Goal: Task Accomplishment & Management: Use online tool/utility

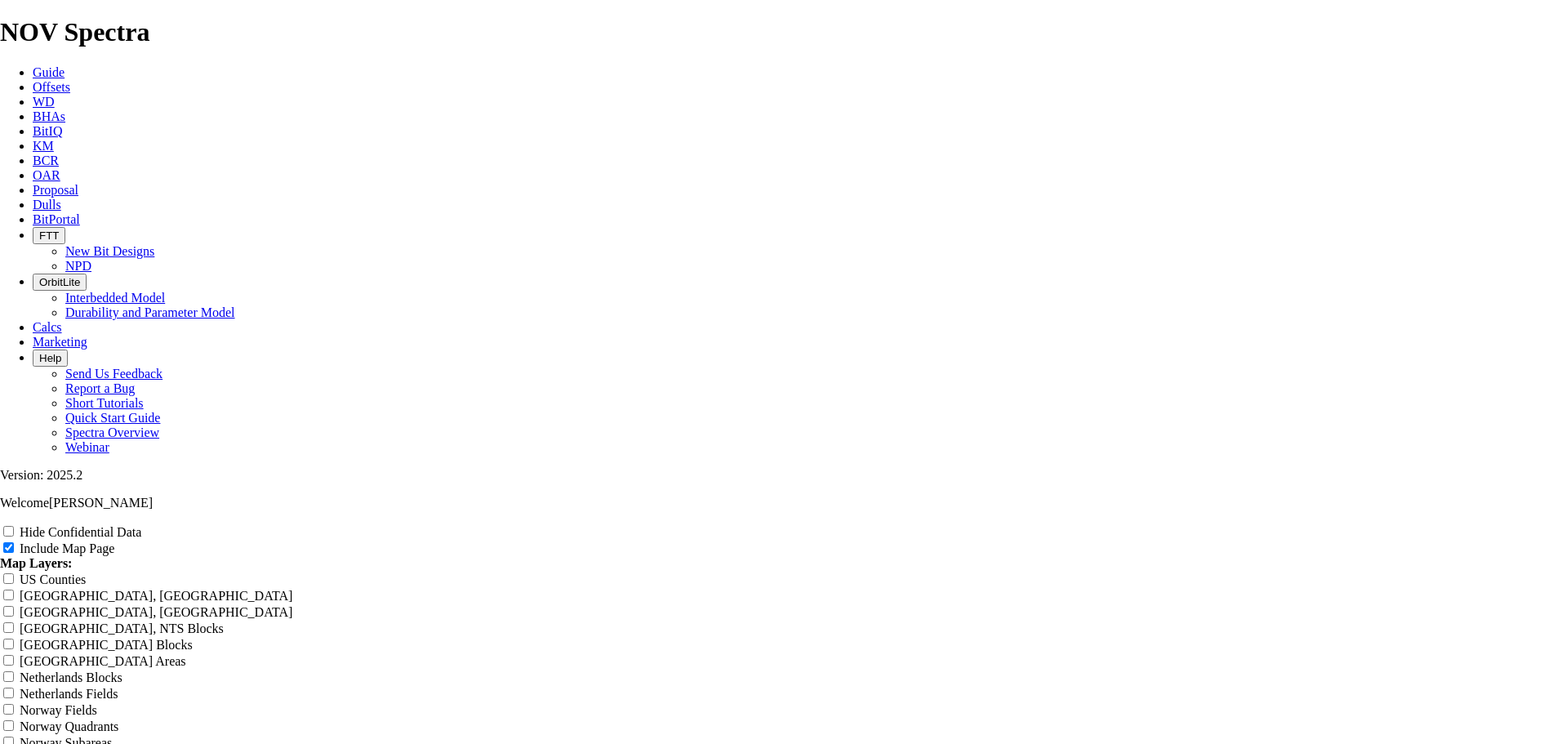
scroll to position [2042, 0]
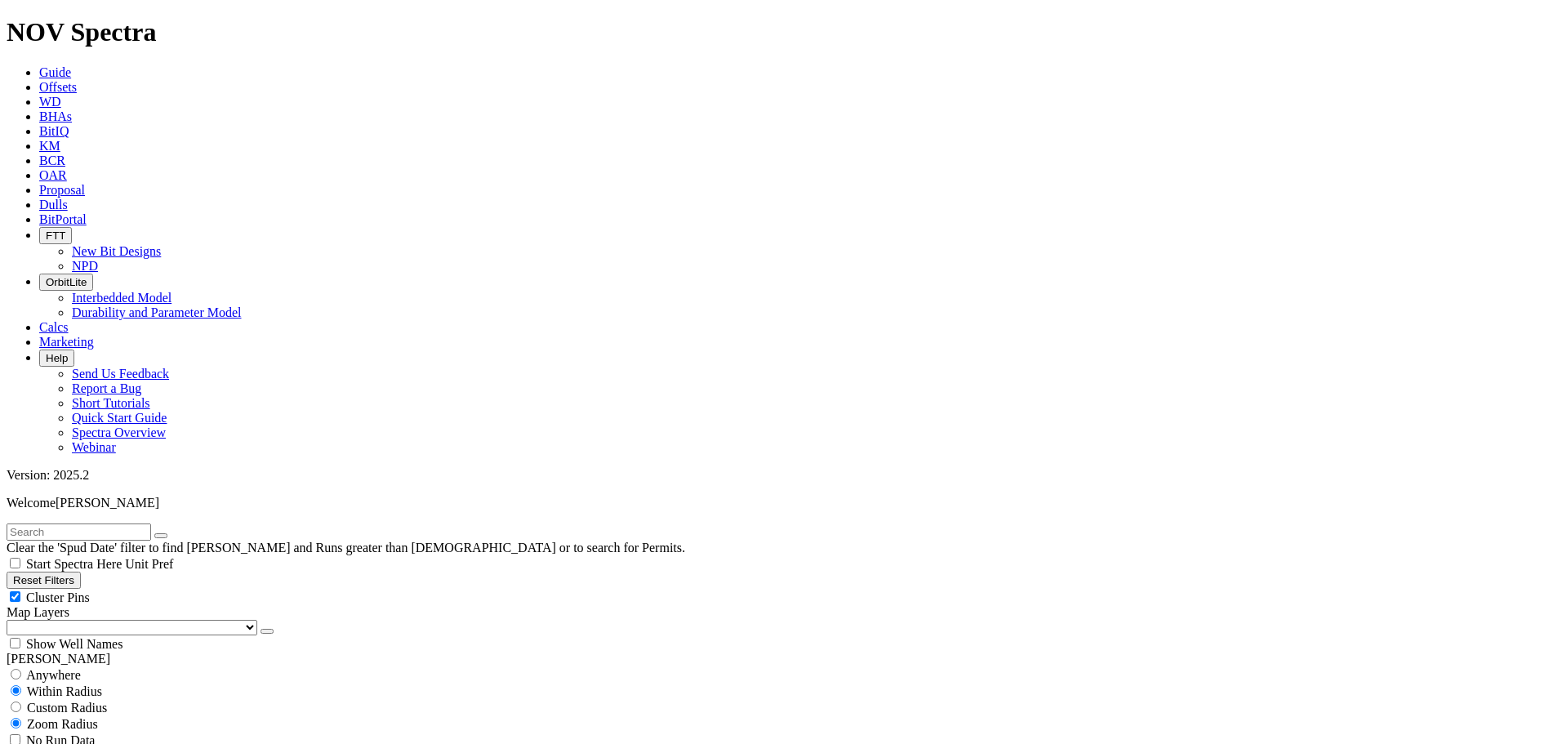
click at [81, 572] on button "Reset Filters" at bounding box center [43, 581] width 74 height 17
checkbox input "true"
select select
click at [261, 630] on button "button" at bounding box center [267, 631] width 13 height 5
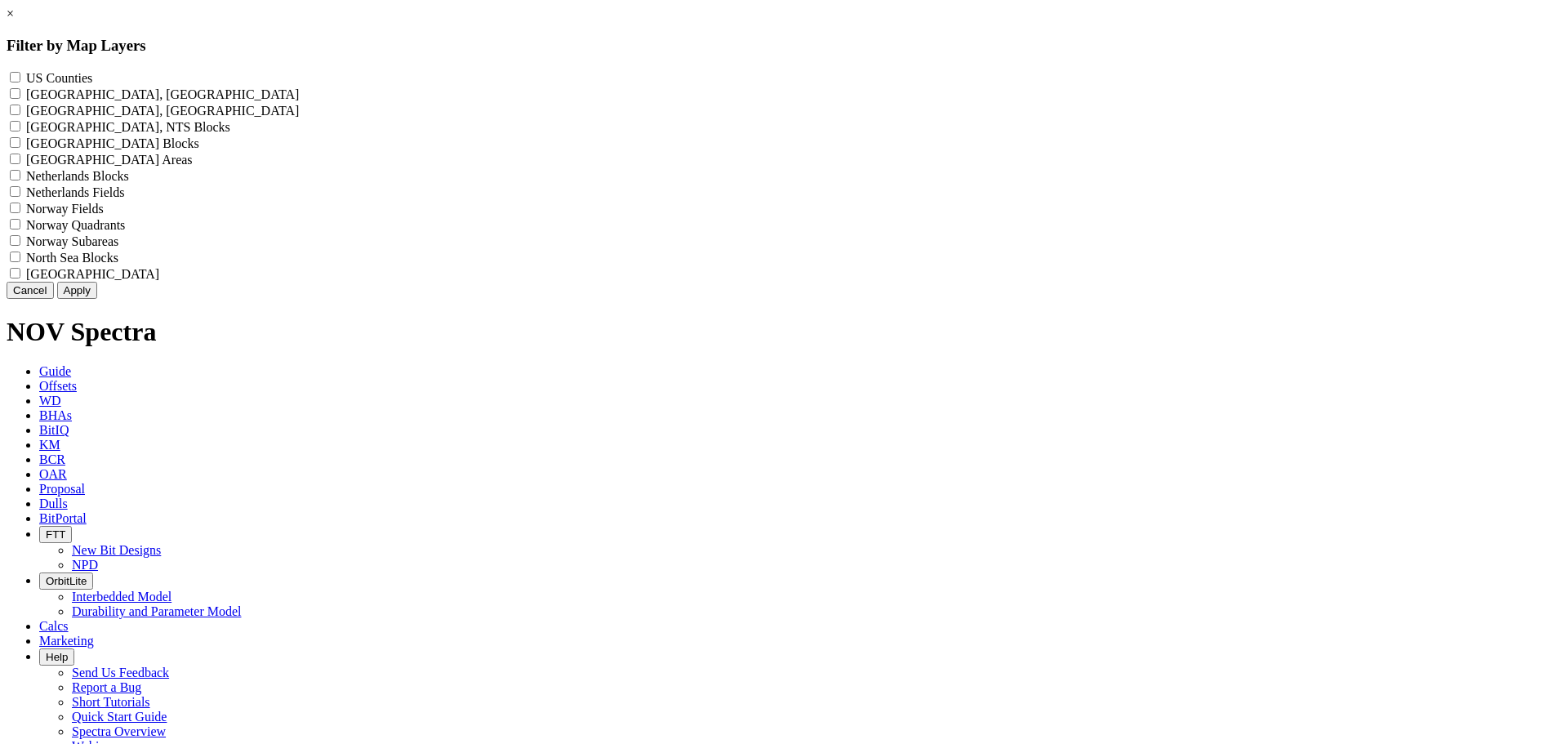
click at [21, 74] on Counties "US Counties - ()" at bounding box center [14, 77] width 10 height 10
checkbox Counties "true"
click at [98, 299] on button "Apply" at bounding box center [77, 290] width 40 height 17
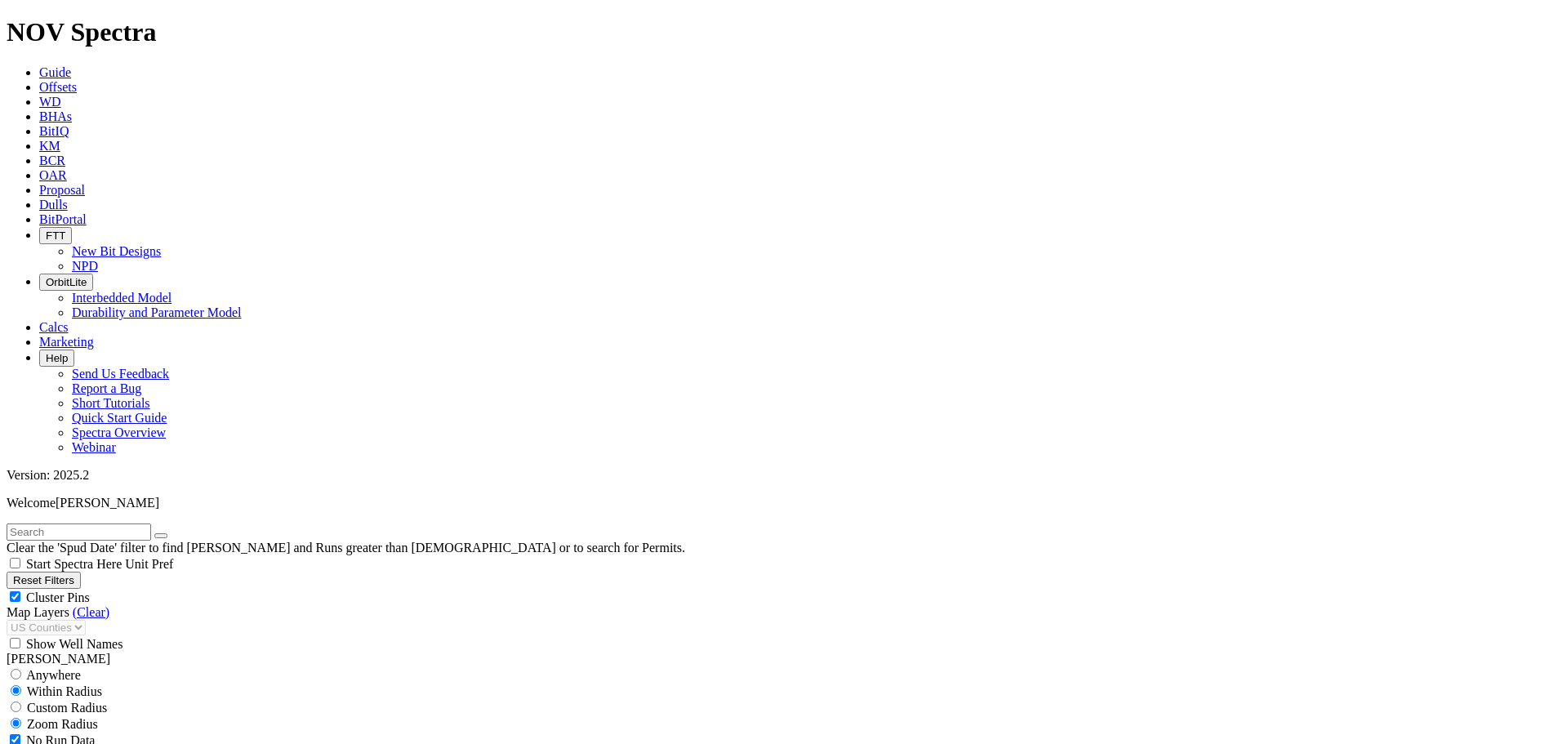
scroll to position [408, 0]
select select "10.625"
checkbox input "false"
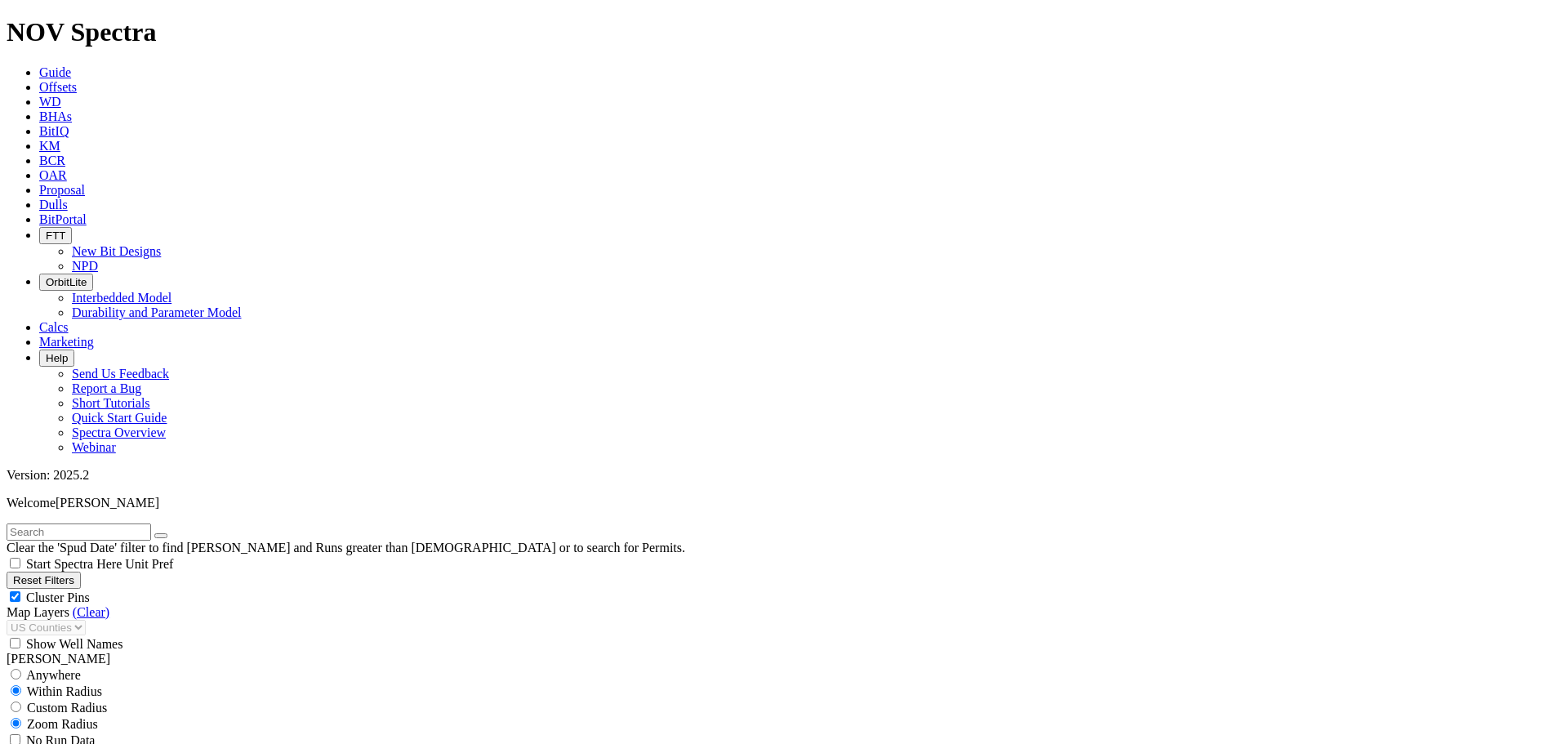
select select "? number:10.625 ?"
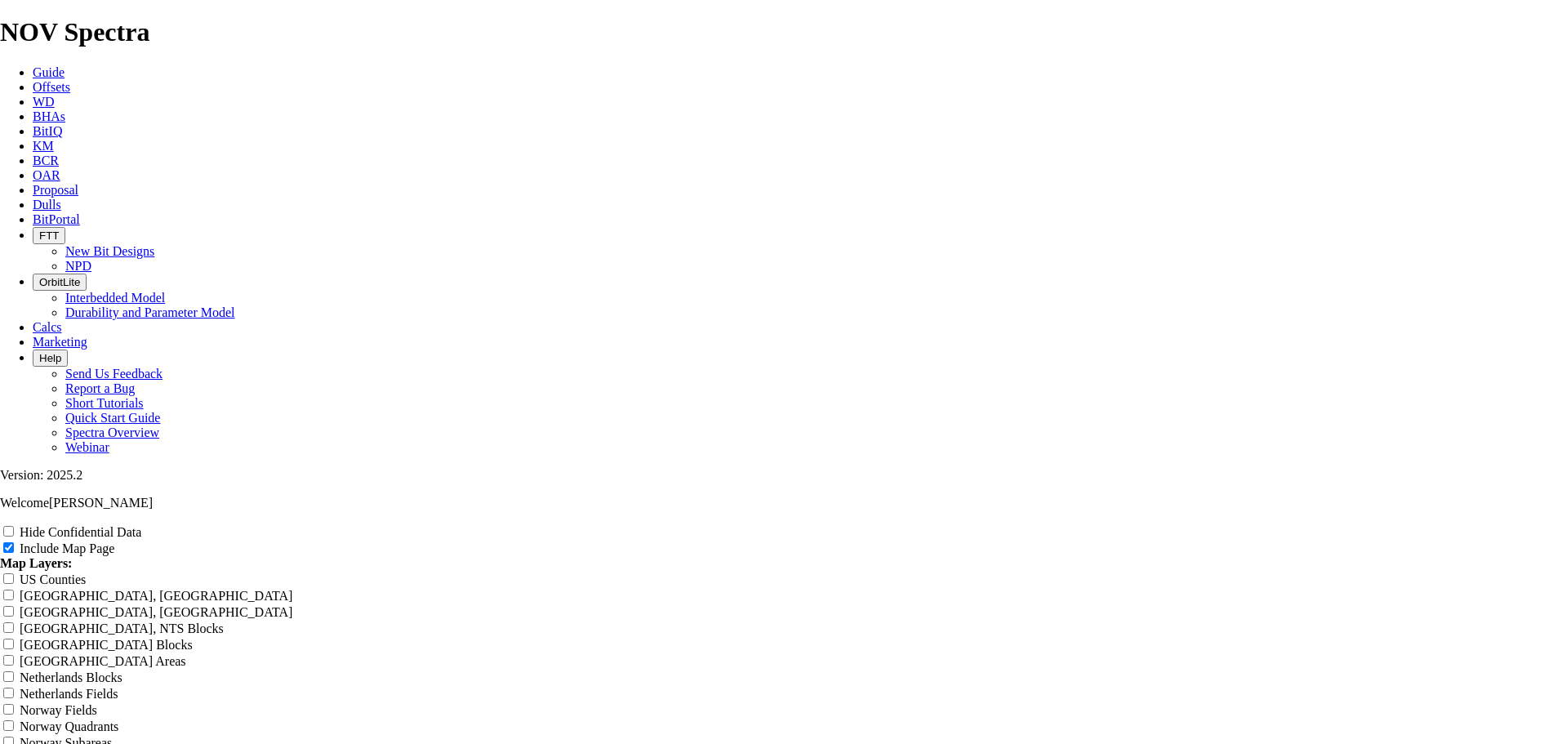
scroll to position [2615, 0]
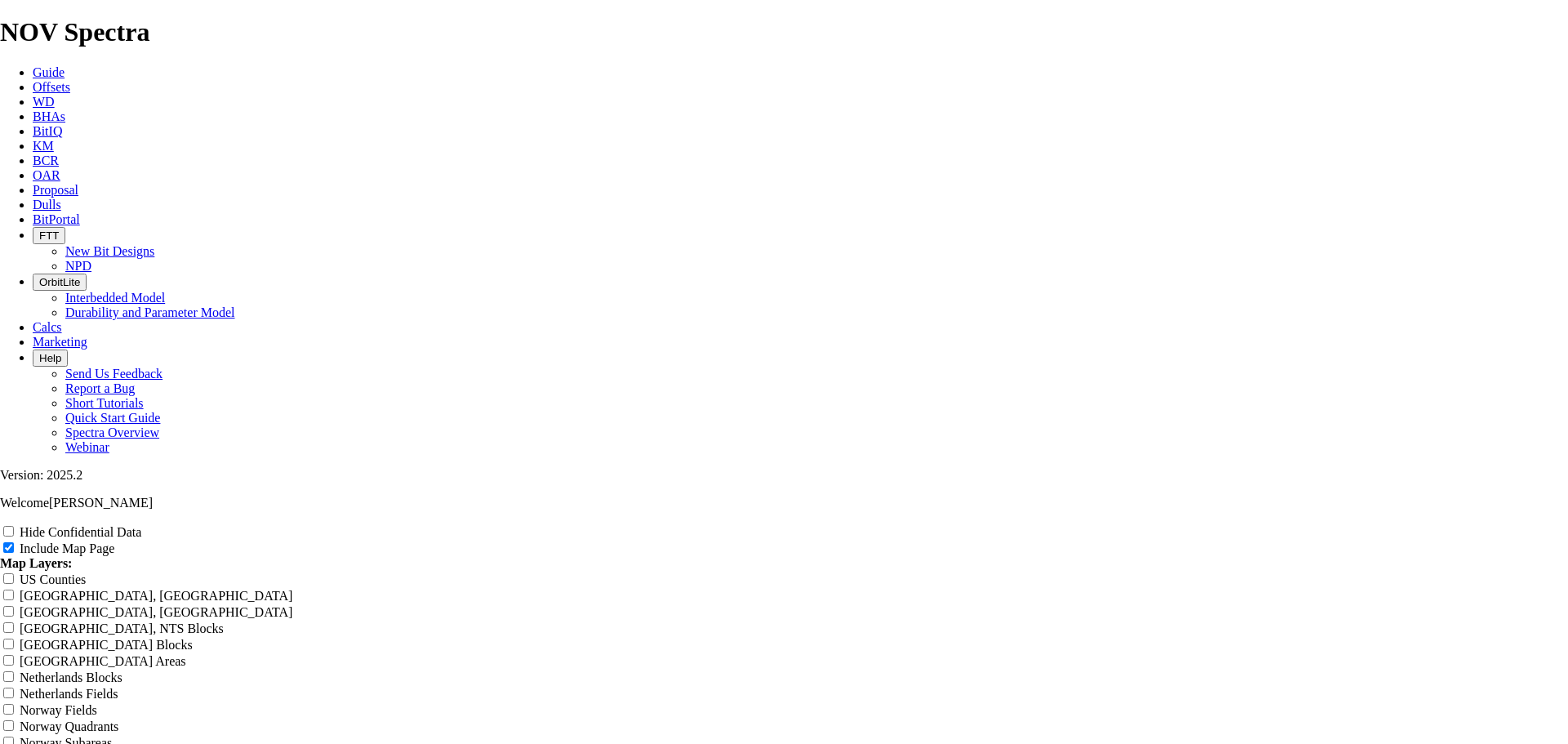
scroll to position [3514, 0]
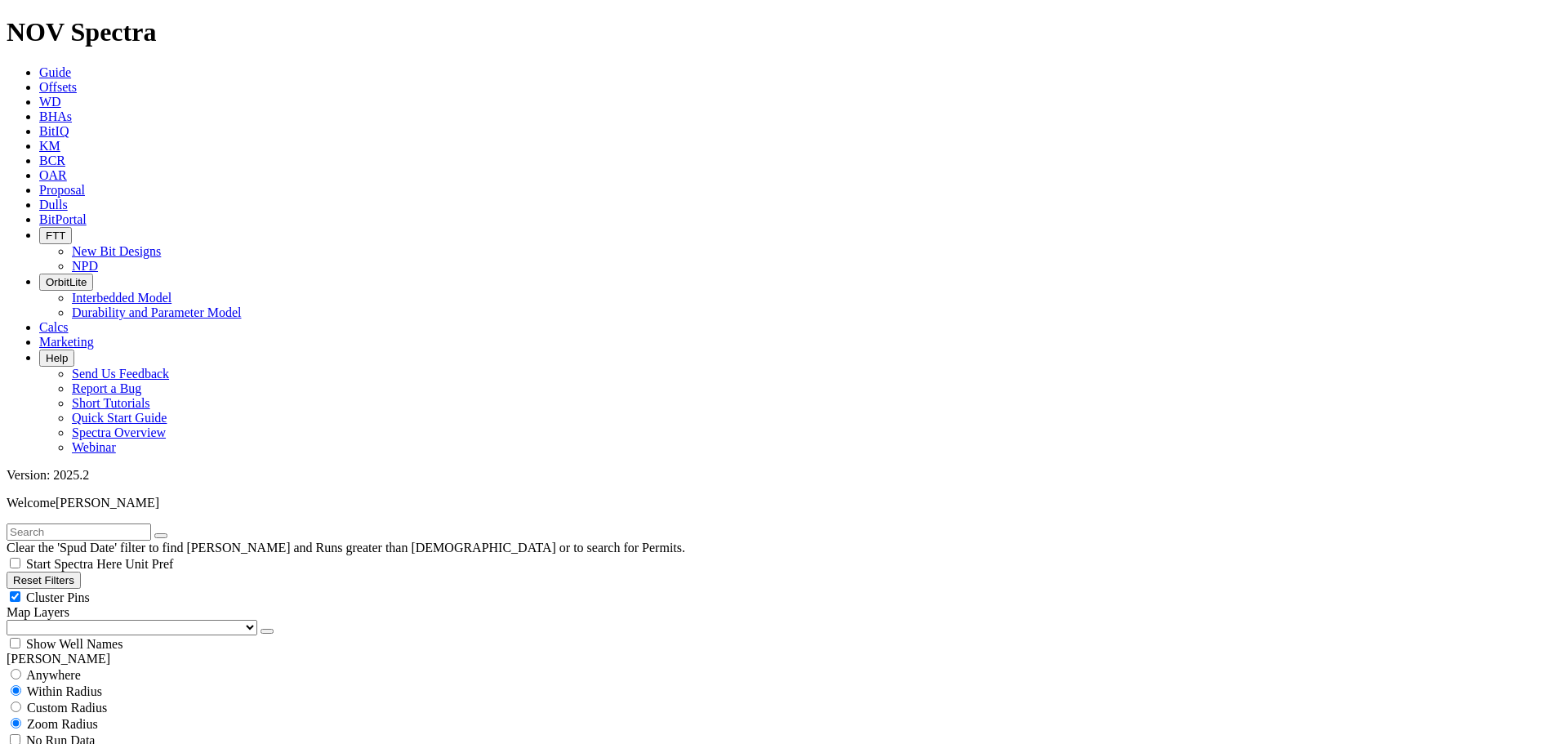
scroll to position [490, 0]
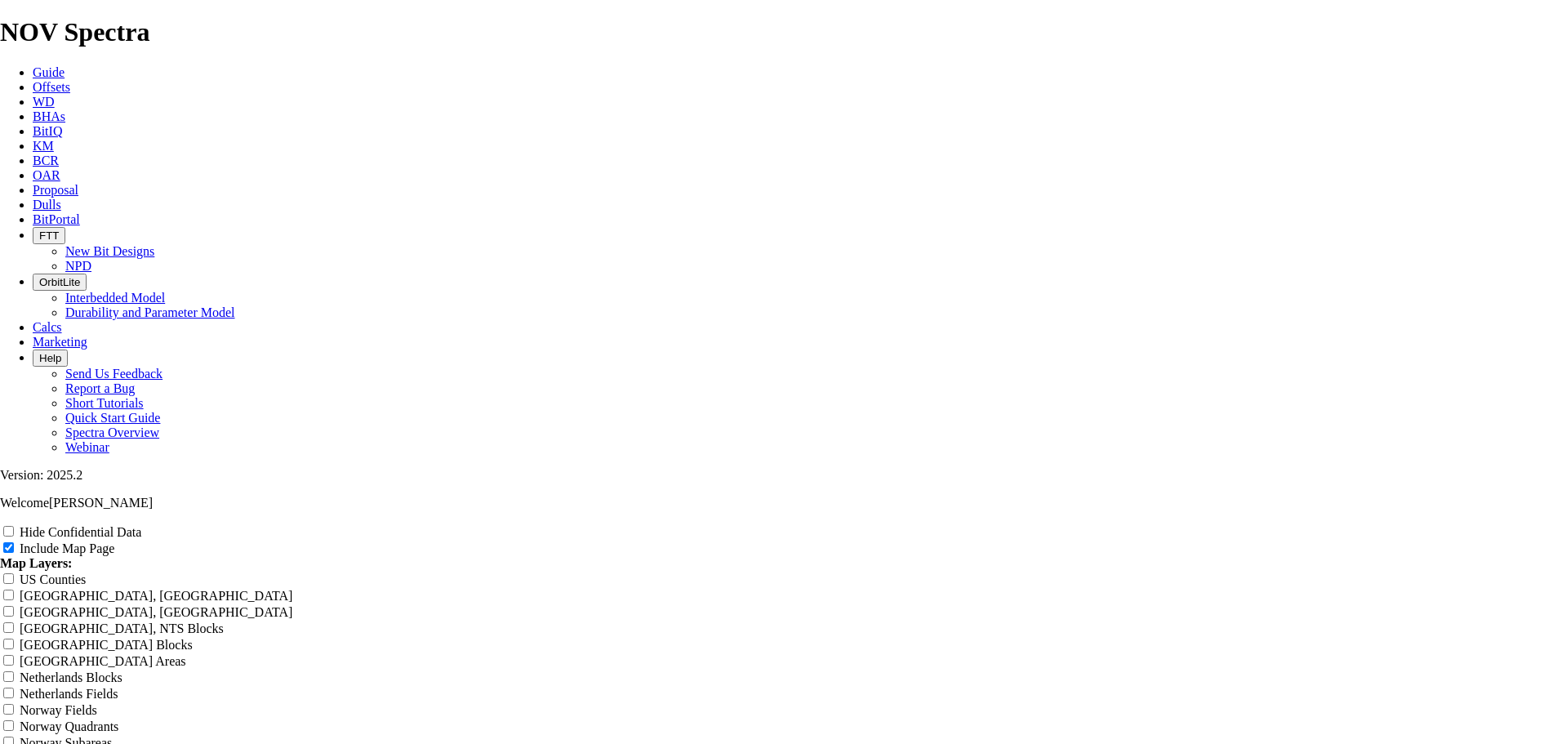
scroll to position [2124, 0]
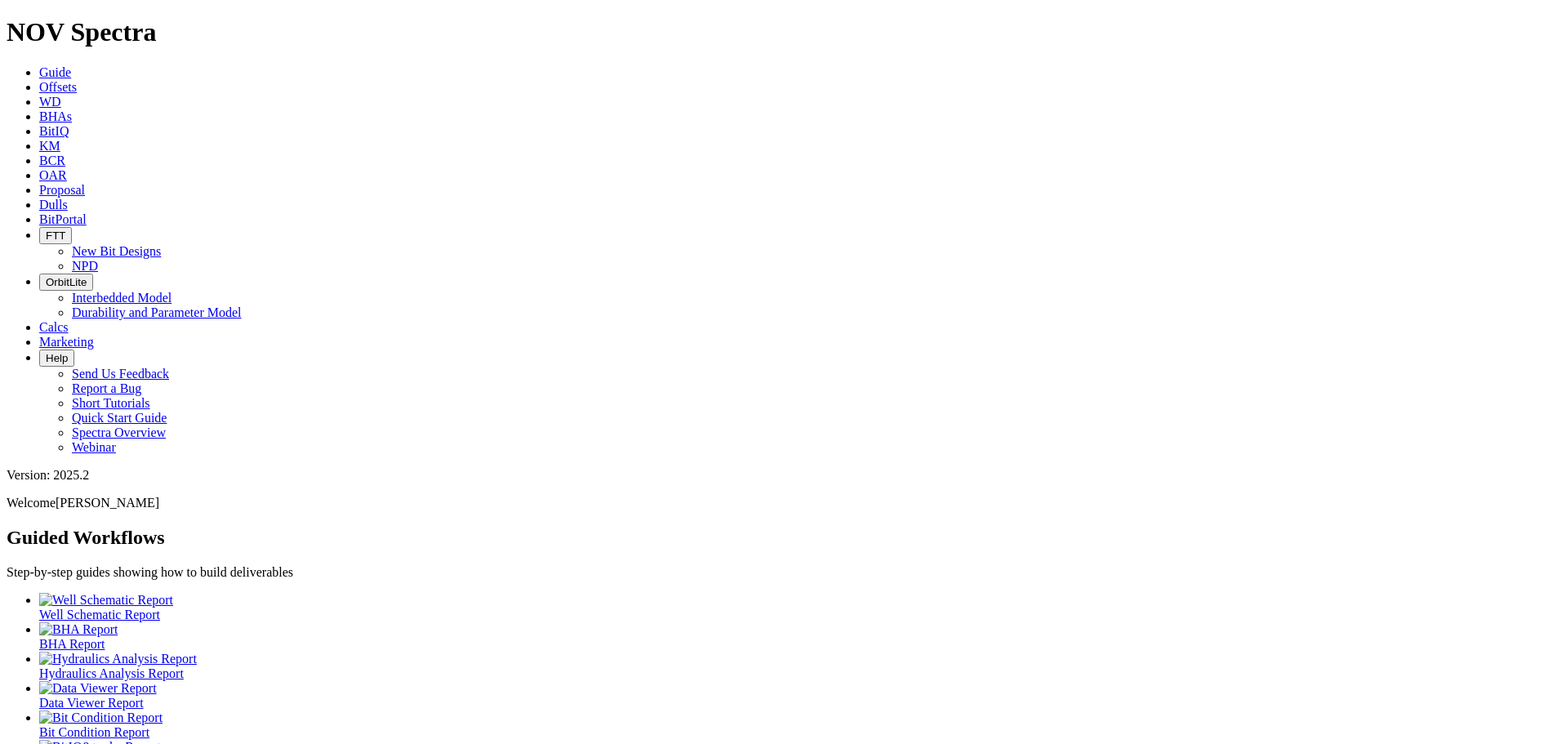
click at [39, 80] on icon at bounding box center [39, 86] width 0 height 14
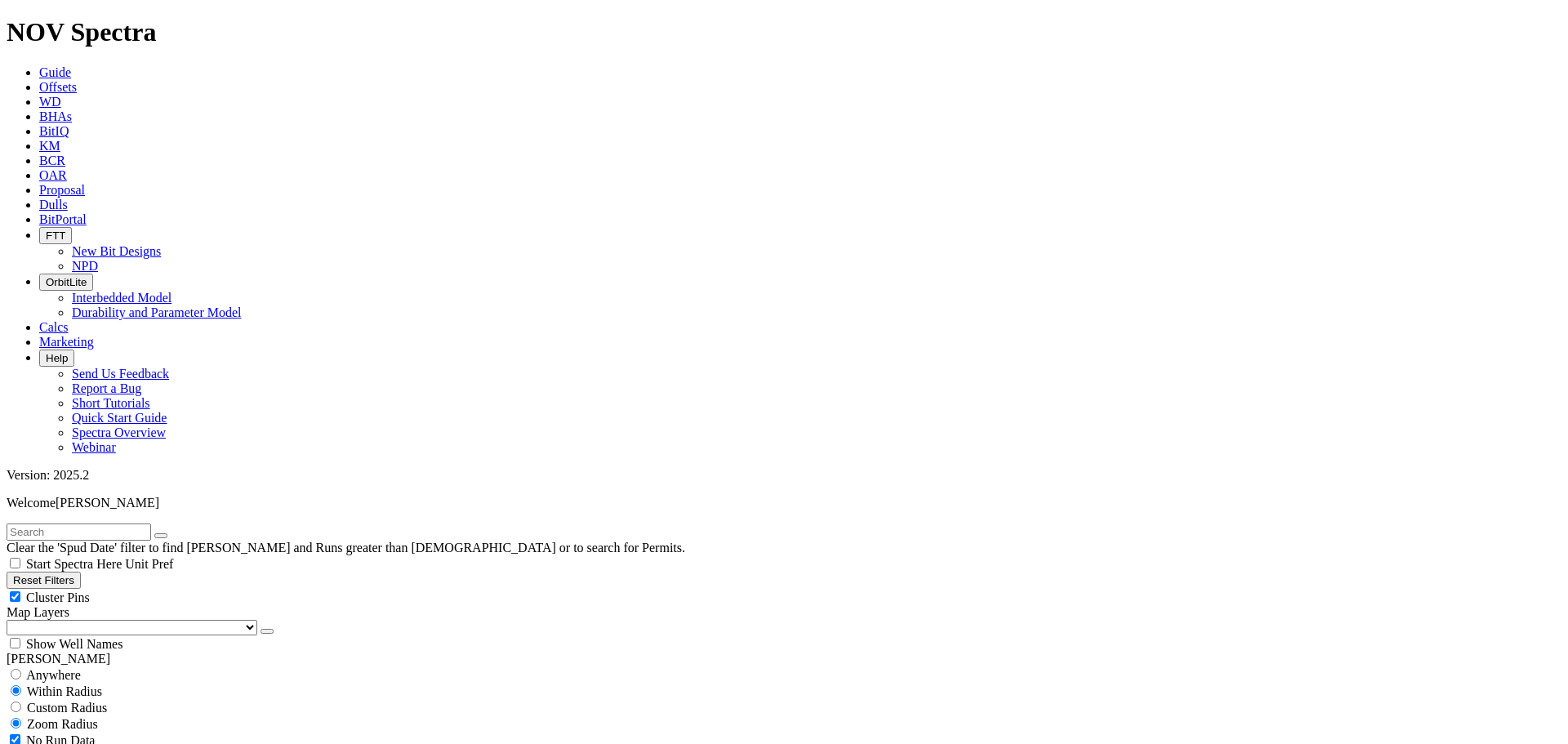
click at [151, 524] on input "text" at bounding box center [79, 532] width 144 height 17
type input "condor"
click at [267, 631] on icon "button" at bounding box center [267, 631] width 0 height 0
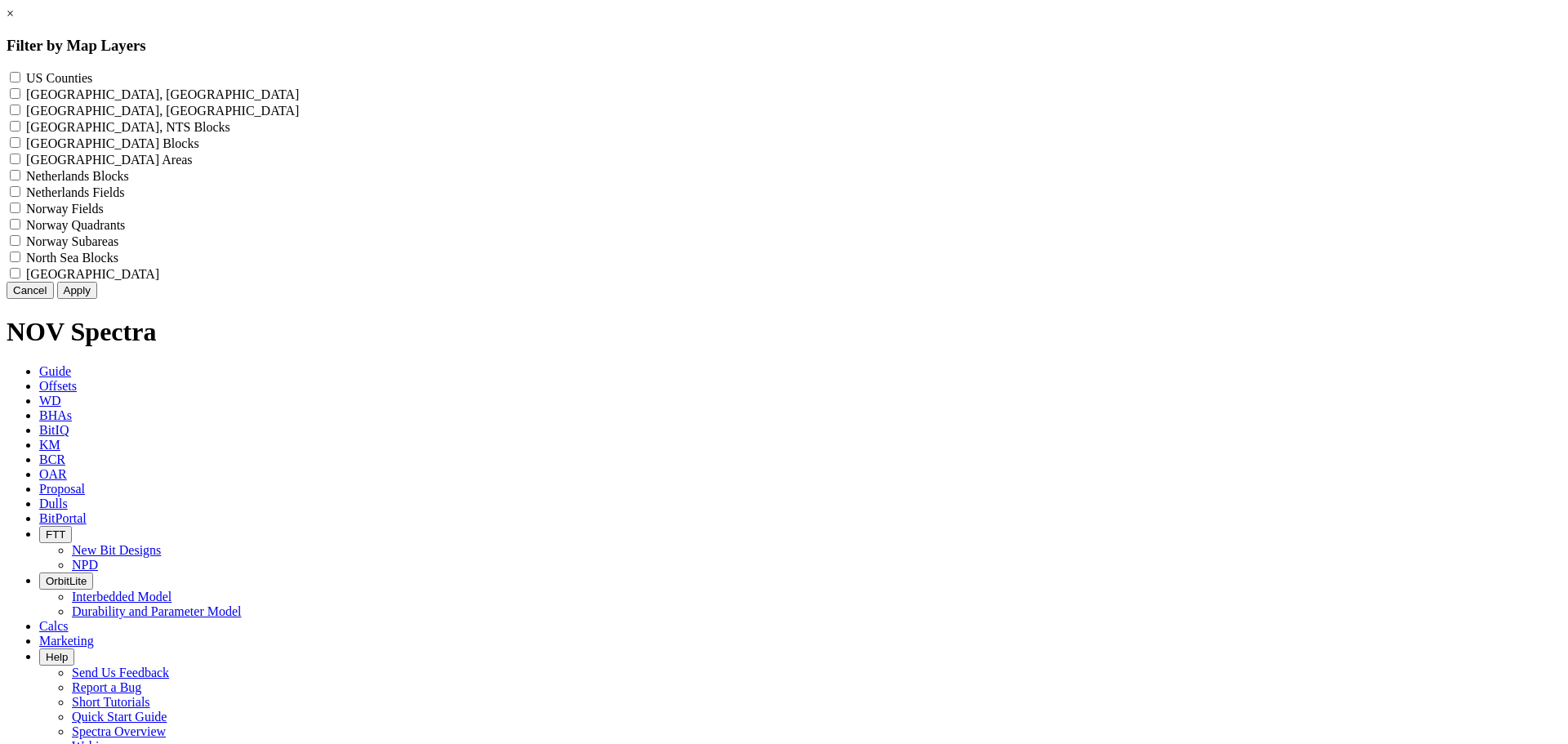
click at [743, 69] on div "US Counties - () Alberta, CA Townships - () British Columbia, CA Townships - ()…" at bounding box center [784, 175] width 1555 height 212
click at [92, 77] on label "US Counties - ()" at bounding box center [59, 78] width 67 height 14
click at [21, 77] on Counties "US Counties - ()" at bounding box center [14, 77] width 10 height 10
checkbox Counties "true"
click at [98, 299] on button "Apply" at bounding box center [77, 290] width 40 height 17
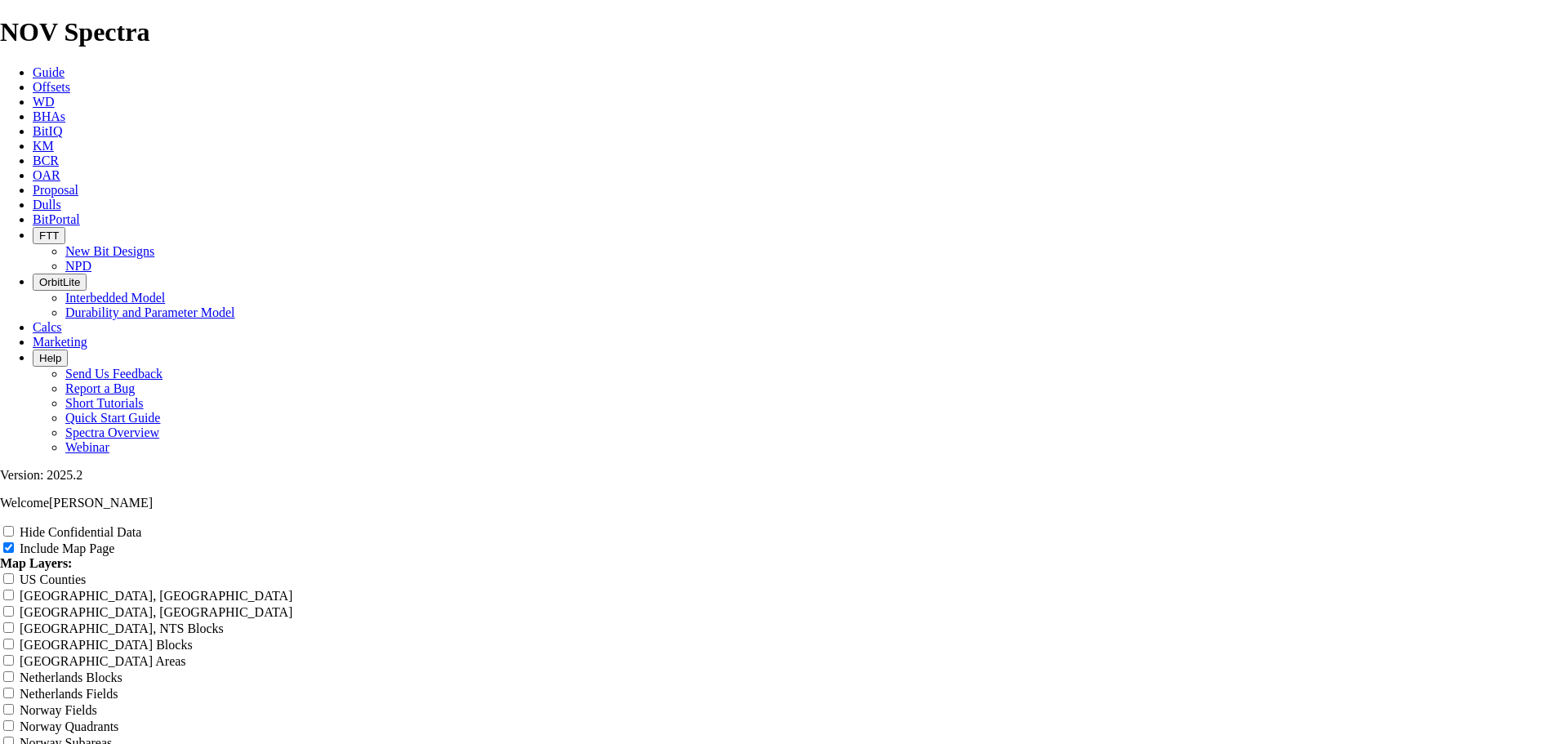
scroll to position [2124, 0]
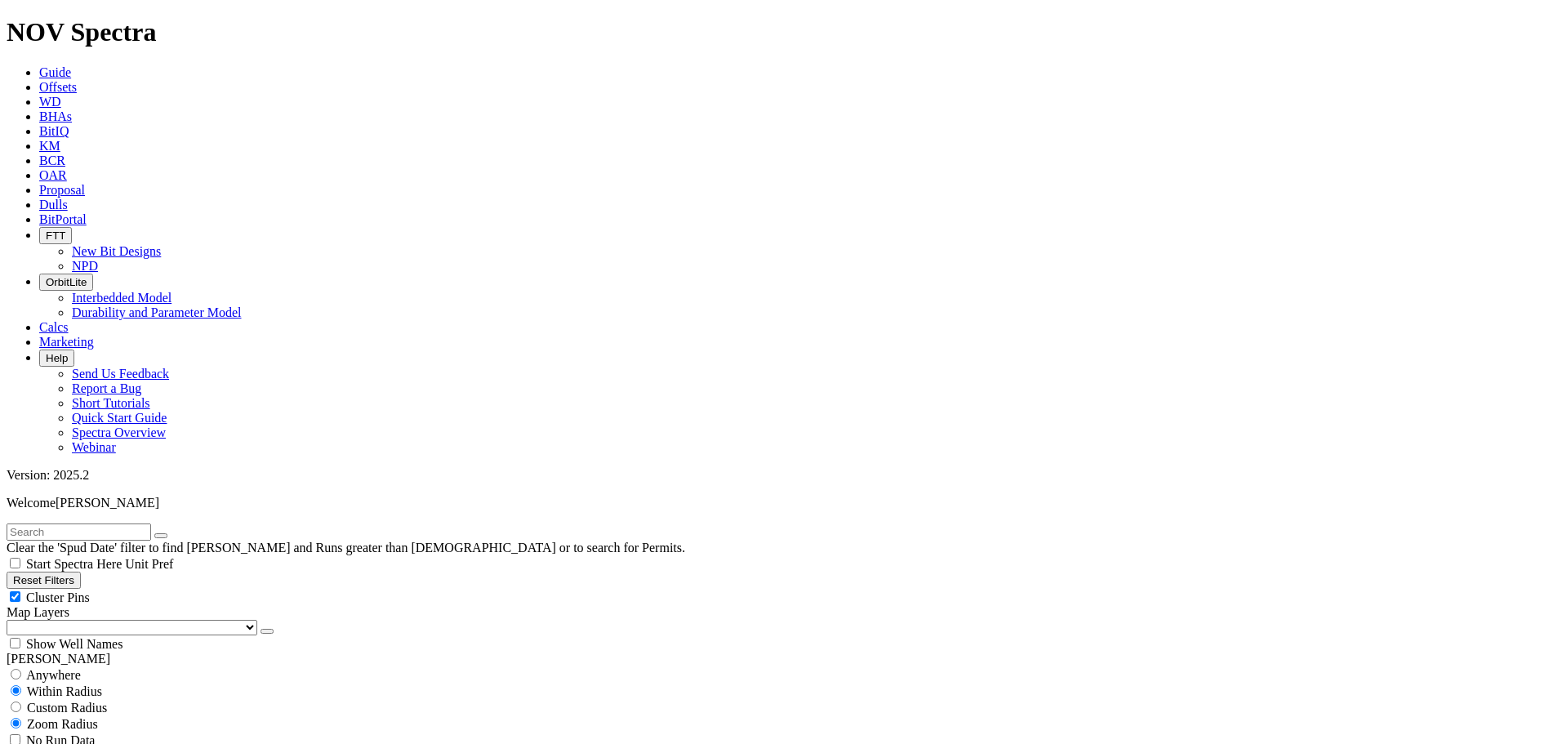
scroll to position [1144, 0]
type input "5000"
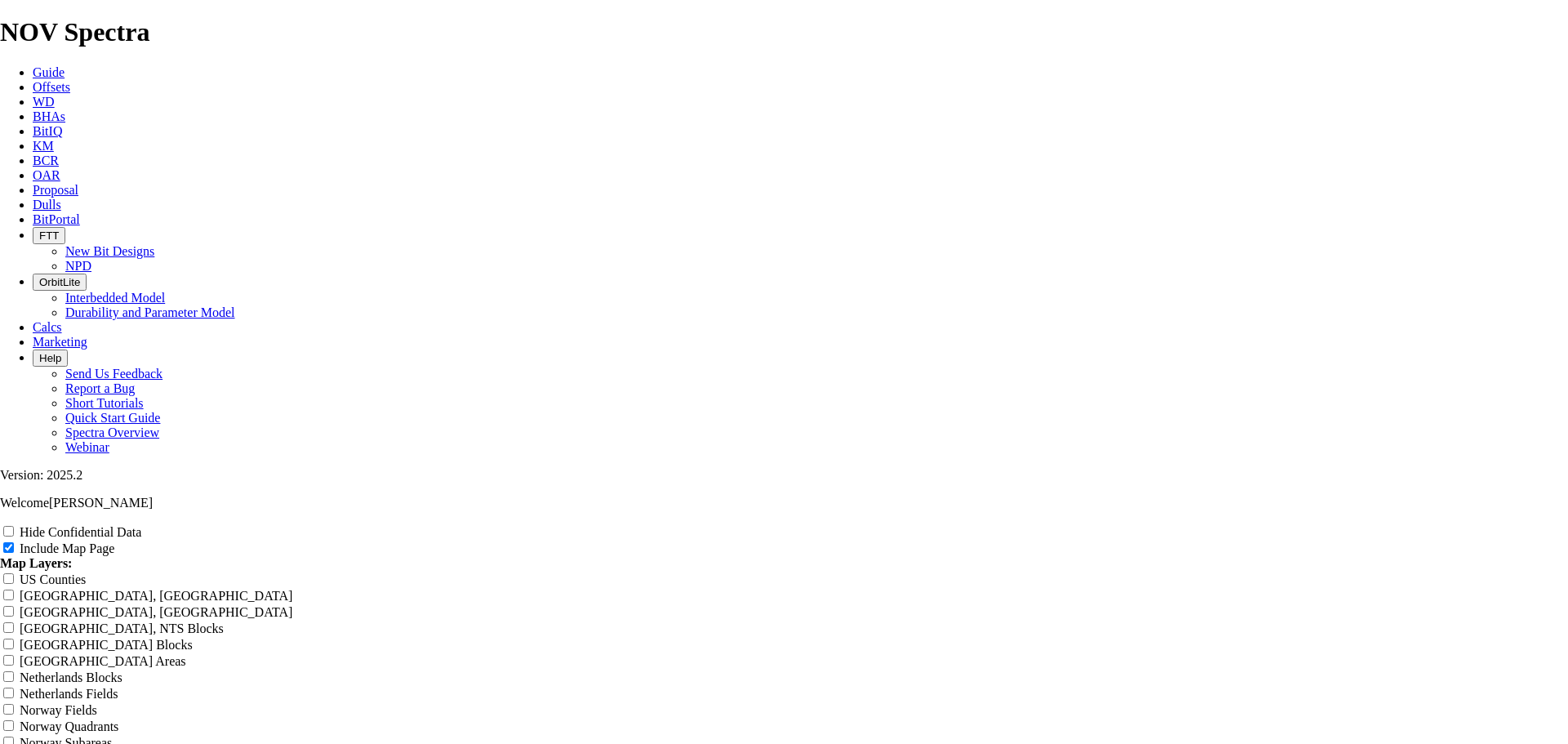
scroll to position [736, 0]
click at [14, 573] on input "US Counties" at bounding box center [8, 578] width 10 height 10
checkbox input "true"
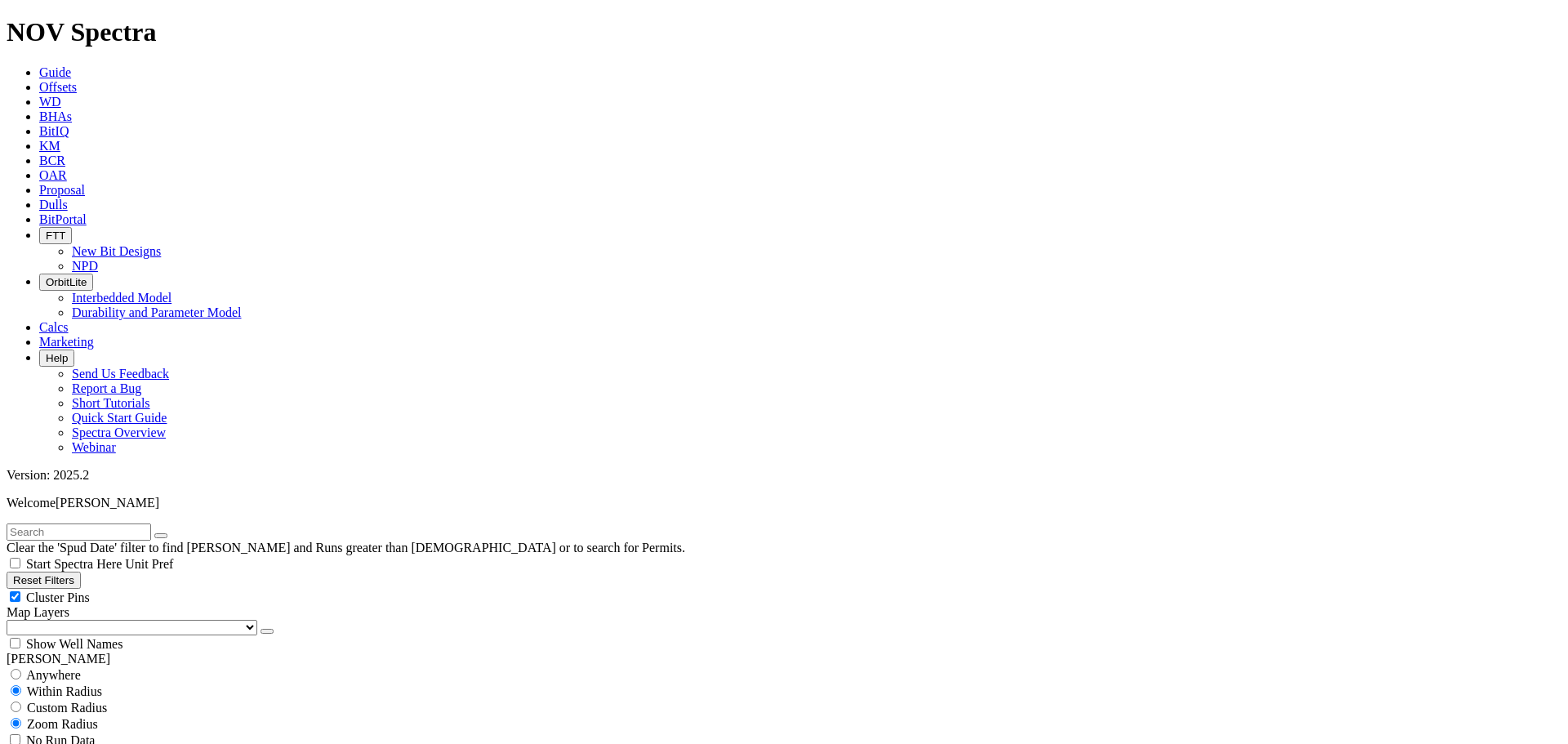
click at [101, 620] on select "US Counties [GEOGRAPHIC_DATA], [GEOGRAPHIC_DATA] [GEOGRAPHIC_DATA], [GEOGRAPHIC…" at bounding box center [131, 628] width 250 height 16
click at [12, 620] on select "US Counties [GEOGRAPHIC_DATA], [GEOGRAPHIC_DATA] [GEOGRAPHIC_DATA], [GEOGRAPHIC…" at bounding box center [131, 628] width 250 height 16
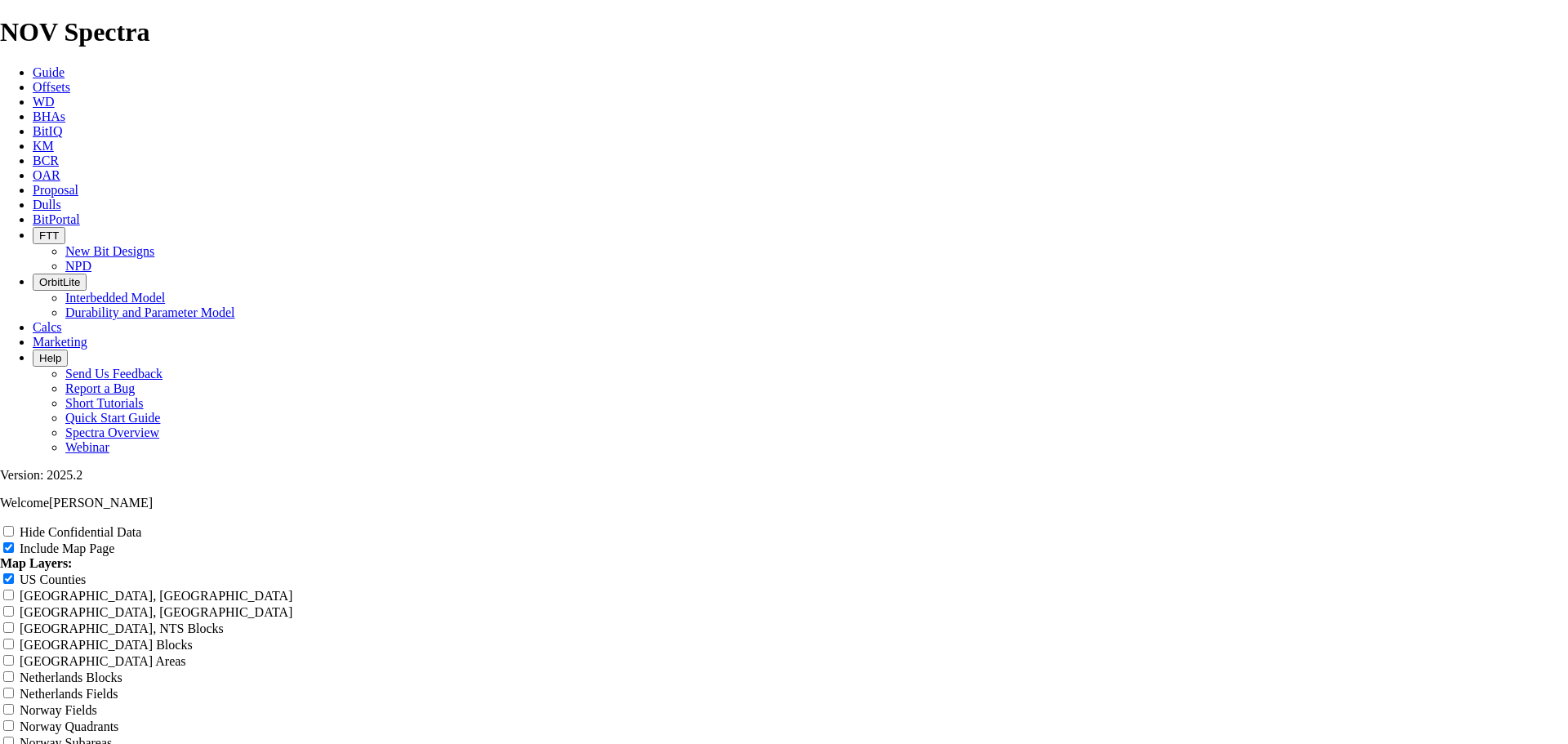
scroll to position [1879, 0]
type input "1"
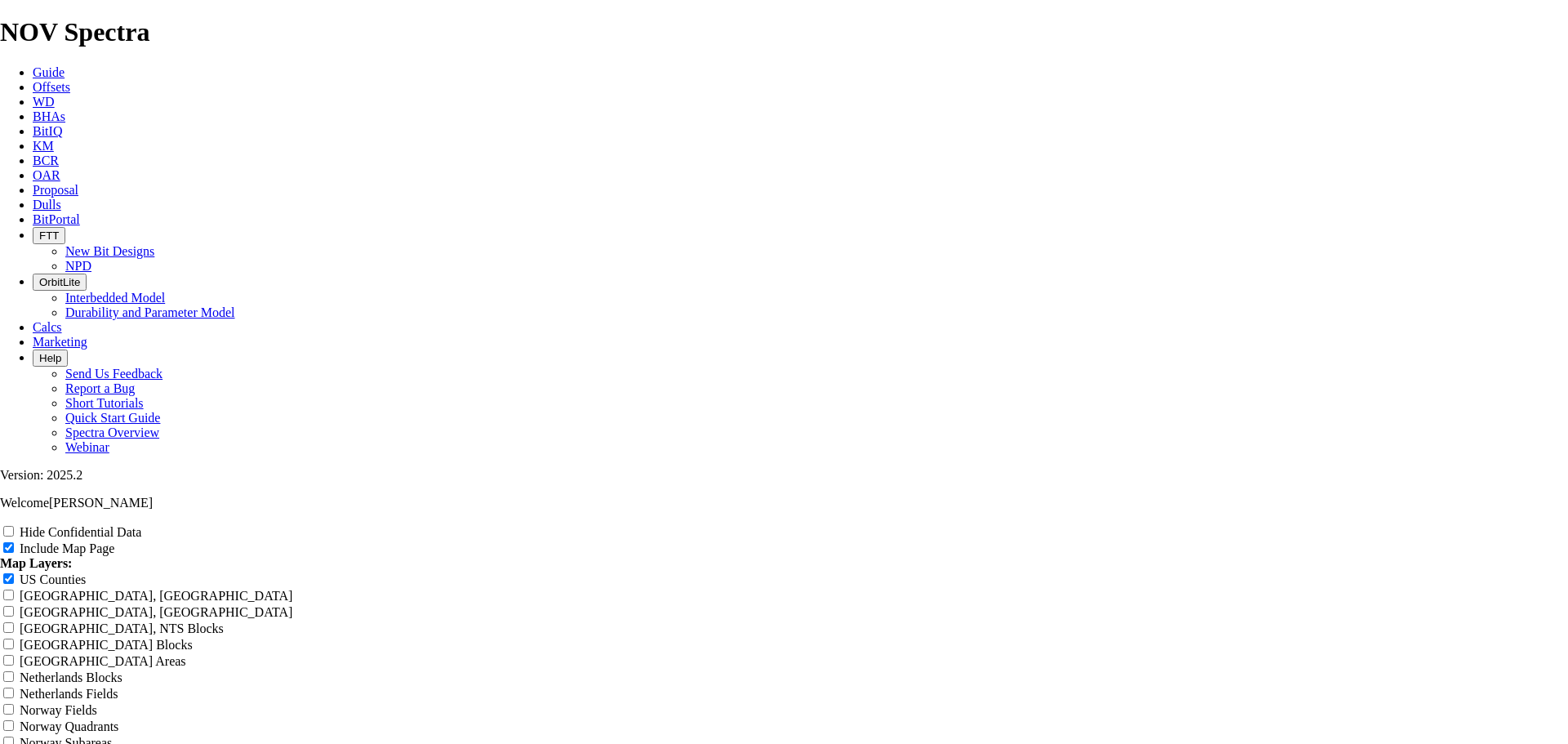
type input "1"
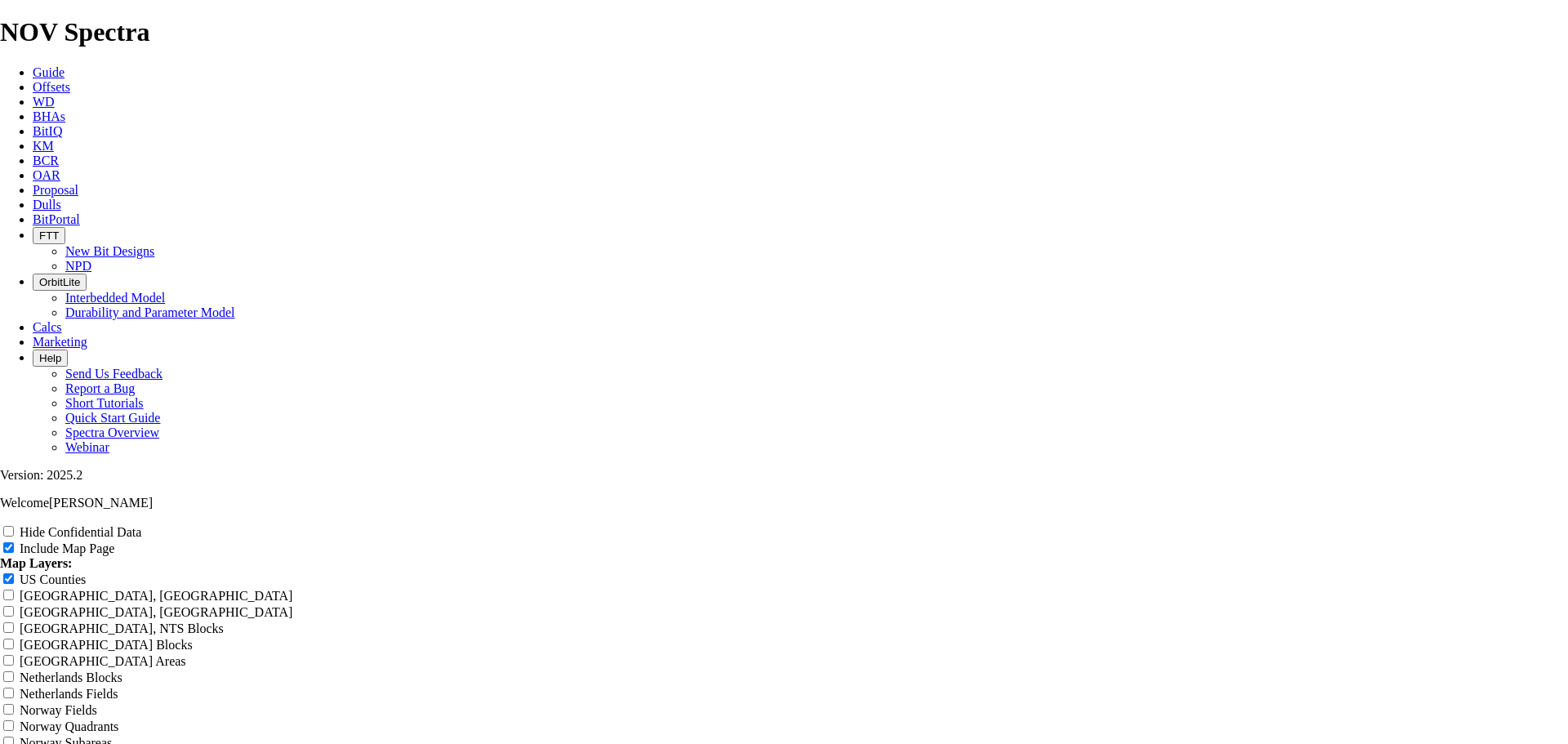
type input "10"
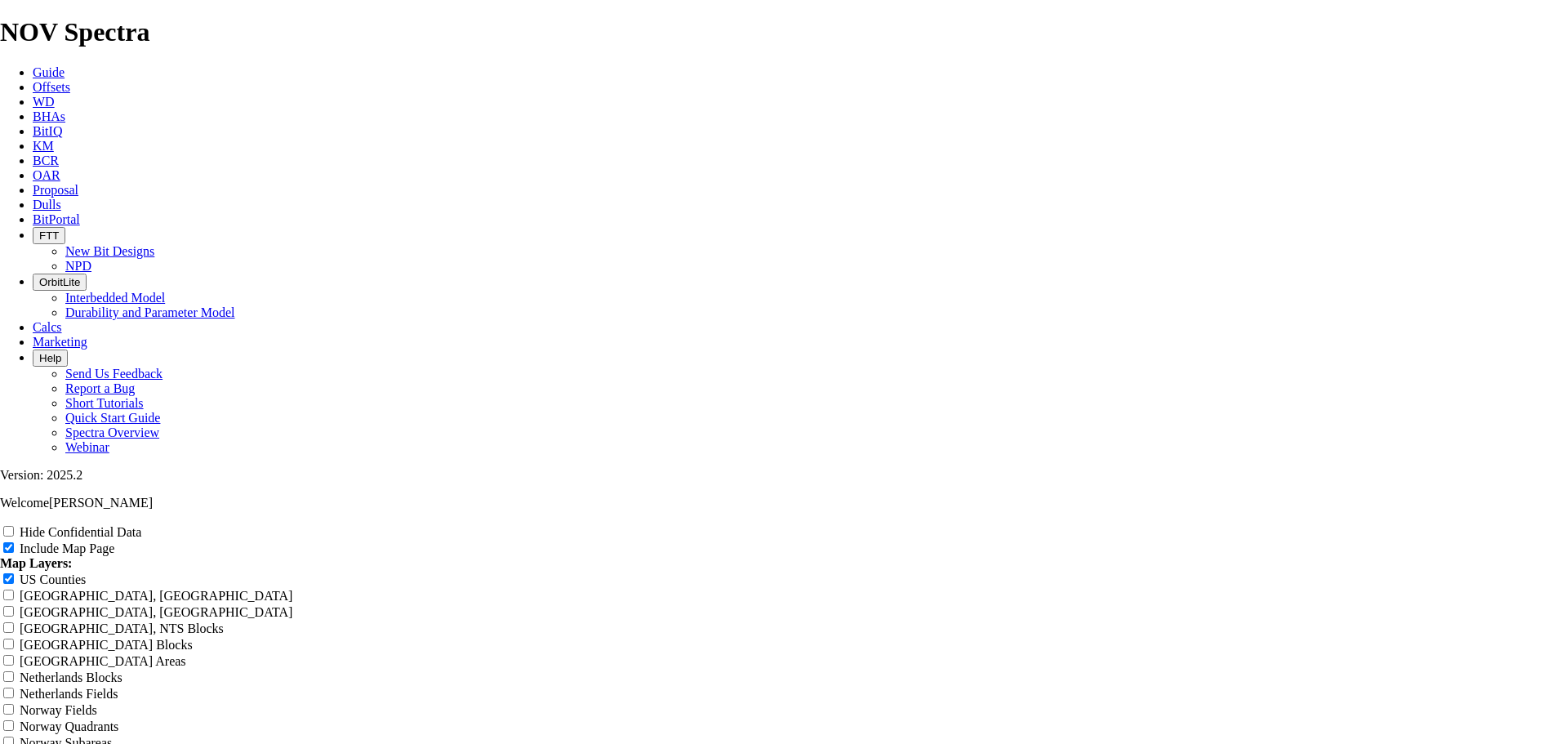
type input "10"
type input "10."
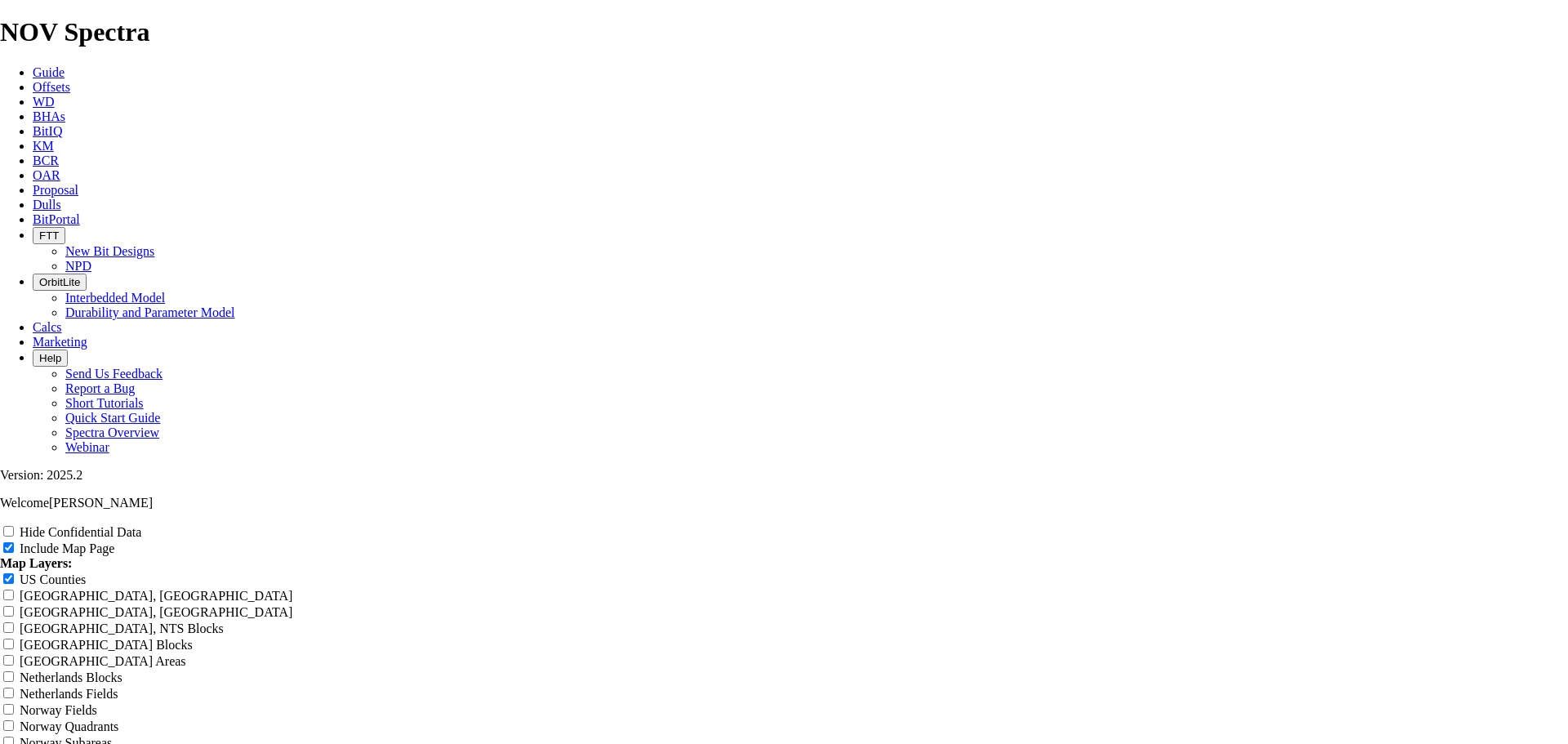
type input "10."
type input "10.6"
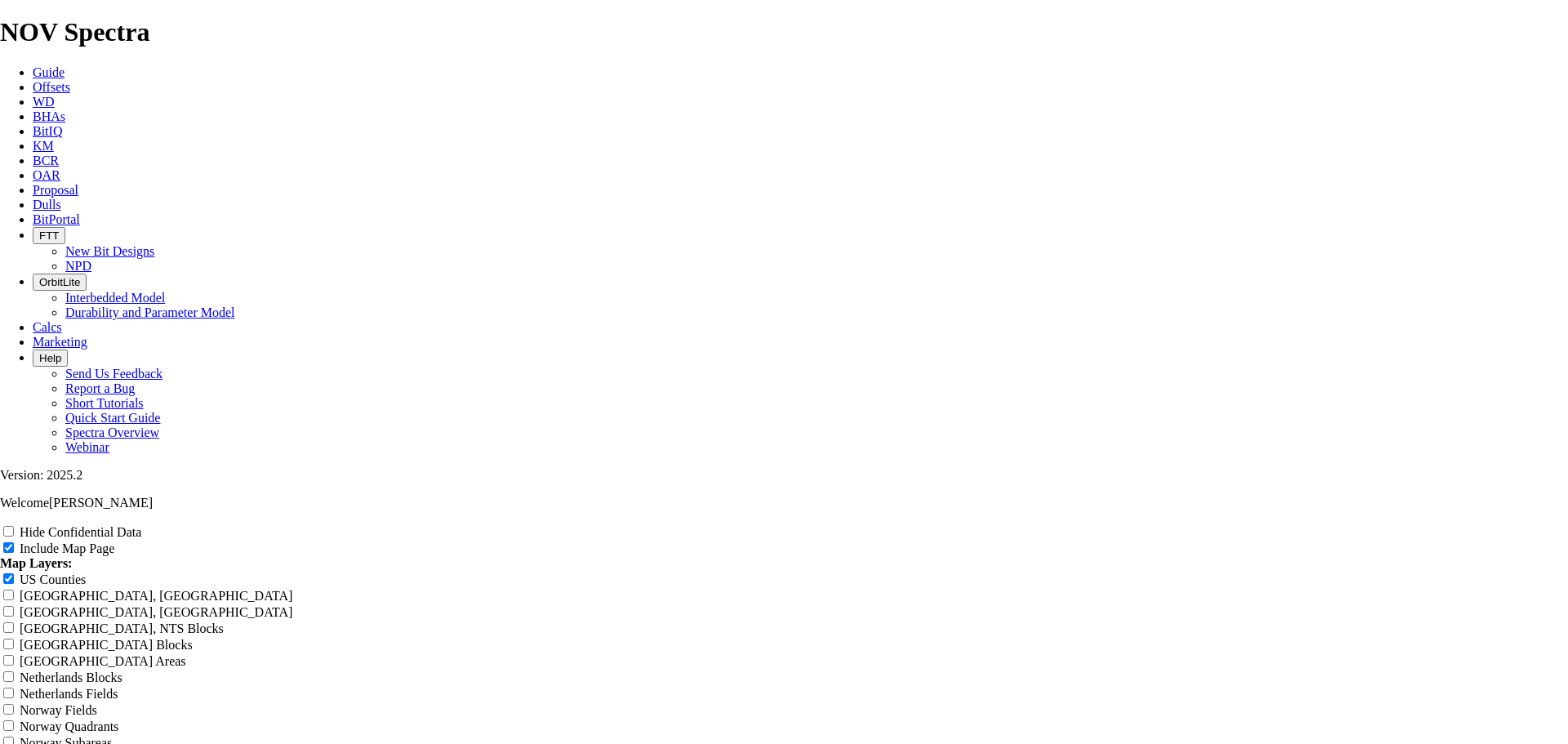
type input "10.6"
type input "10.62"
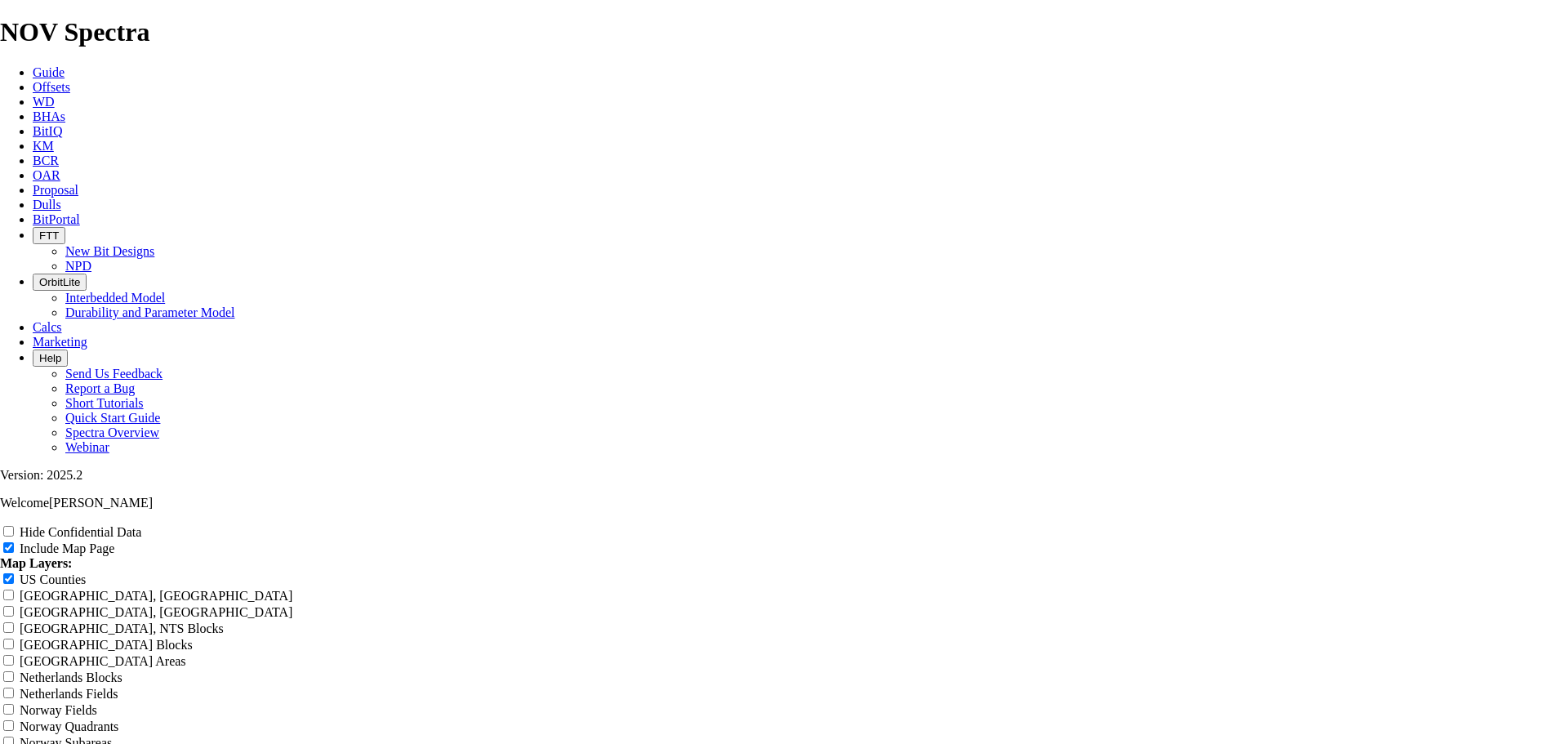
type input "10.62"
type input "10.625"
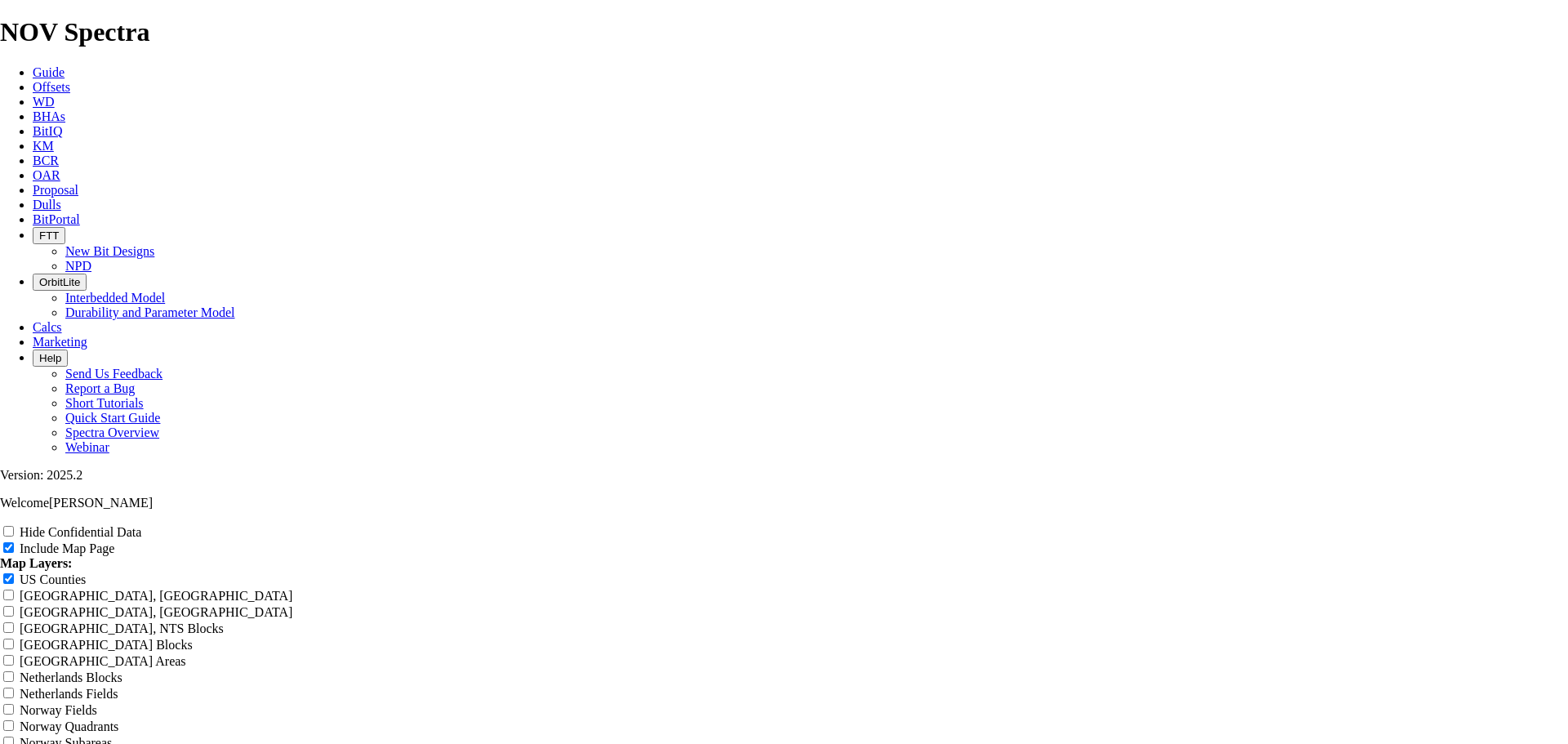
type input "10.625"
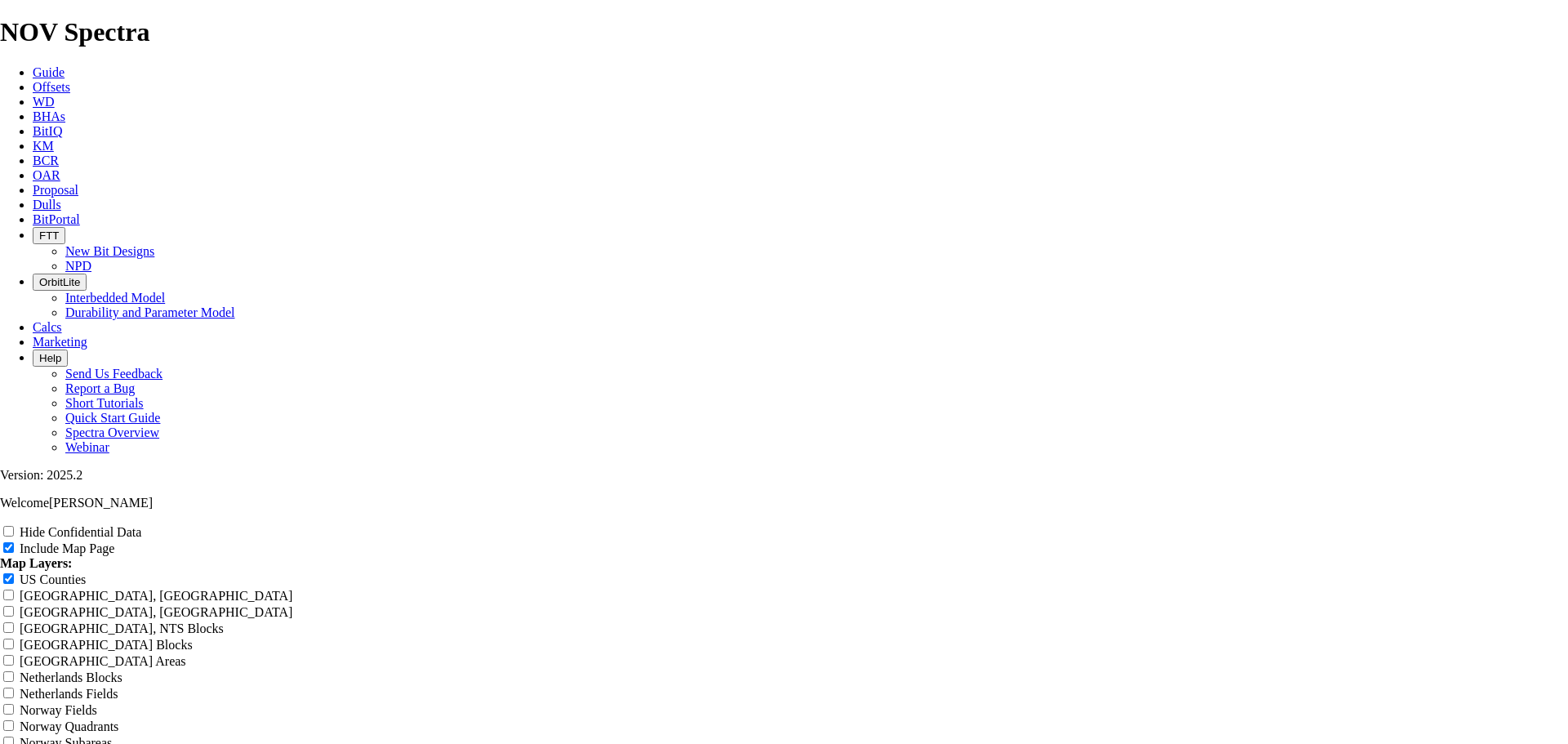
type input "10.625"
type input "10.625 T"
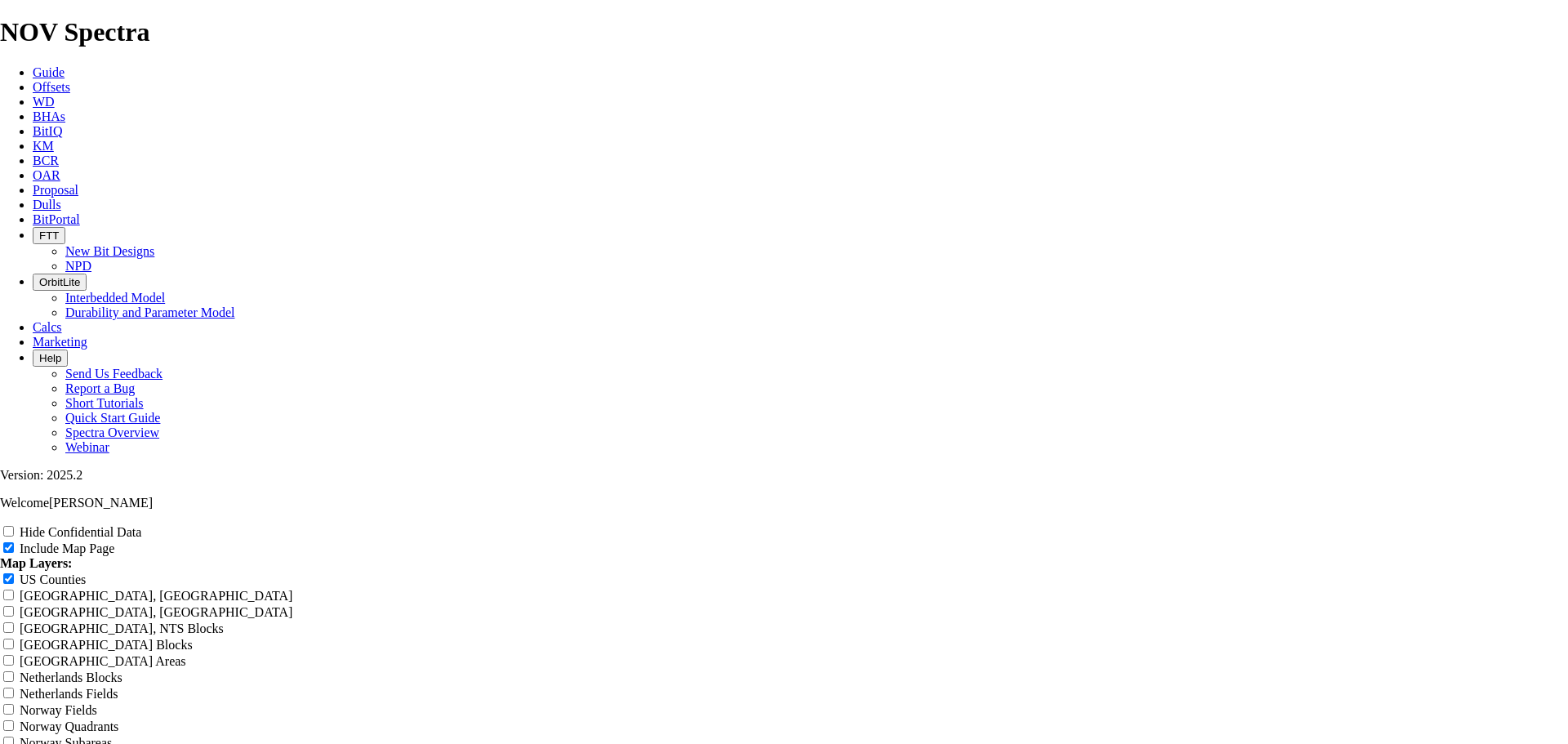
type input "10.625 T"
type input "10.625 To"
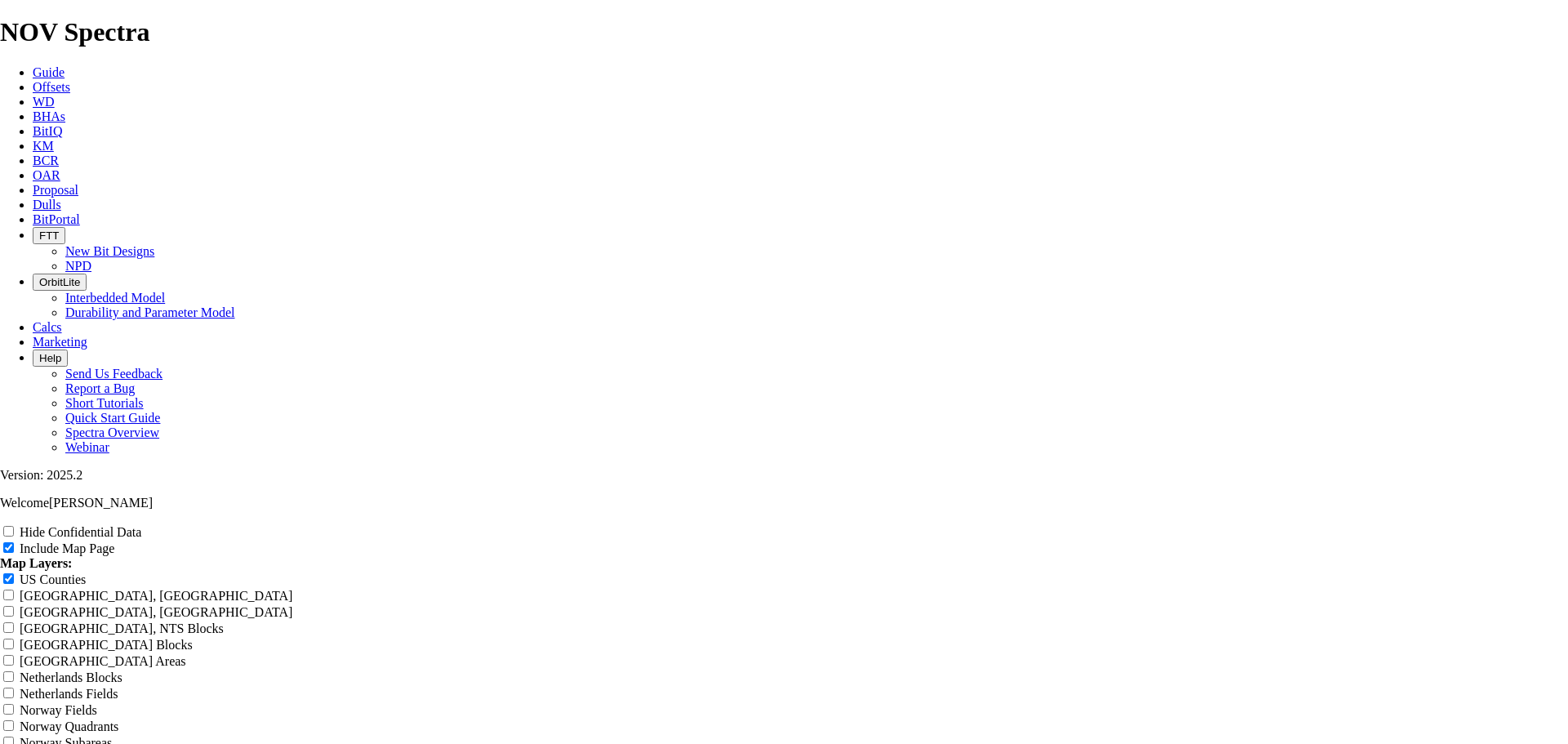
type input "10.625 To"
type input "10.625 Top"
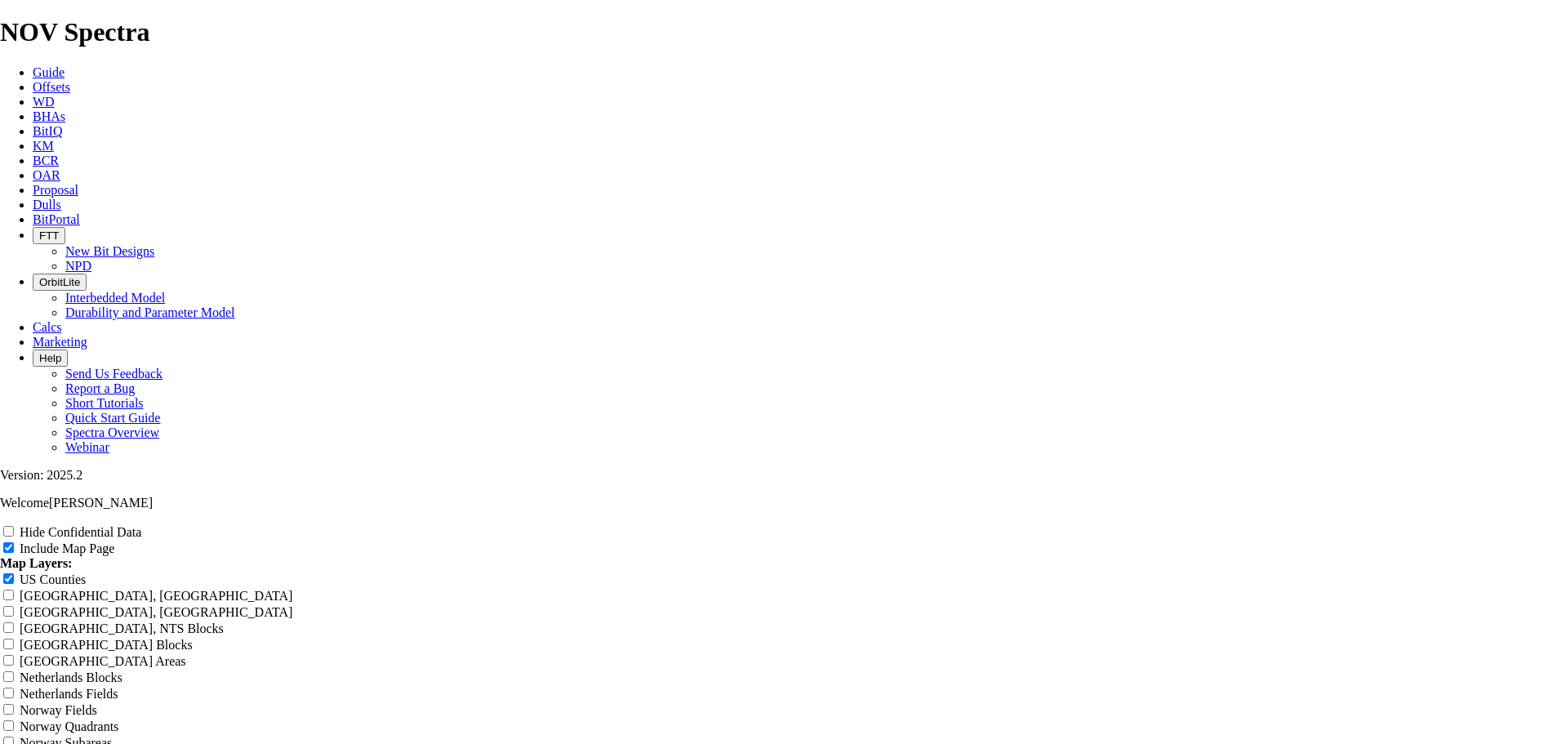
type input "10.625 Top"
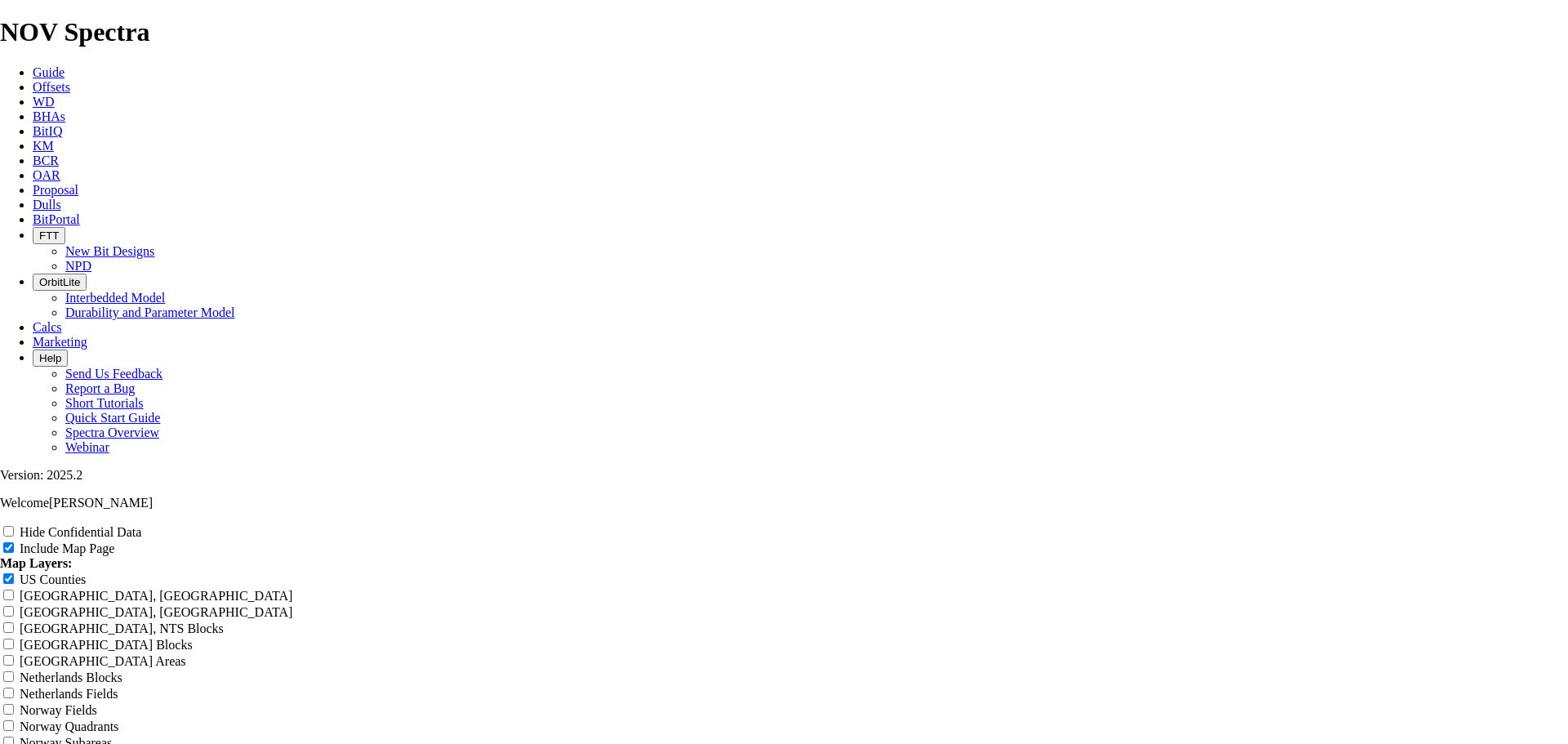
type input "10.625 Top R"
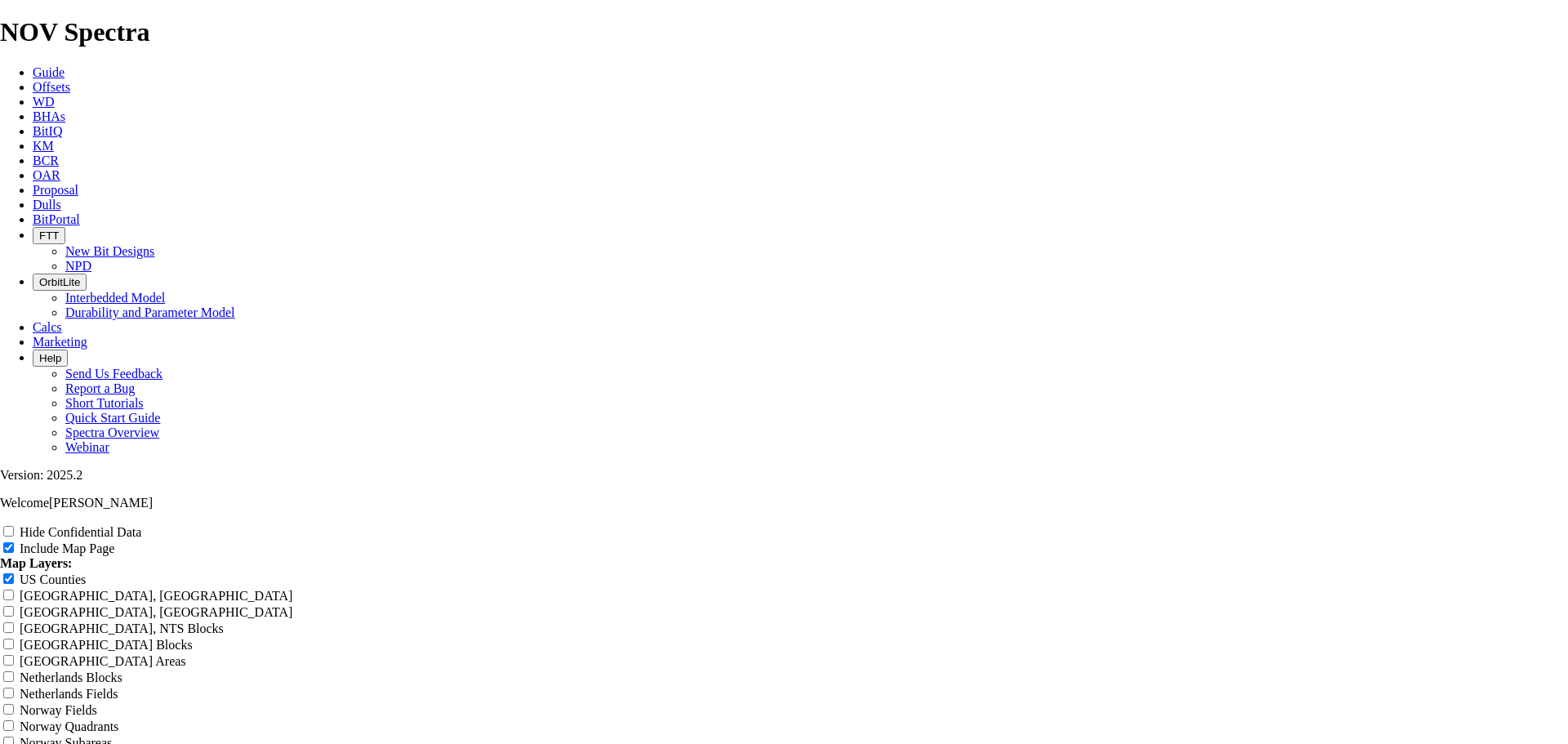
type input "10.625 Top R"
type input "10.625 Top Ru"
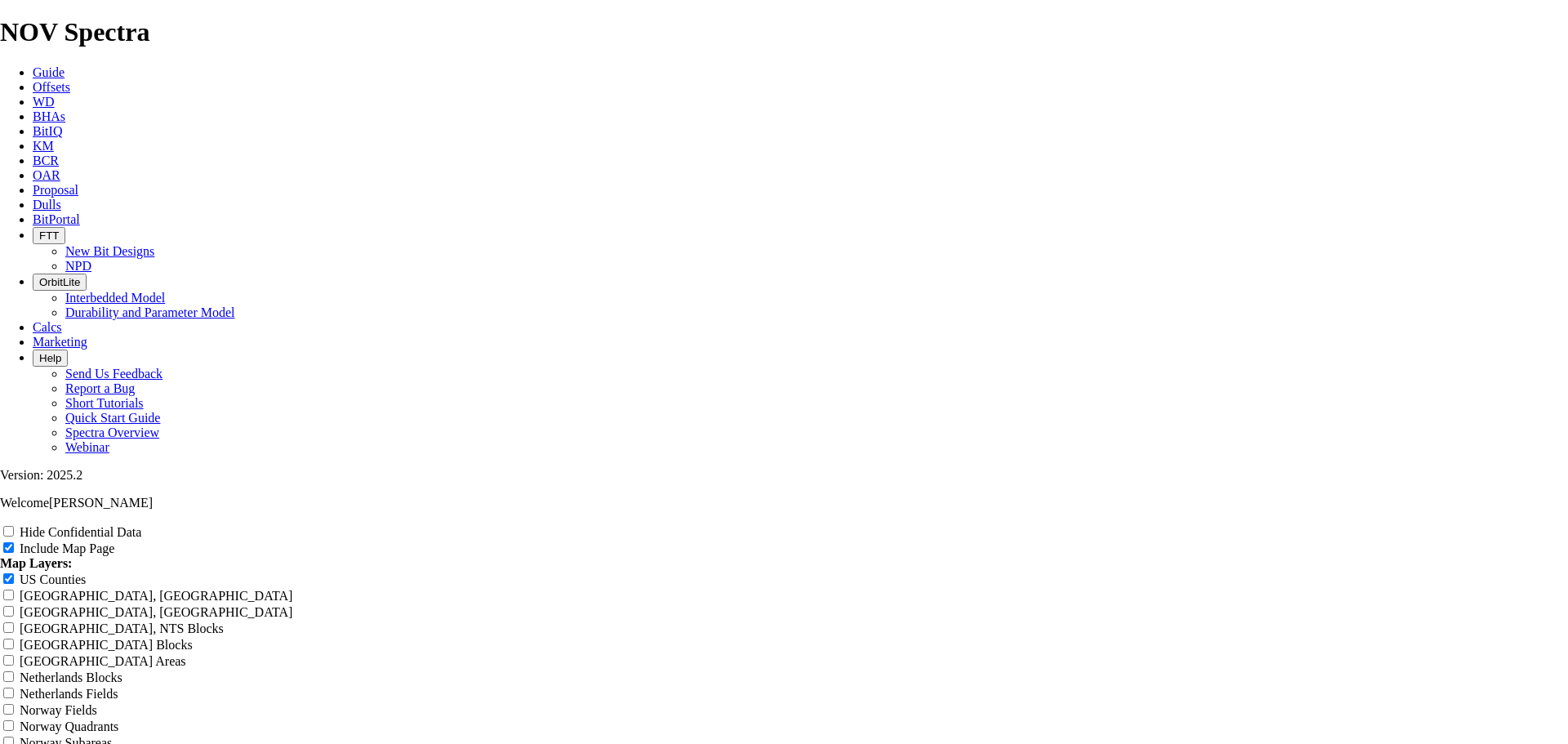
type input "10.625 Top Ru"
type input "10.625 Top Run"
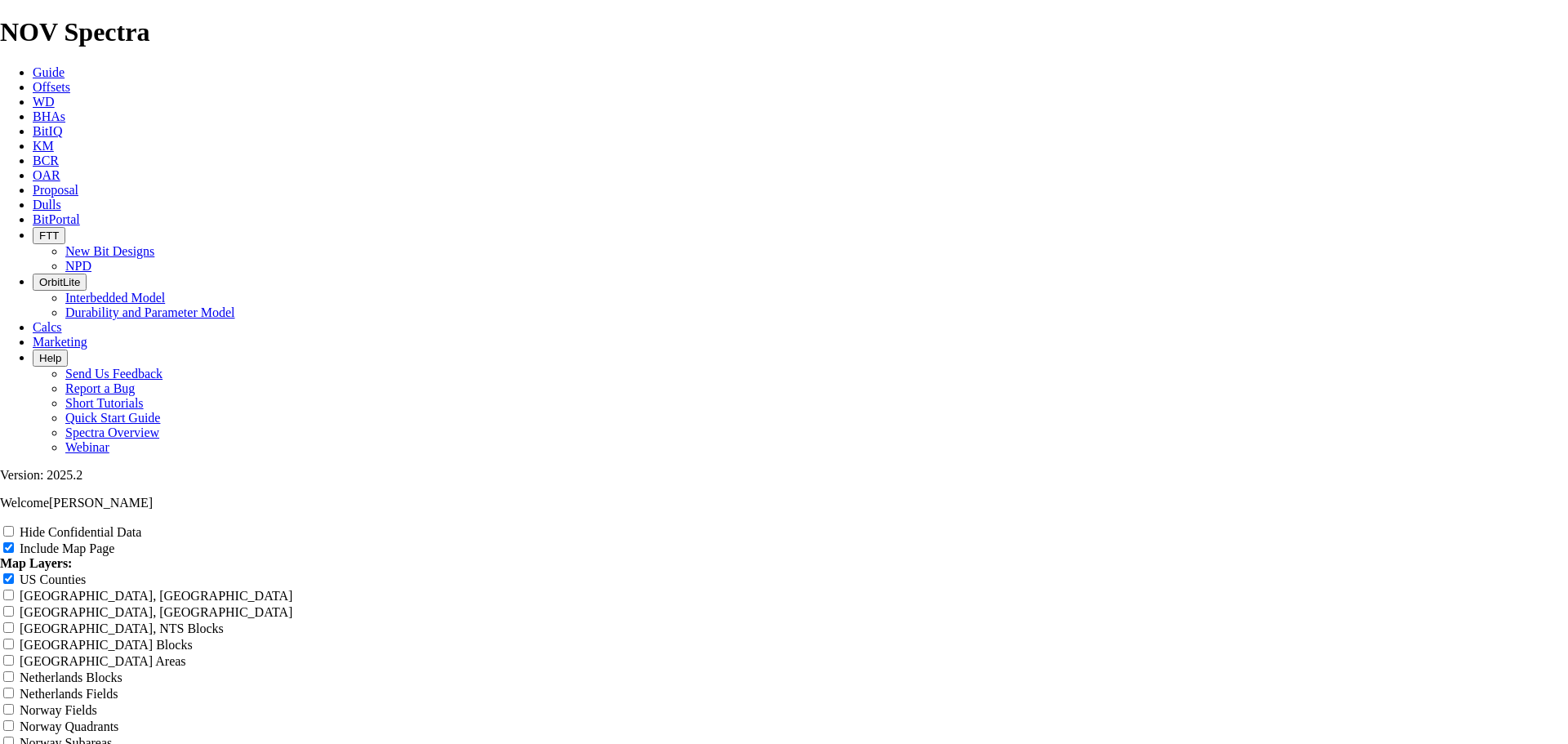
type input "10.625 Top Run"
type input "10.625 Top Runs"
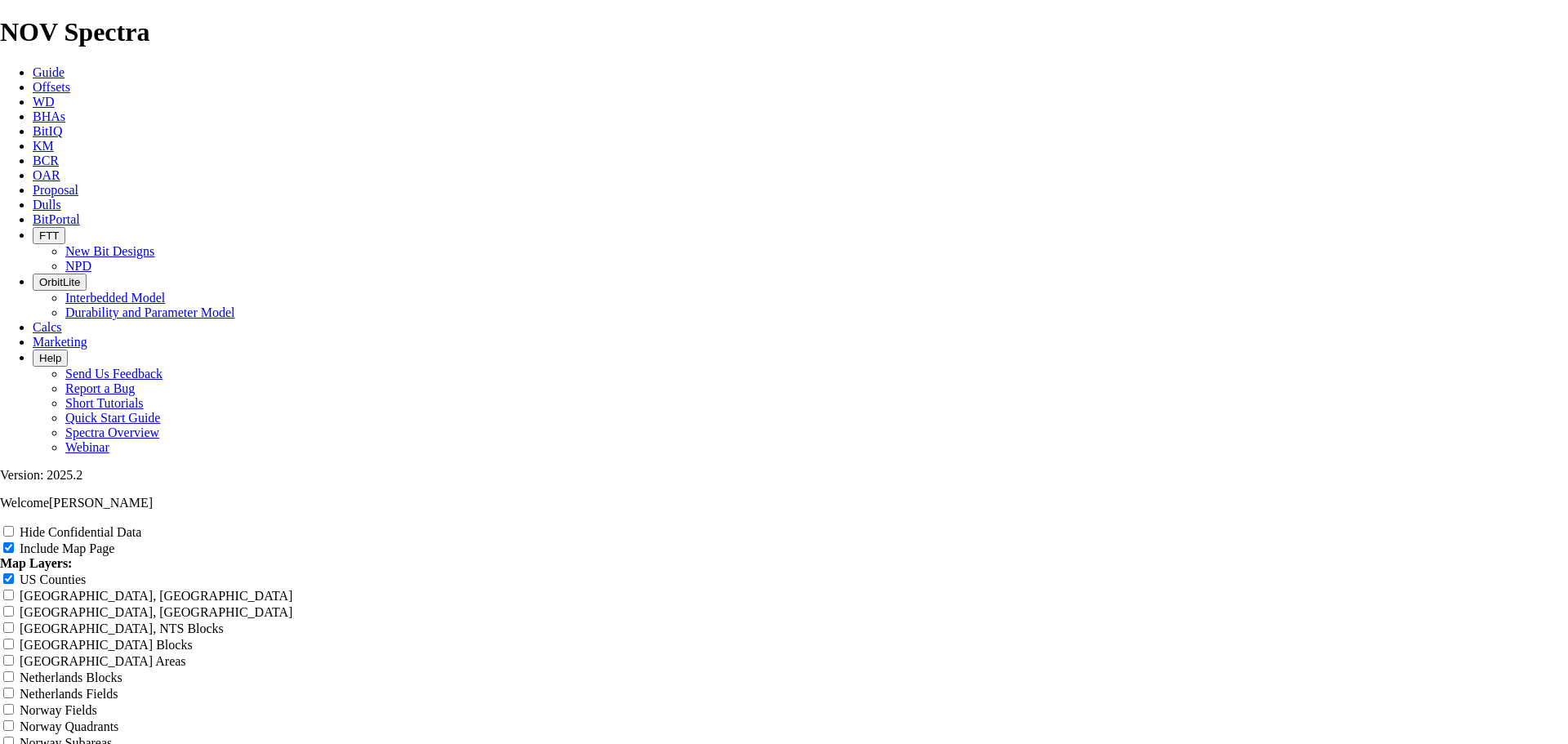
type input "10.625 Top Runs"
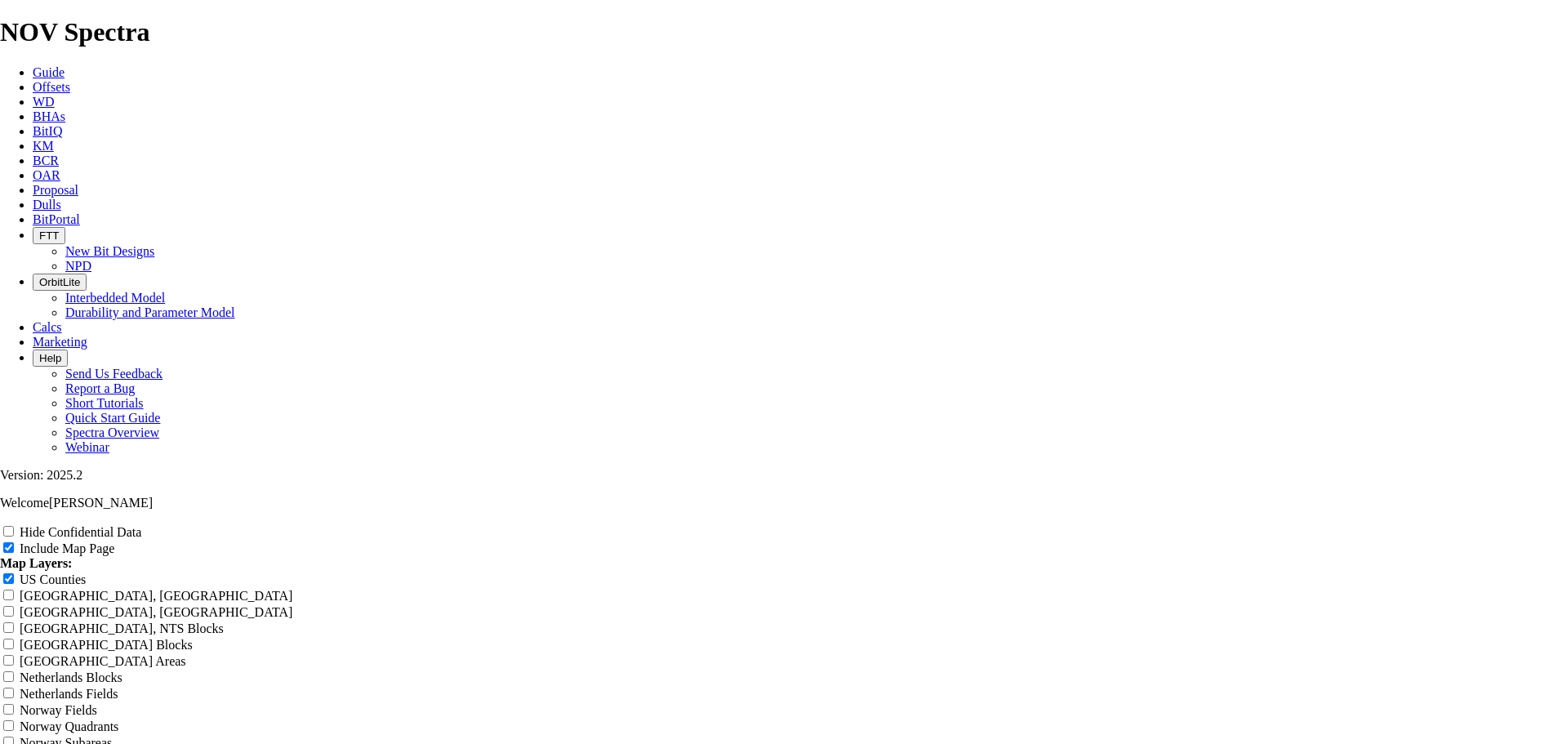
type input "10.625 Top Runs -"
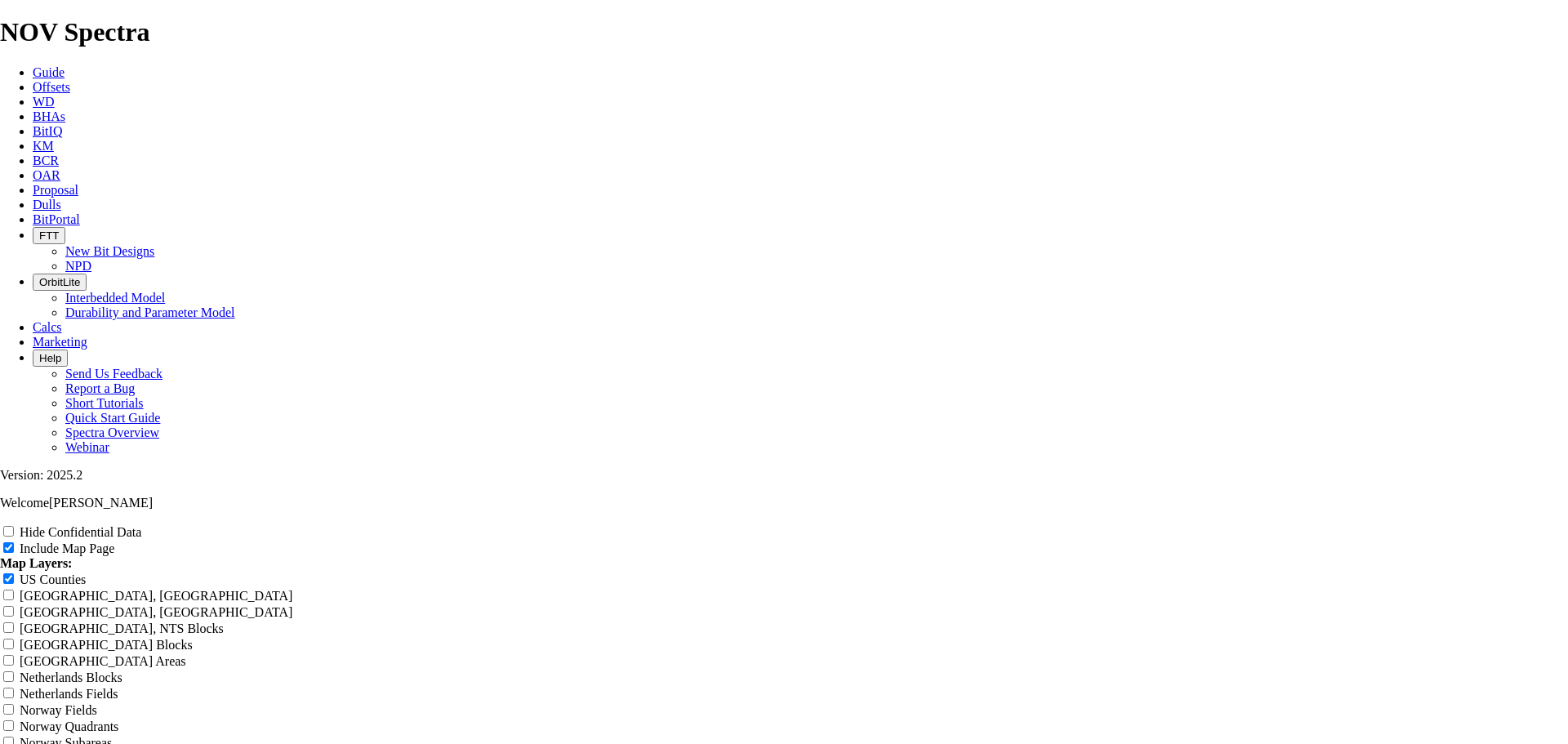
type input "10.625 Top Runs -"
type input "10.625 Top Runs - 2"
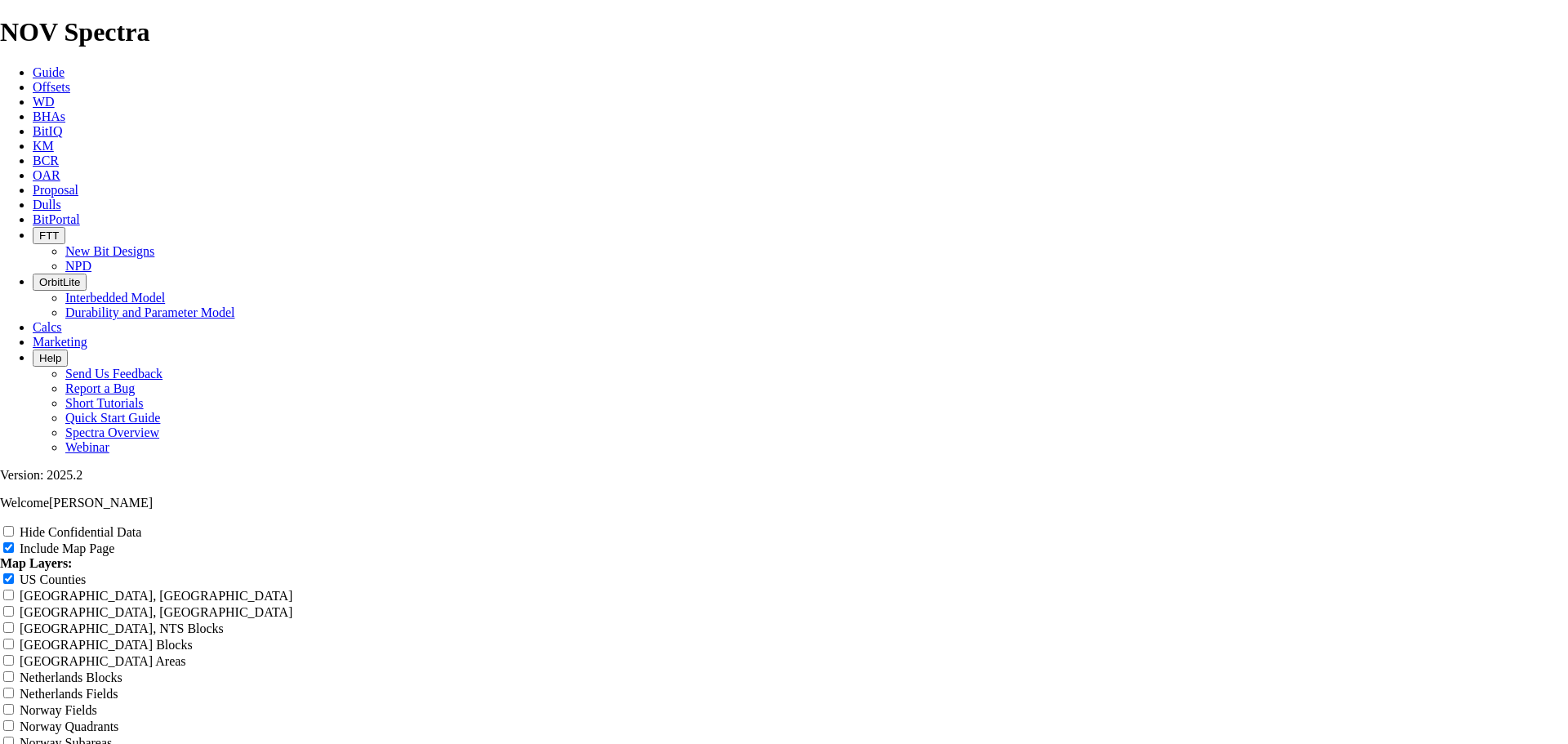
type input "10.625 Top Runs - 2"
type input "10.625 Top Runs - 2 Y"
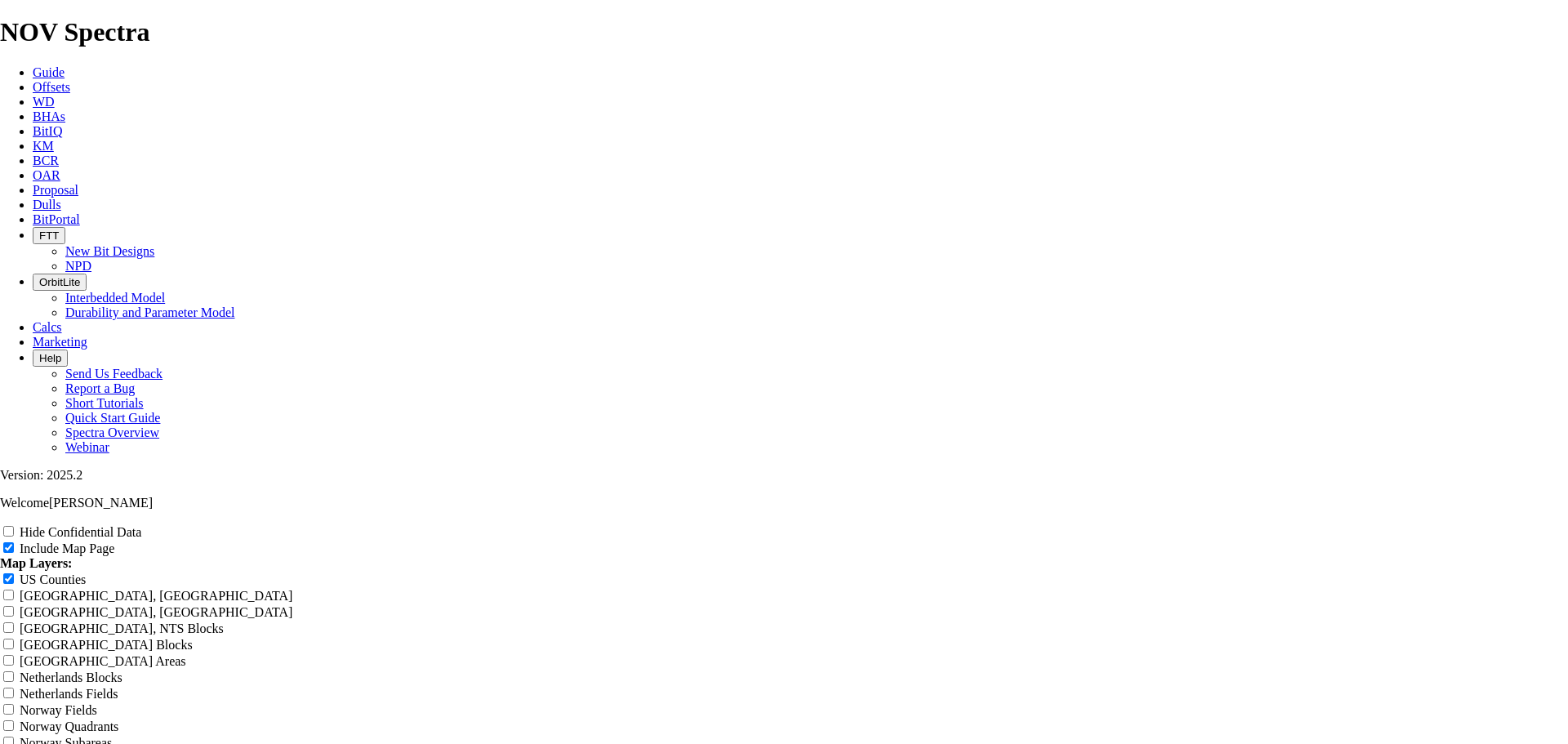
type input "10.625 Top Runs - 2 Y"
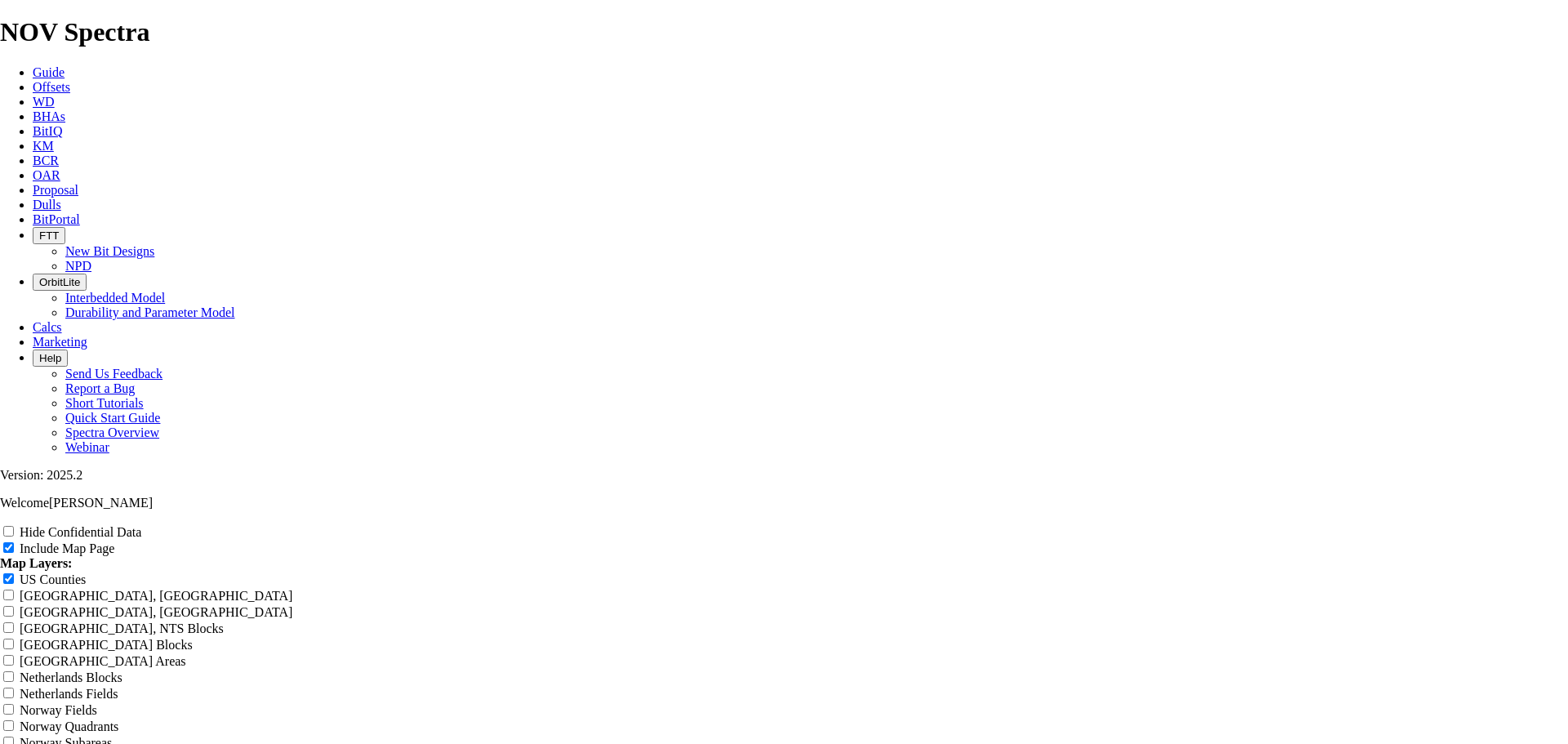
type input "10.625 Top Runs - 2 Ye"
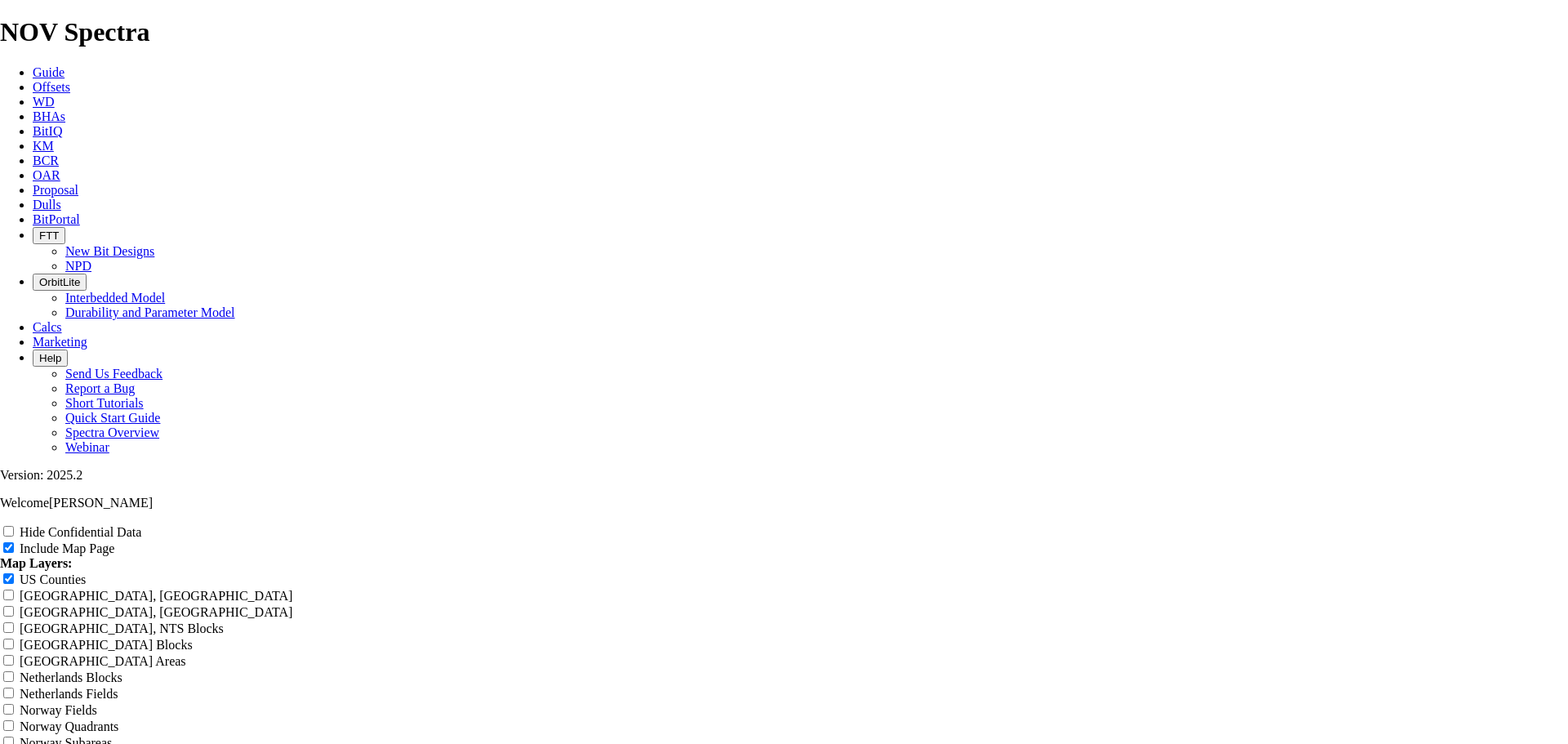
type input "10.625 Top Runs - 2 Ye"
type input "10.625 Top Runs - 2 Yea"
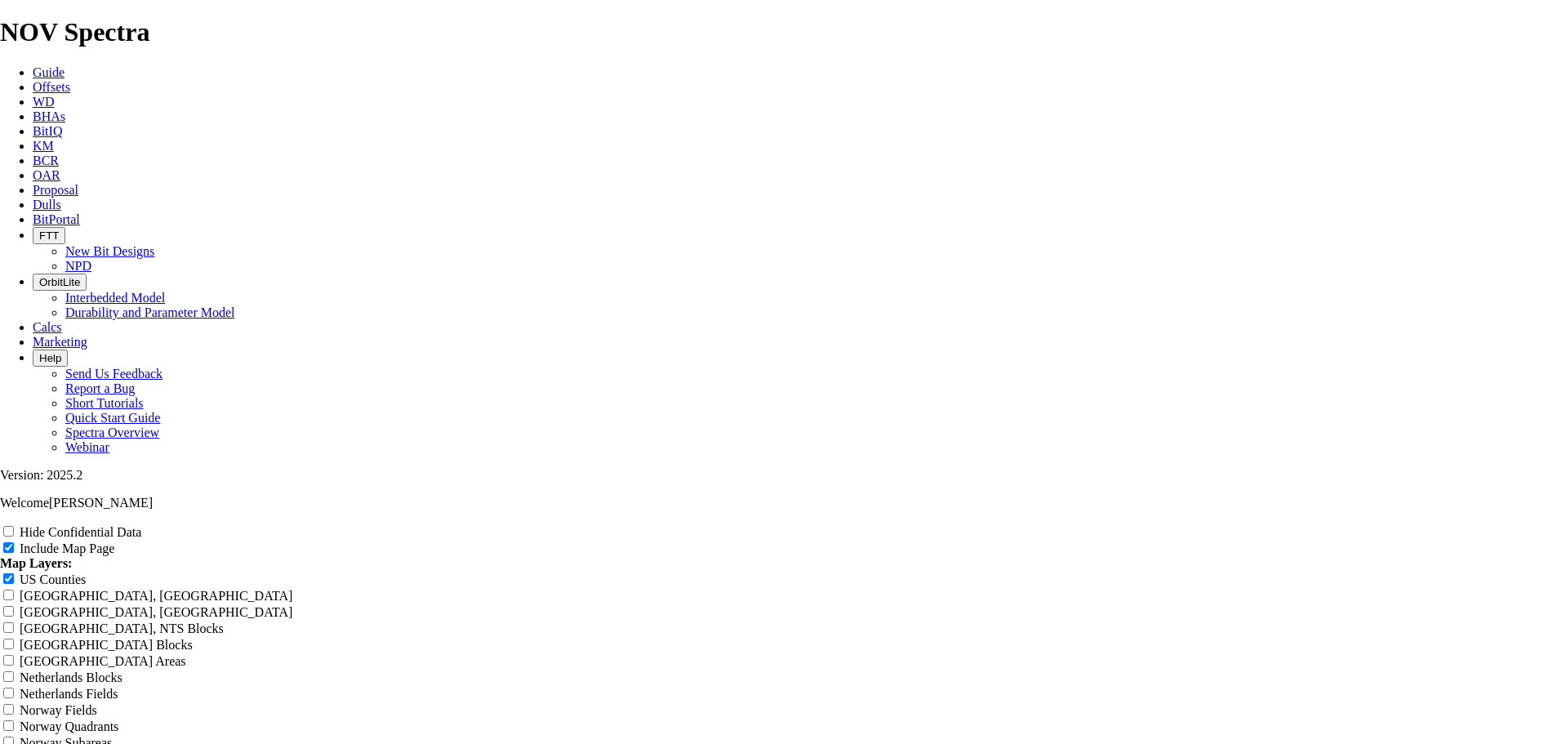
type input "10.625 Top Runs - 2 Yea"
type input "10.625 Top Runs - 2 Year"
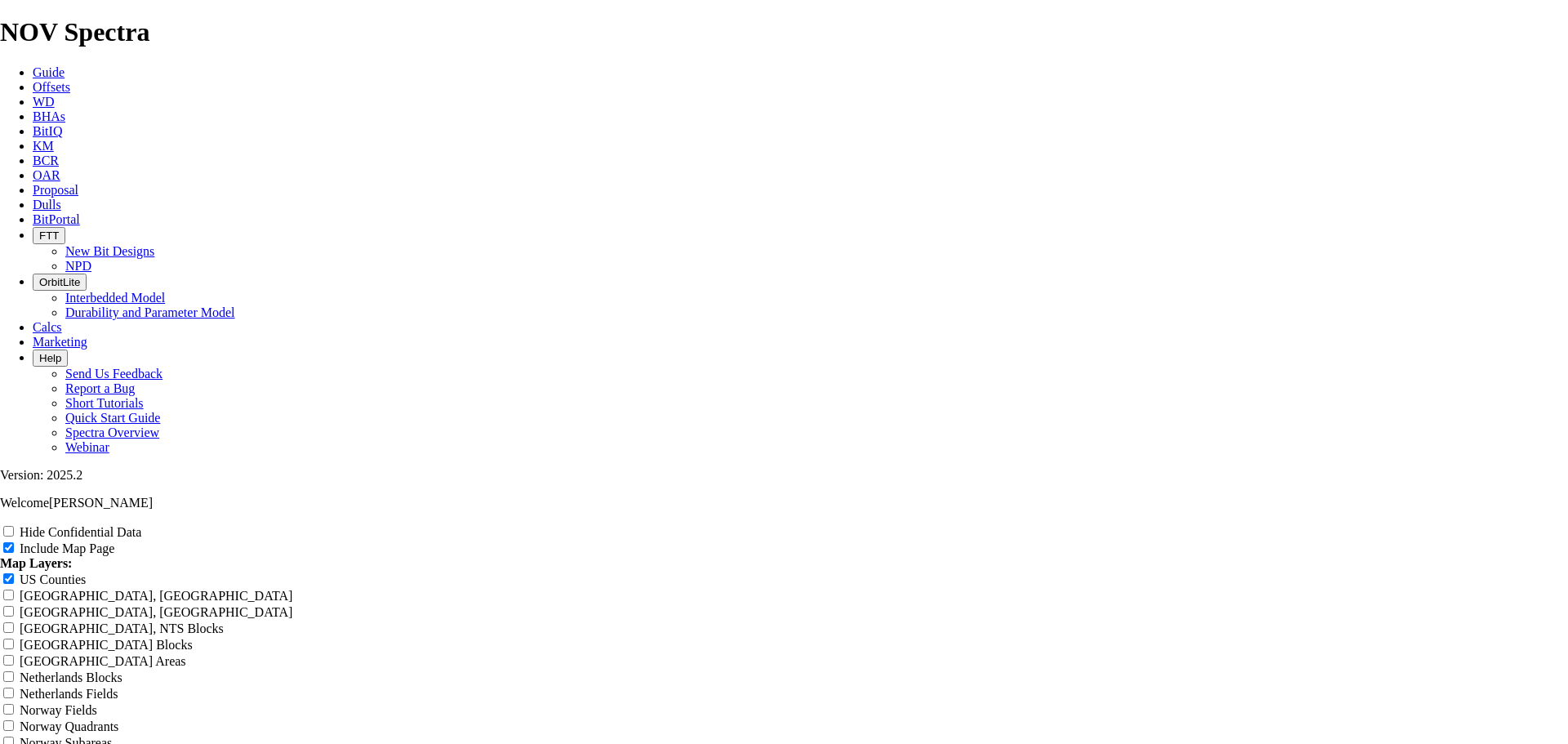
type input "10.625 Top Runs - 2 Year"
type input "10.625 Top Runs - 2 Years"
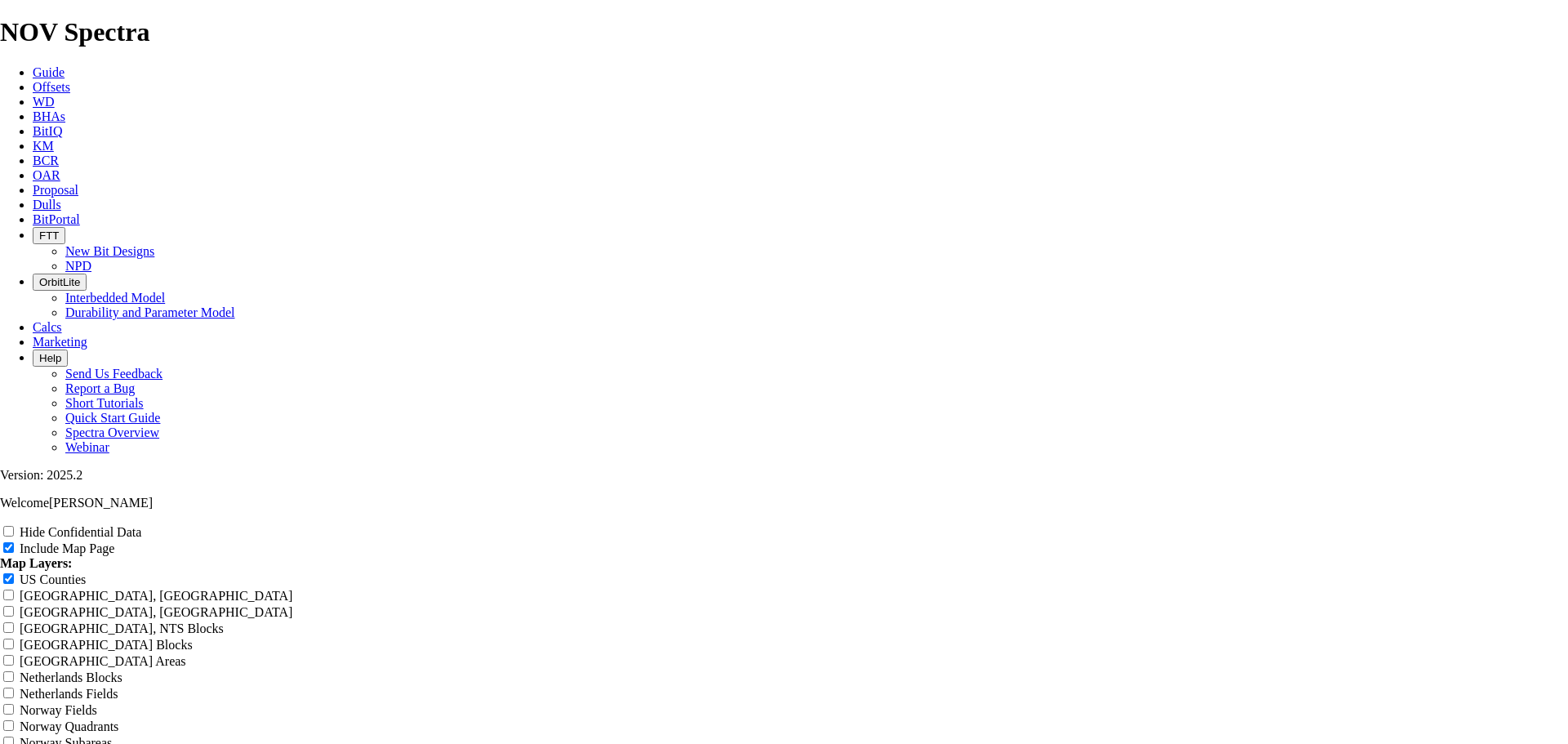
type input "10.625 Top Runs - 2 Years"
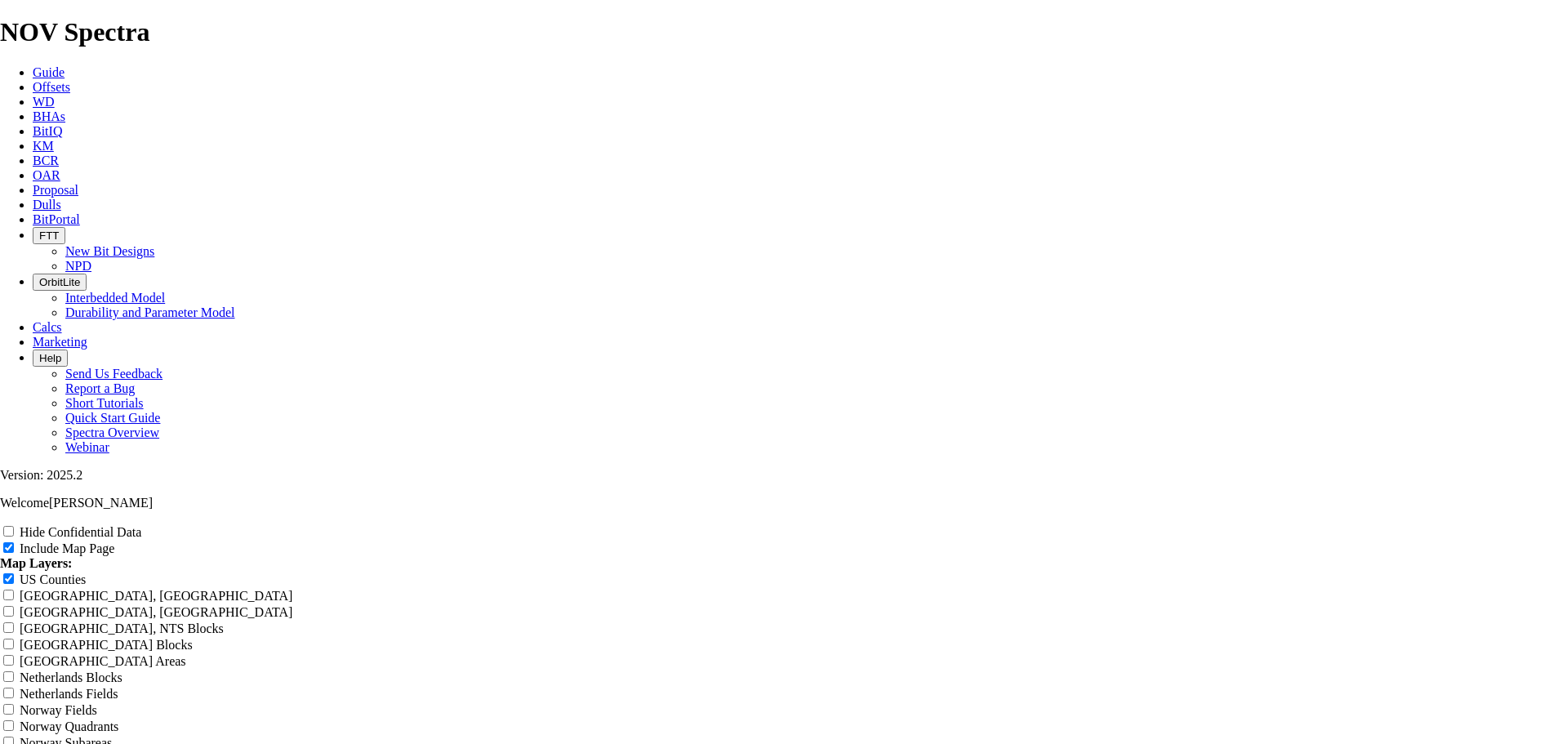
type input "10.625 Top Runs - 2 Years"
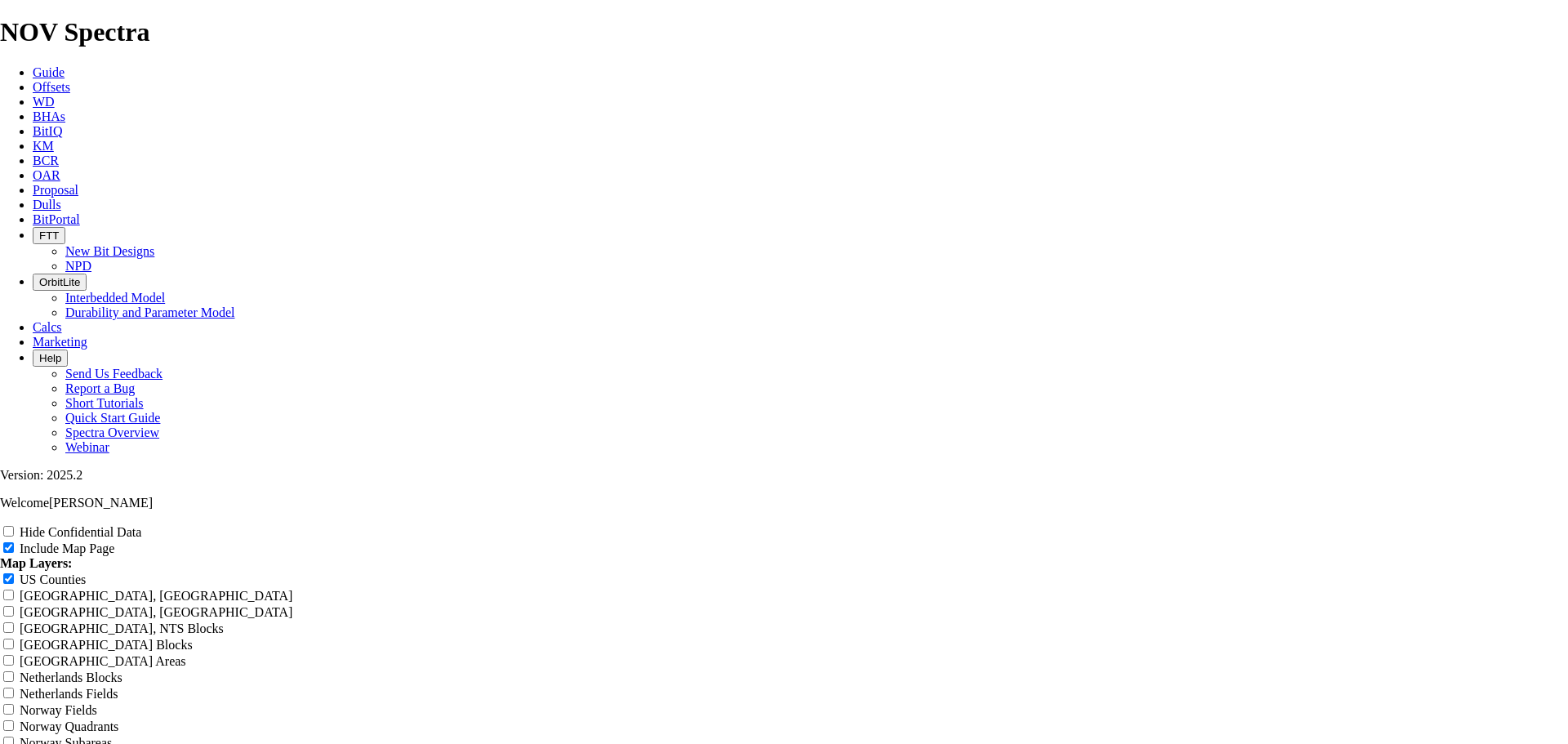
type input "10.625 Top Runs - 2 Years"
type input "10.625 Top Runs N - 2 Years"
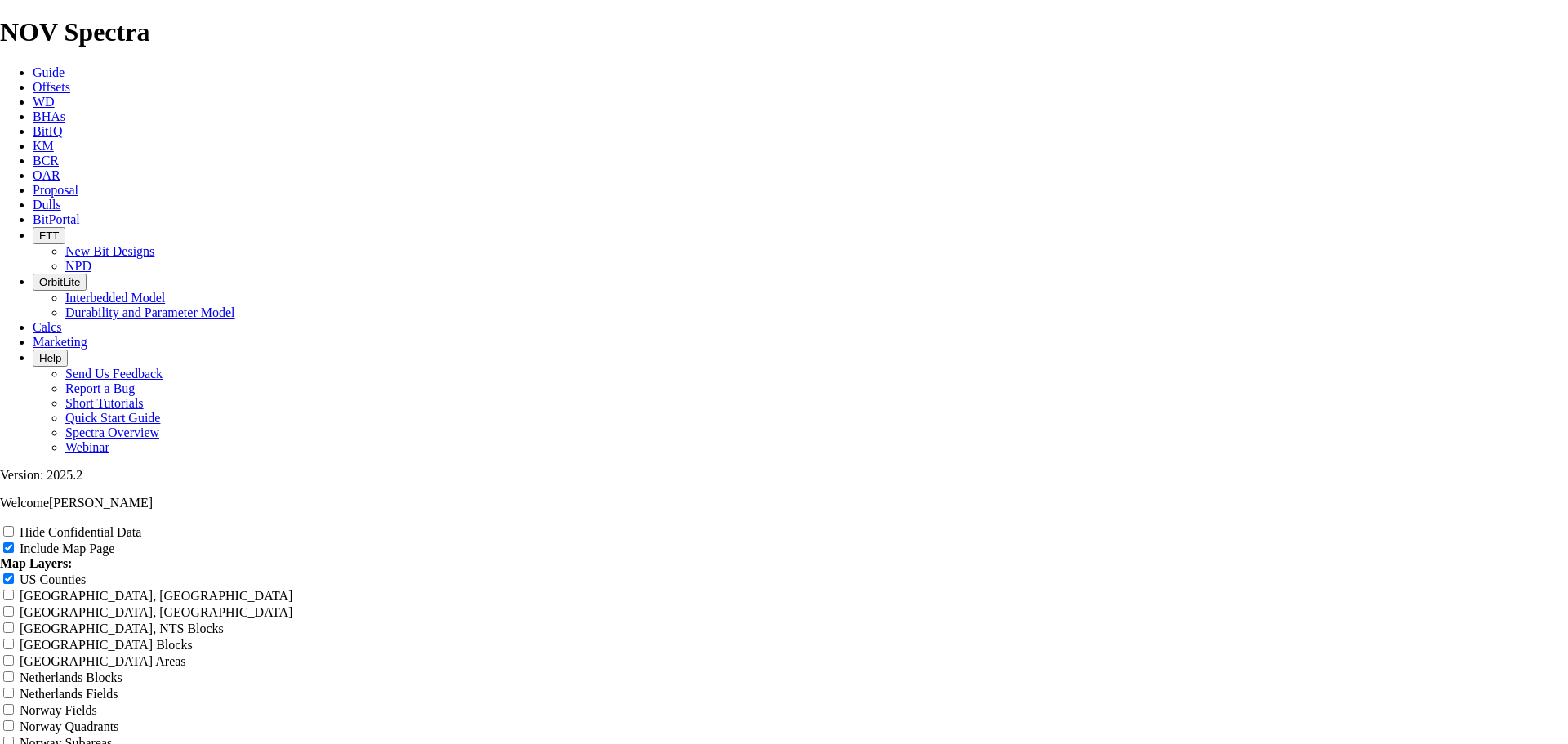
type input "10.625 Top Runs N - 2 Years"
type input "10.625 Top Runs Ne - 2 Years"
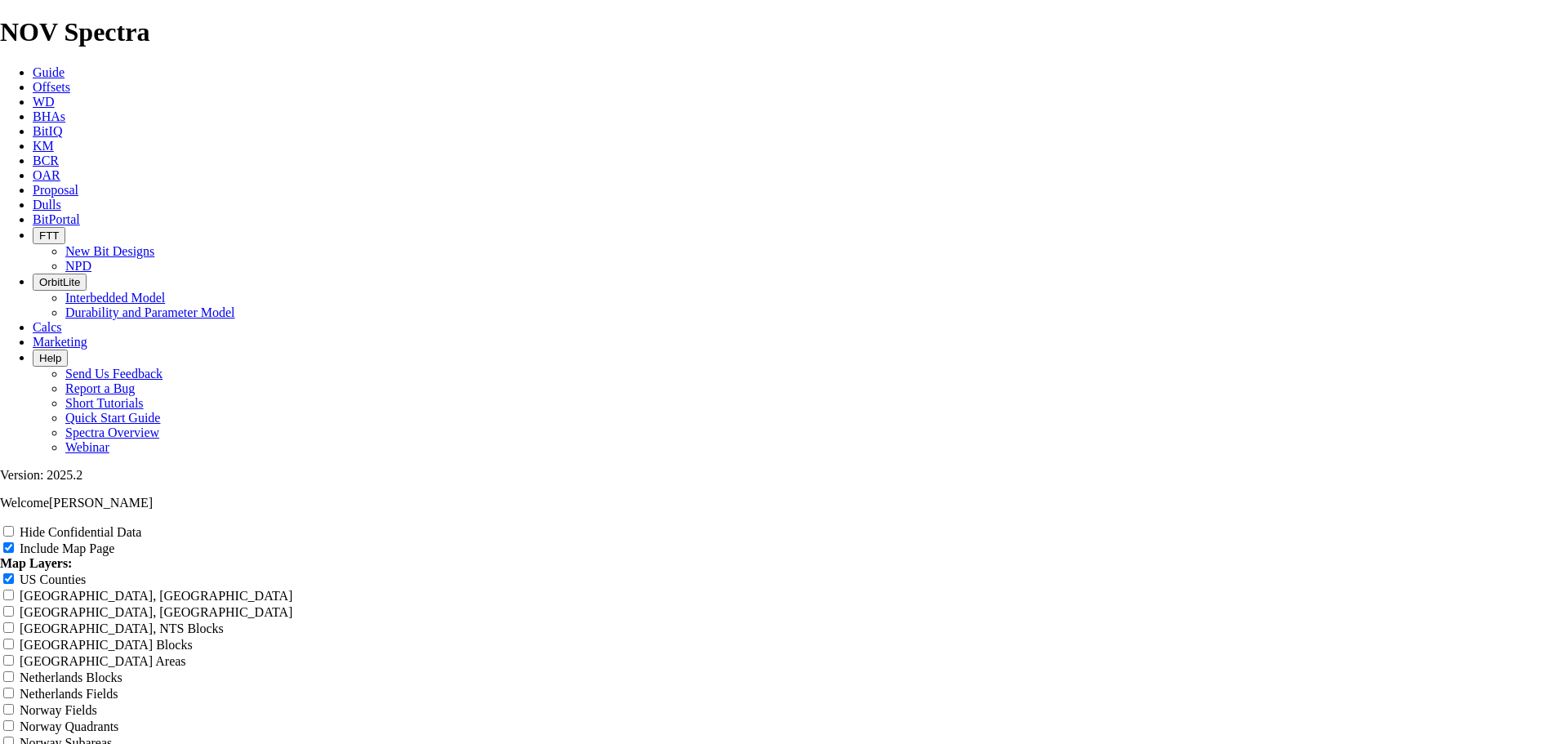
type input "10.625 Top Runs Ne - 2 Years"
type input "10.625 Top Runs Nea - 2 Years"
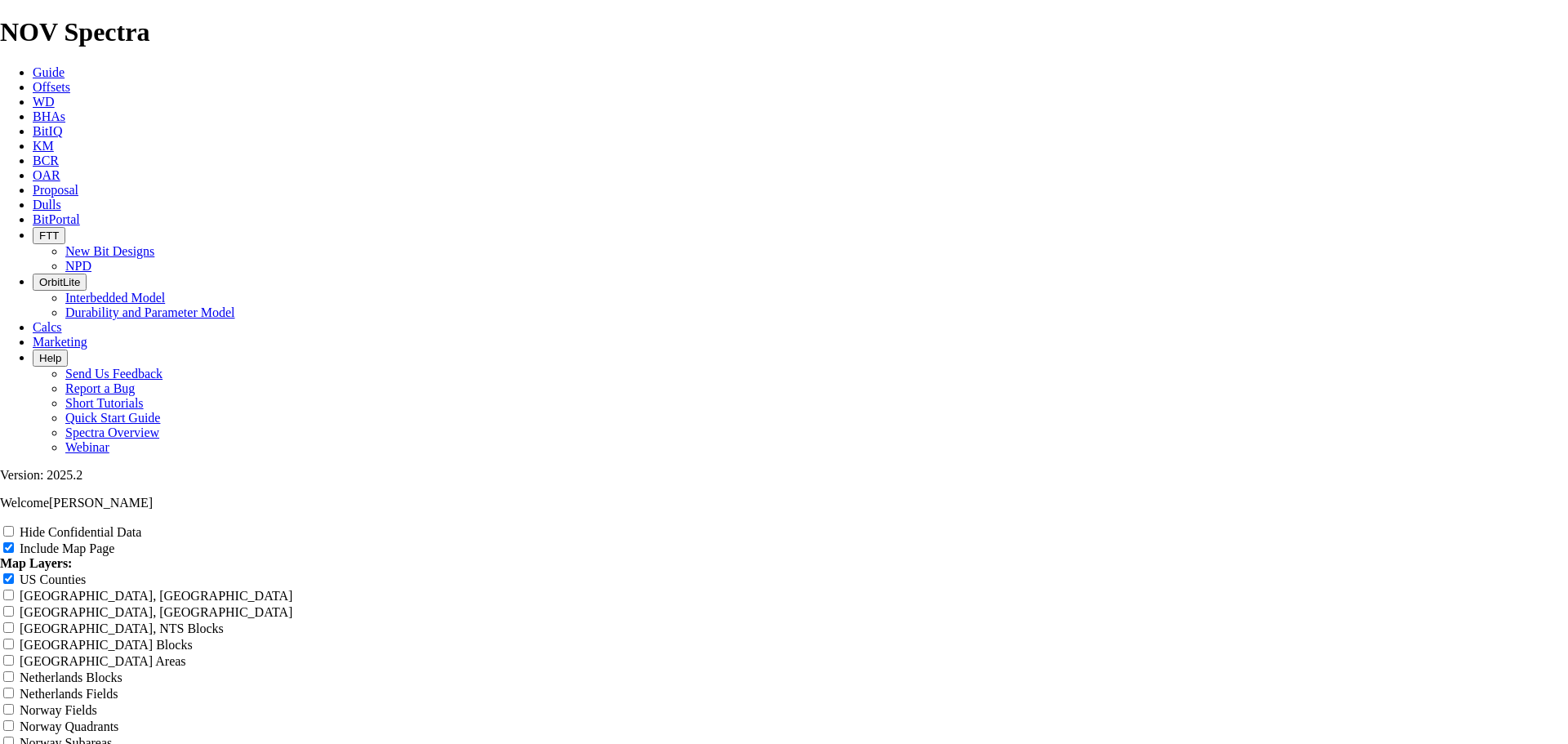
type input "10.625 Top Runs Nea - 2 Years"
type input "10.625 Top Runs Near - 2 Years"
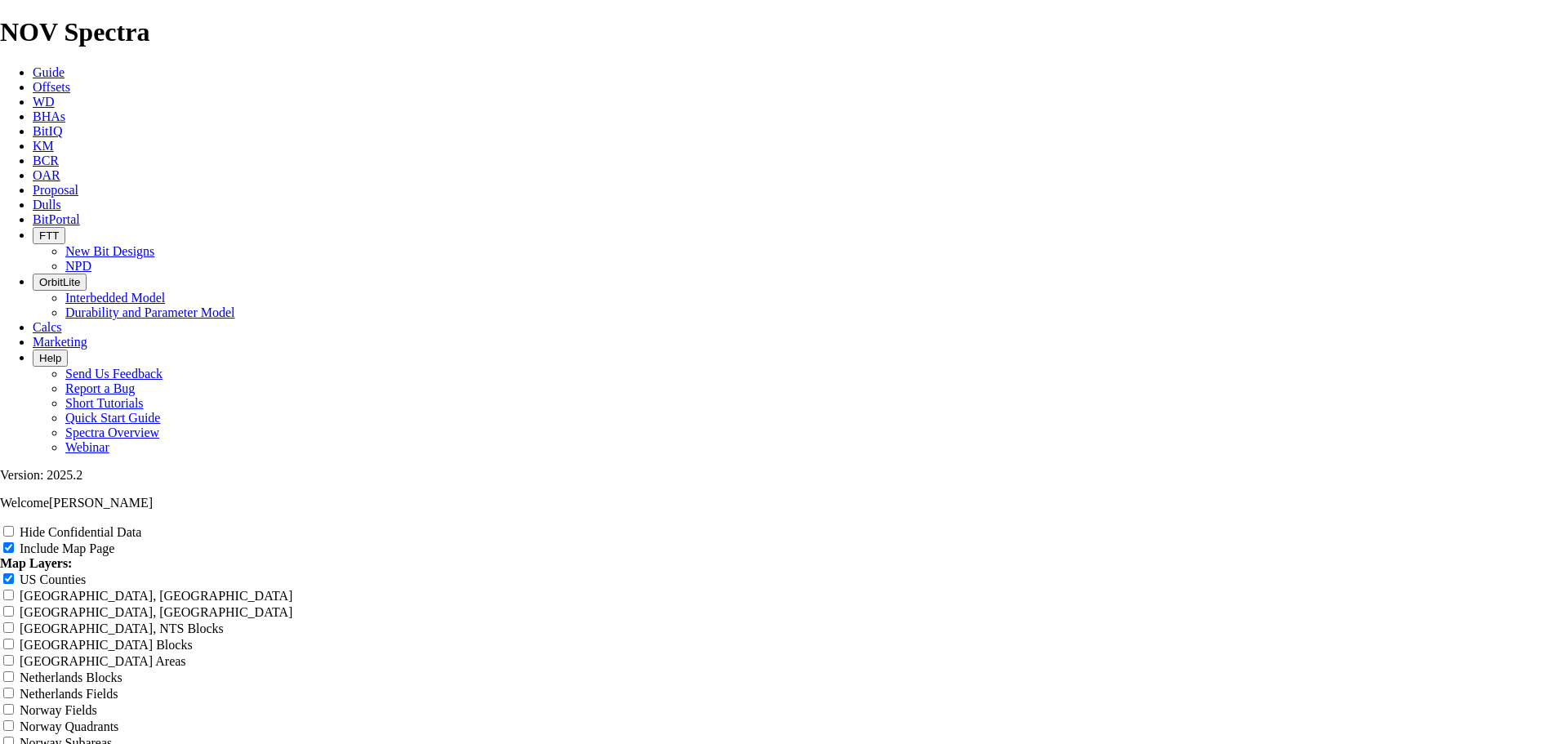
type input "10.625 Top Runs Near - 2 Years"
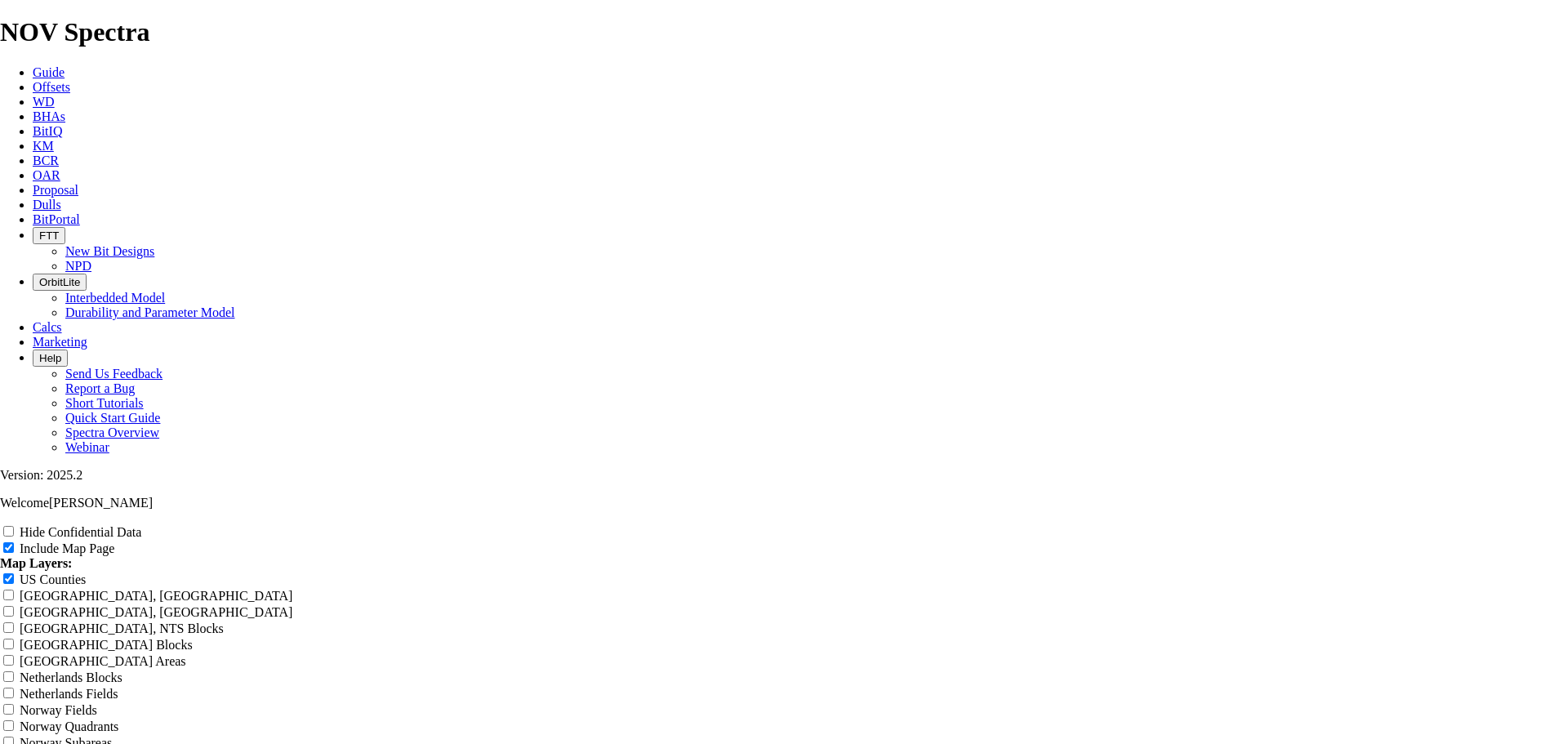
type input "10.625 Top Runs Near - 2 Years"
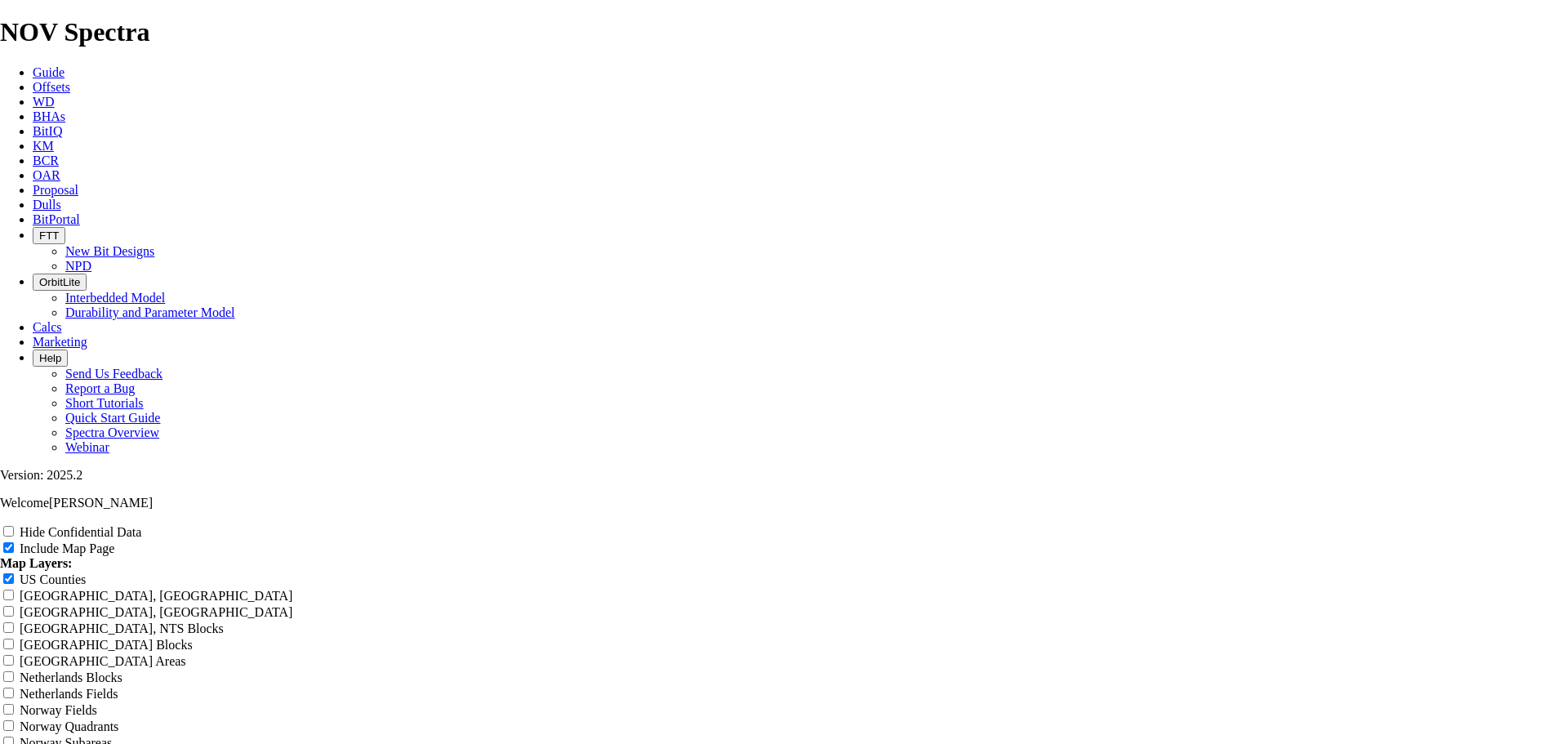
type input "10.625 Top Runs Near - 2 Years"
type input "10.625 Top Runs Near C - 2 Years"
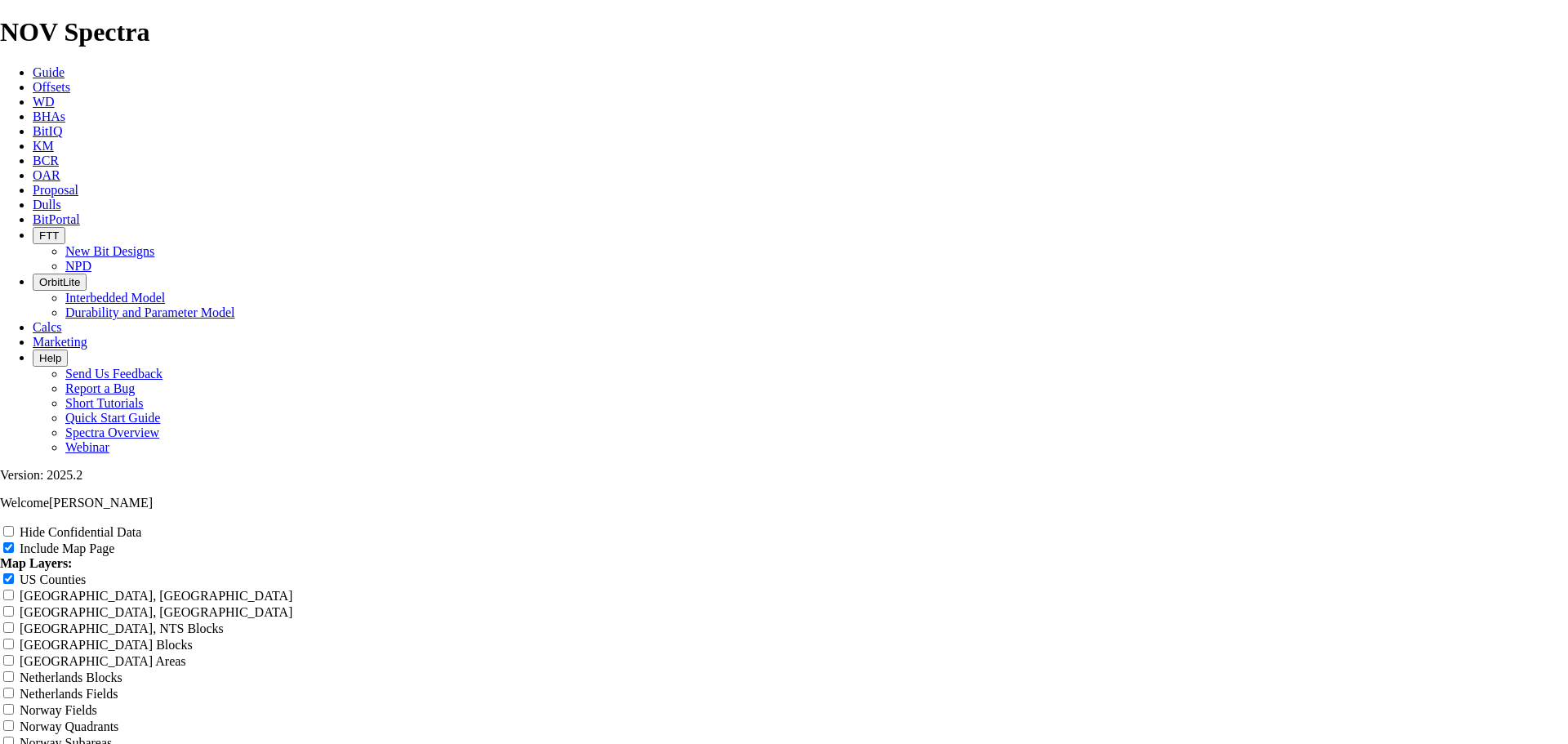
type input "10.625 Top Runs Near C - 2 Years"
type input "10.625 Top Runs Near Ca - 2 Years"
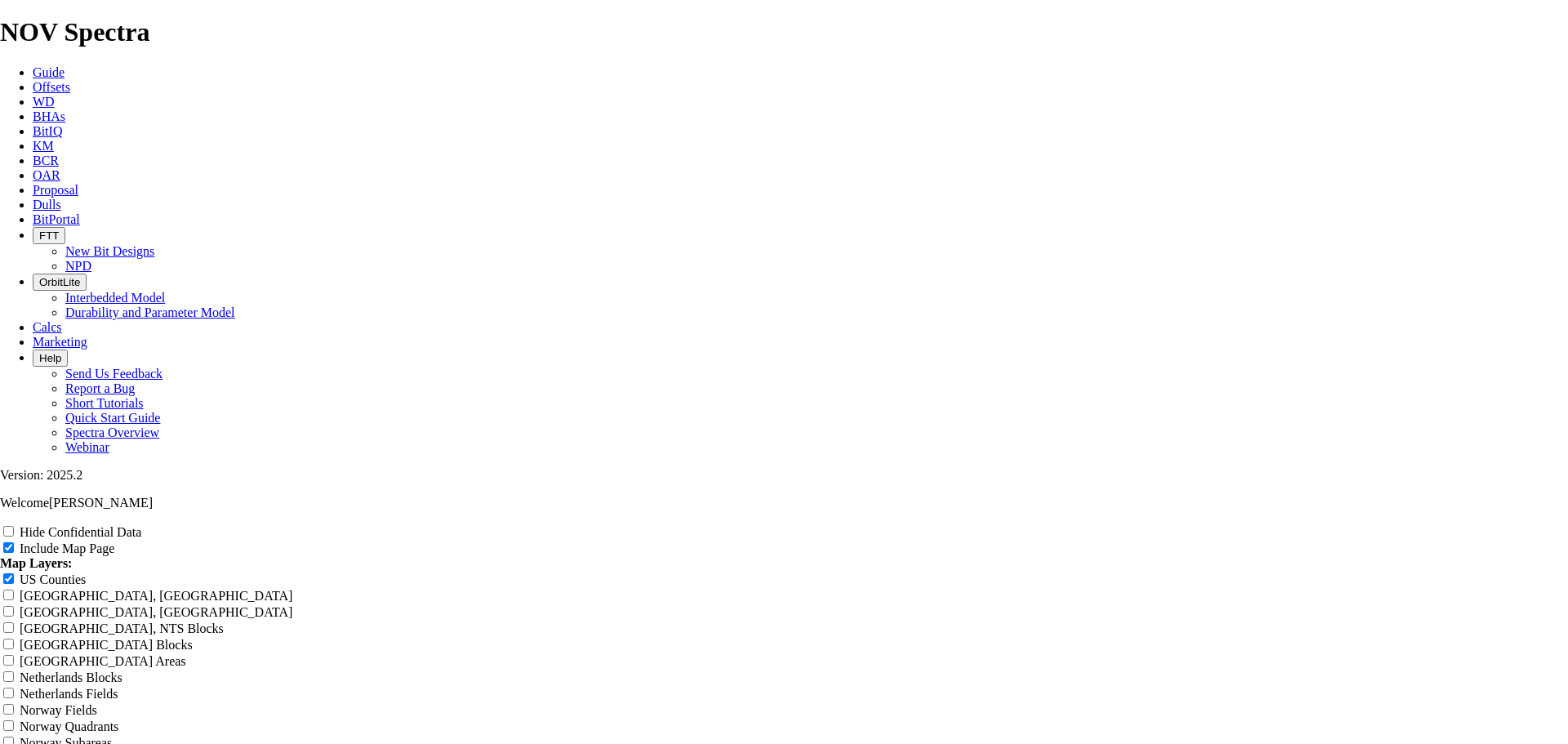
type input "10.625 Top Runs Near Ca - 2 Years"
type input "10.625 Top Runs Near Car - 2 Years"
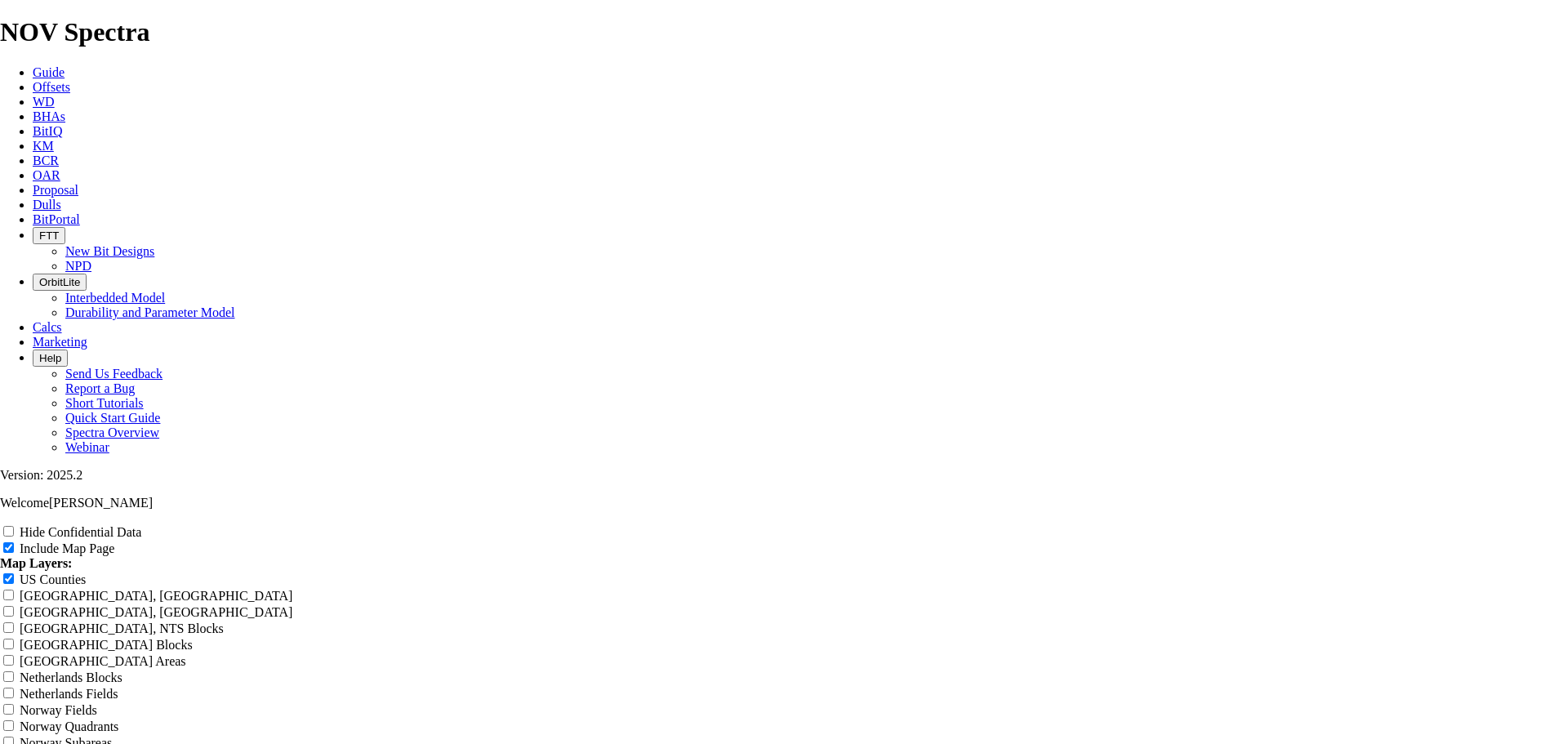
type input "10.625 Top Runs Near Car - 2 Years"
type input "10.625 Top Runs Near Card - 2 Years"
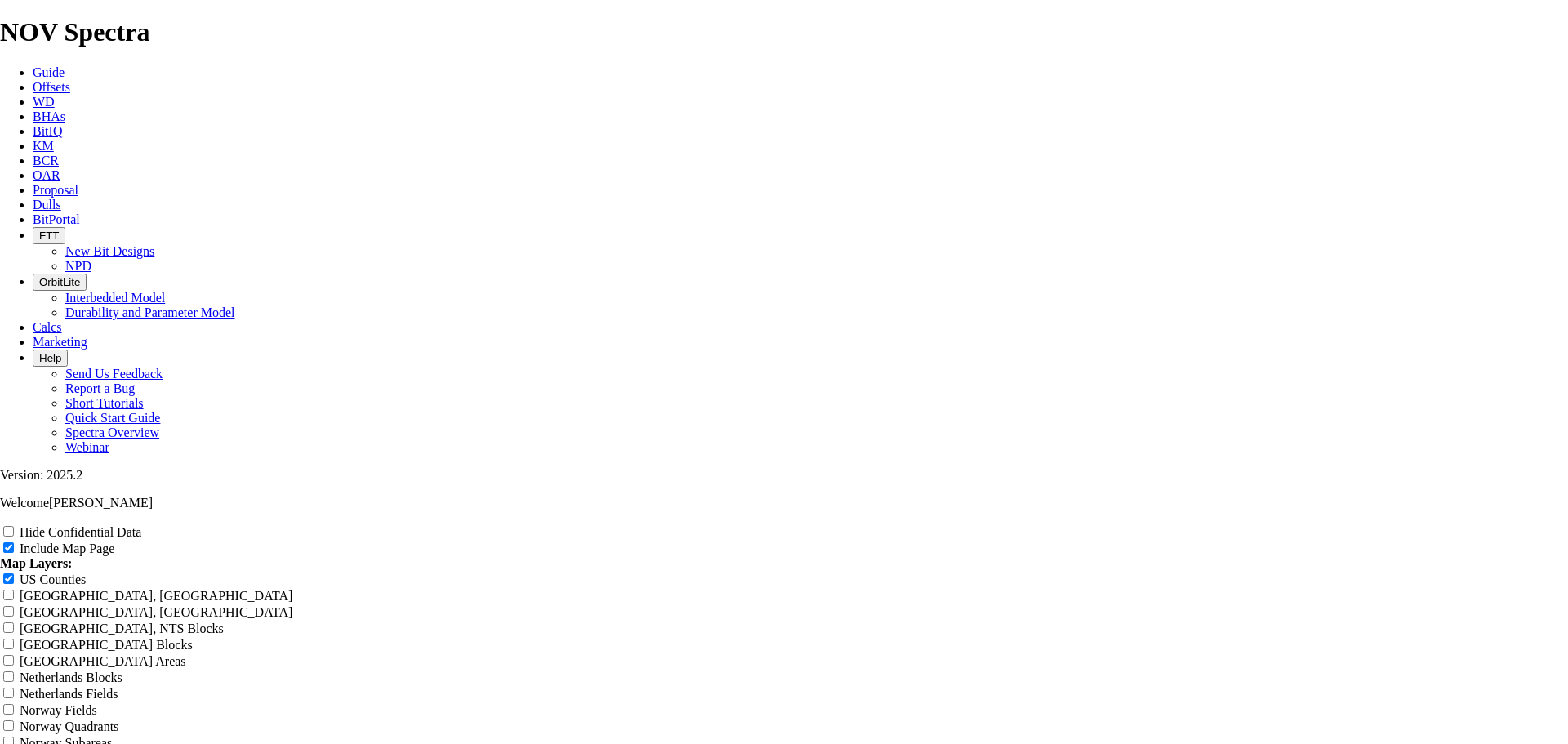
type input "10.625 Top Runs Near Card - 2 Years"
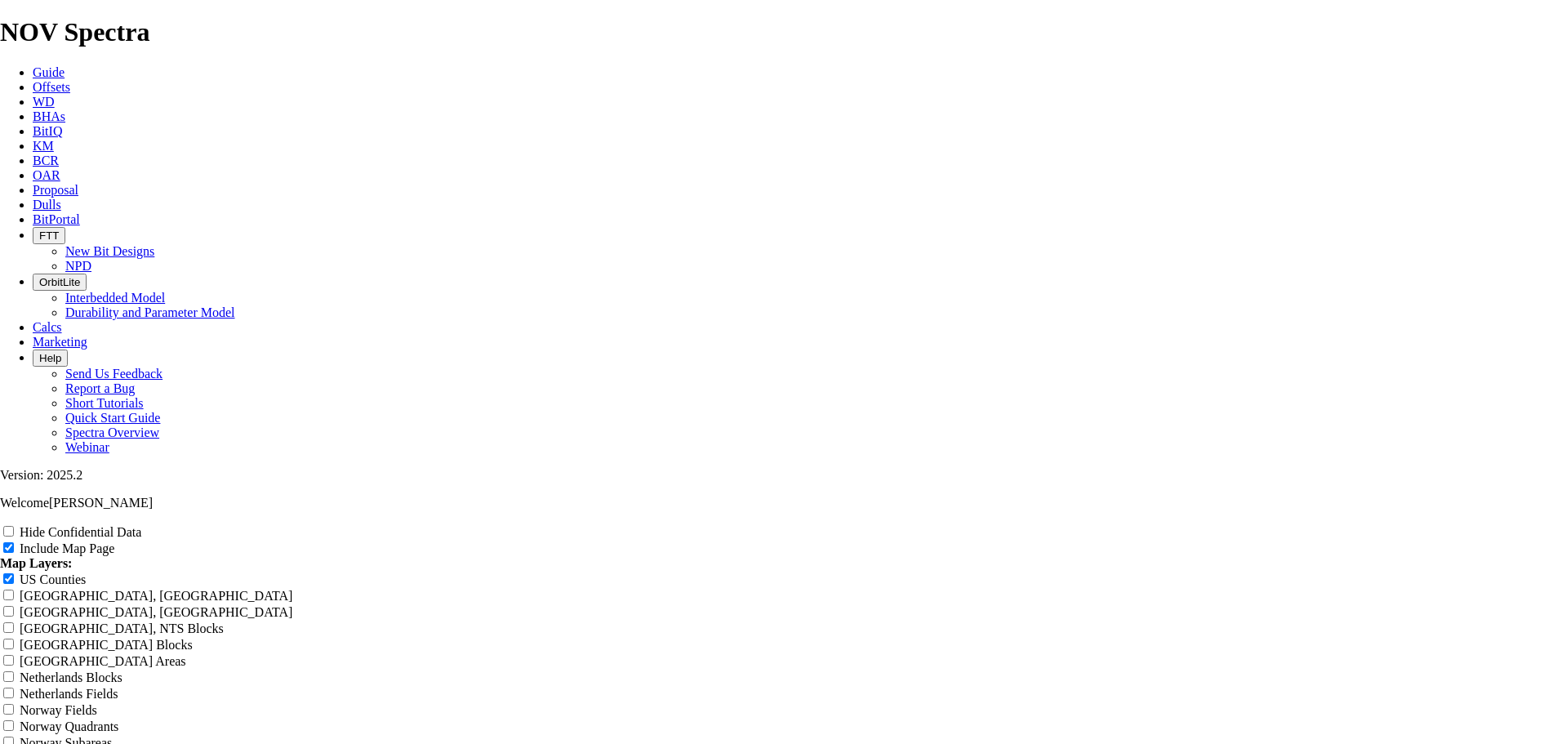
type input "10.625 Top Runs Near Cardi - 2 Years"
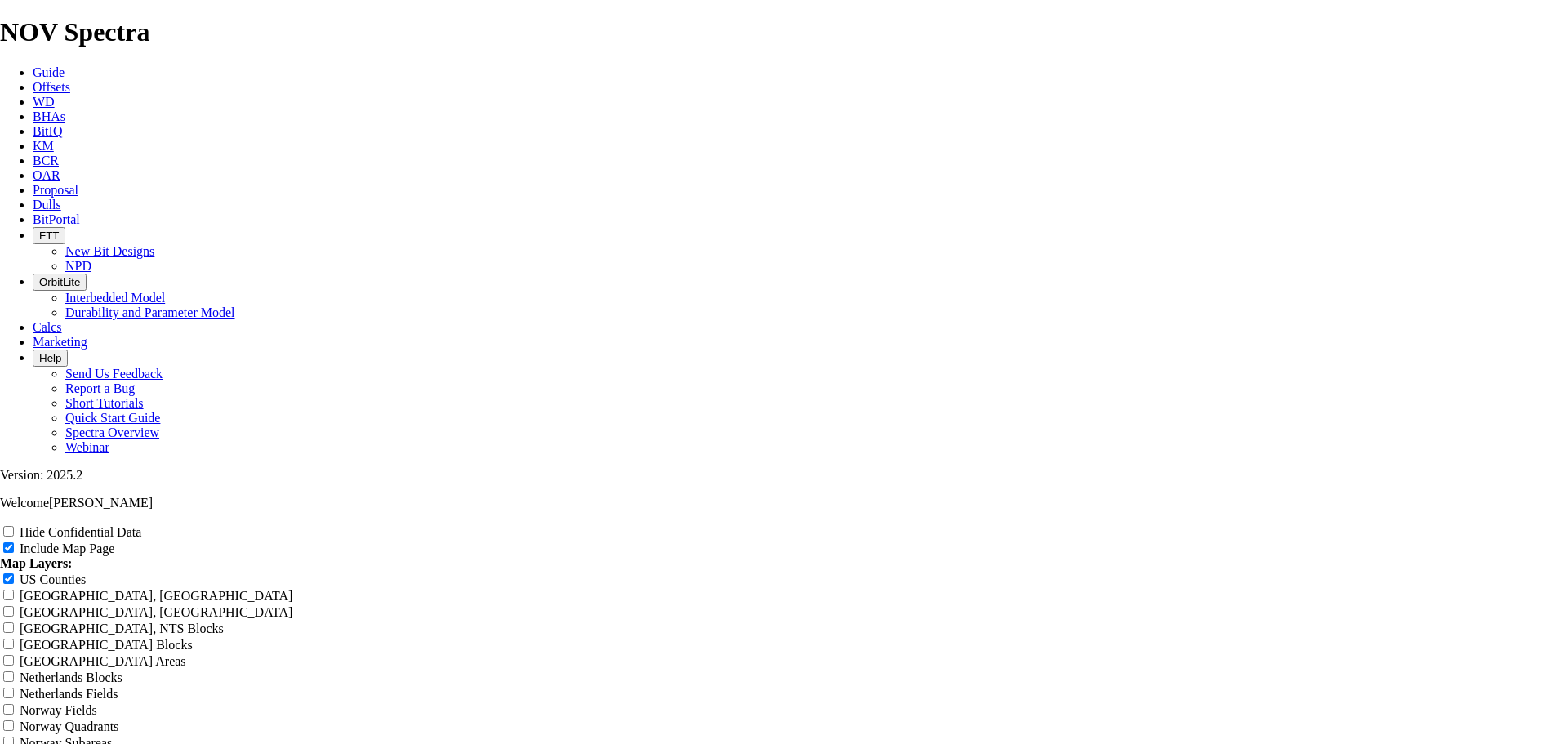
type input "10.625 Top Runs Near Cardi - 2 Years"
type input "10.625 Top Runs Near Cardin - 2 Years"
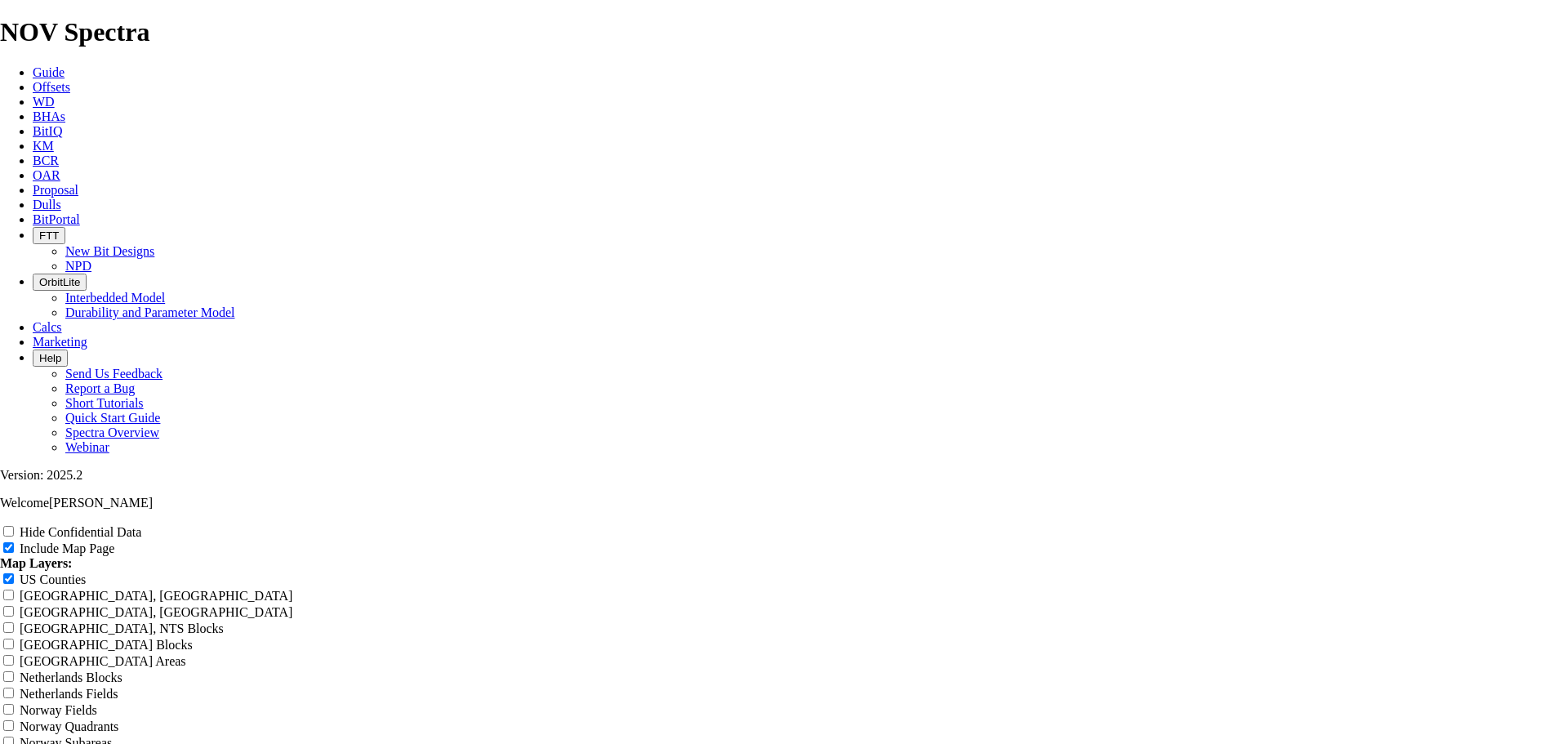
type input "10.625 Top Runs Near Cardin - 2 Years"
type input "10.625 Top Runs Near Cardina - 2 Years"
click at [14, 526] on input "Hide Confidential Data" at bounding box center [8, 531] width 10 height 10
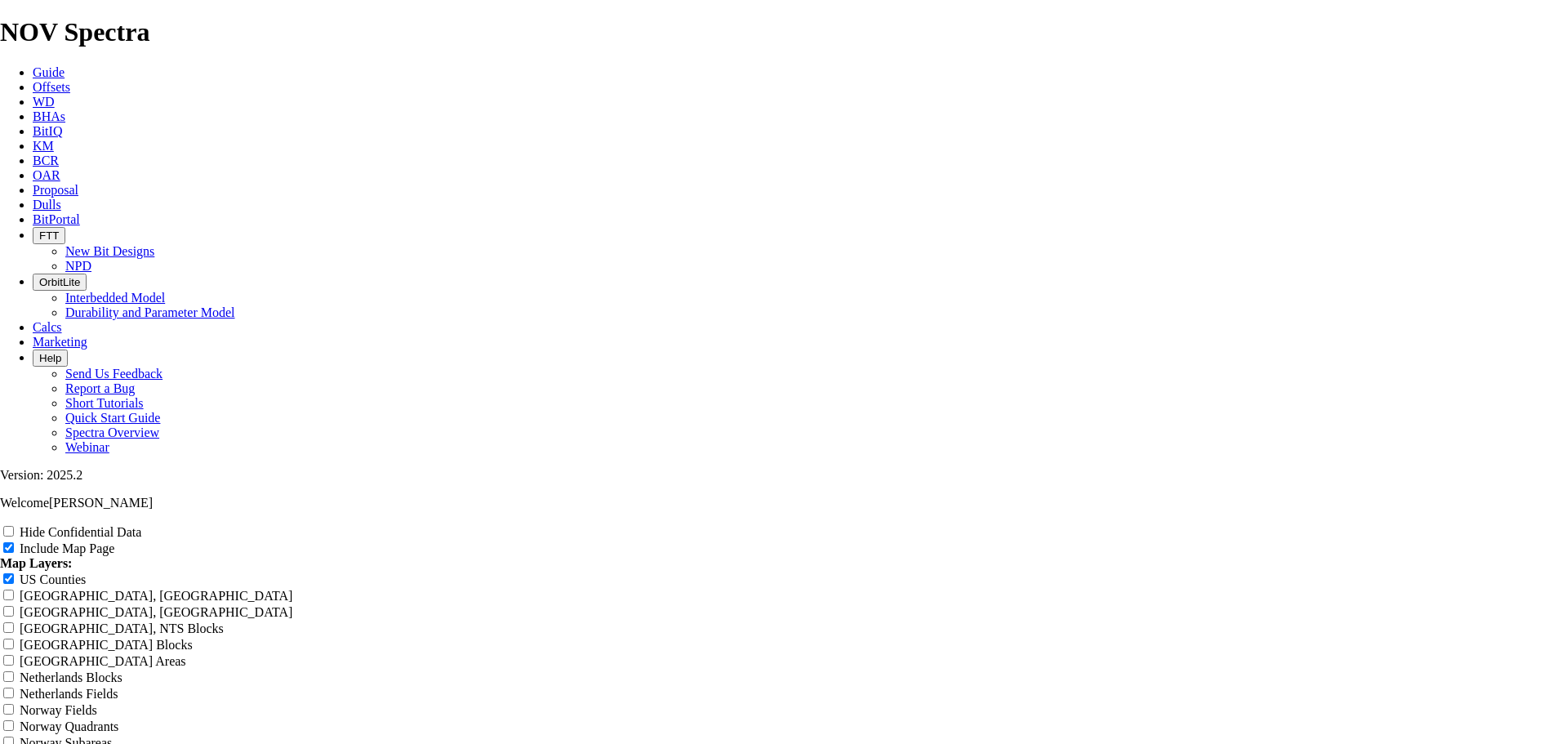
click at [14, 526] on input "Hide Confidential Data" at bounding box center [8, 531] width 10 height 10
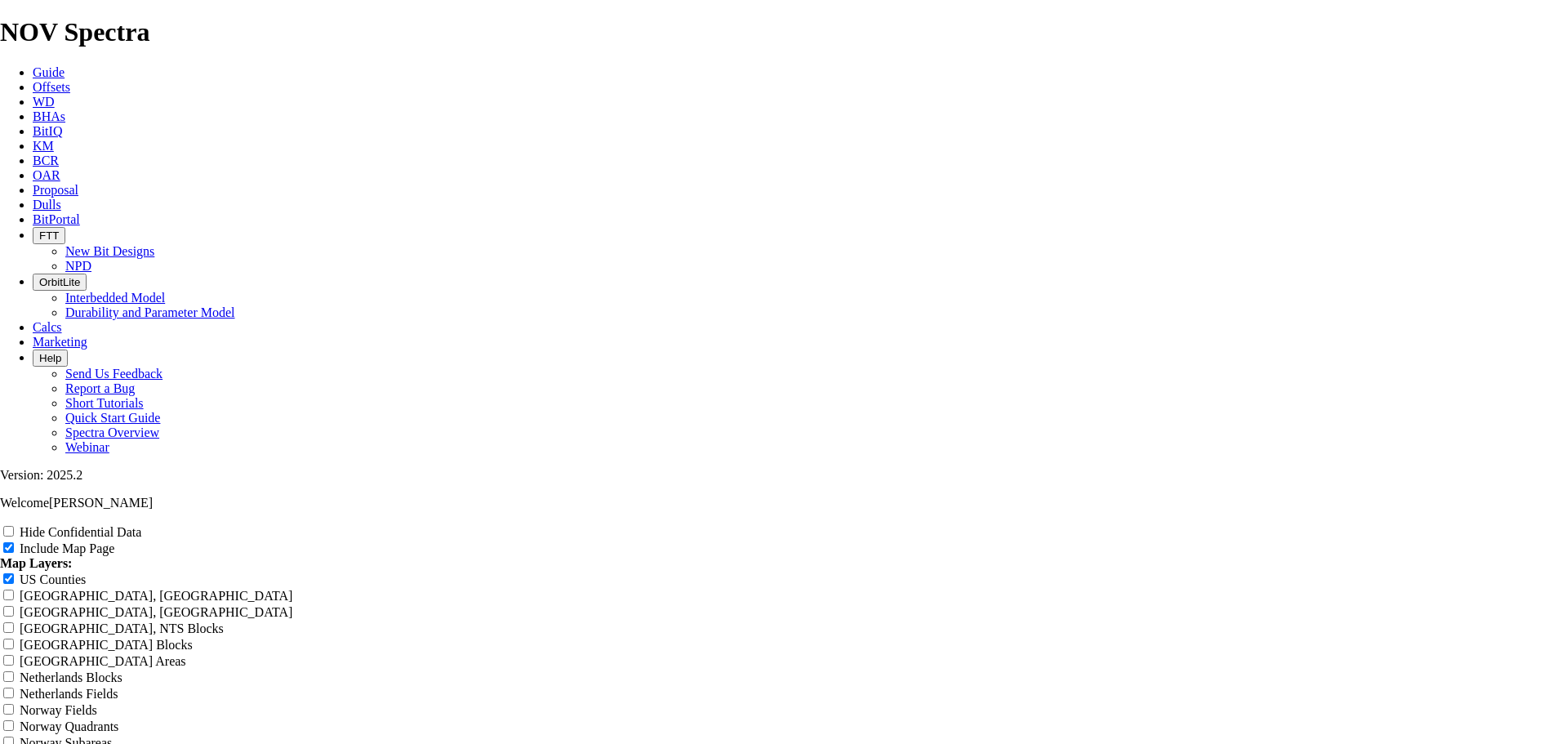
scroll to position [1879, 0]
click at [14, 526] on input "Hide Confidential Data" at bounding box center [8, 531] width 10 height 10
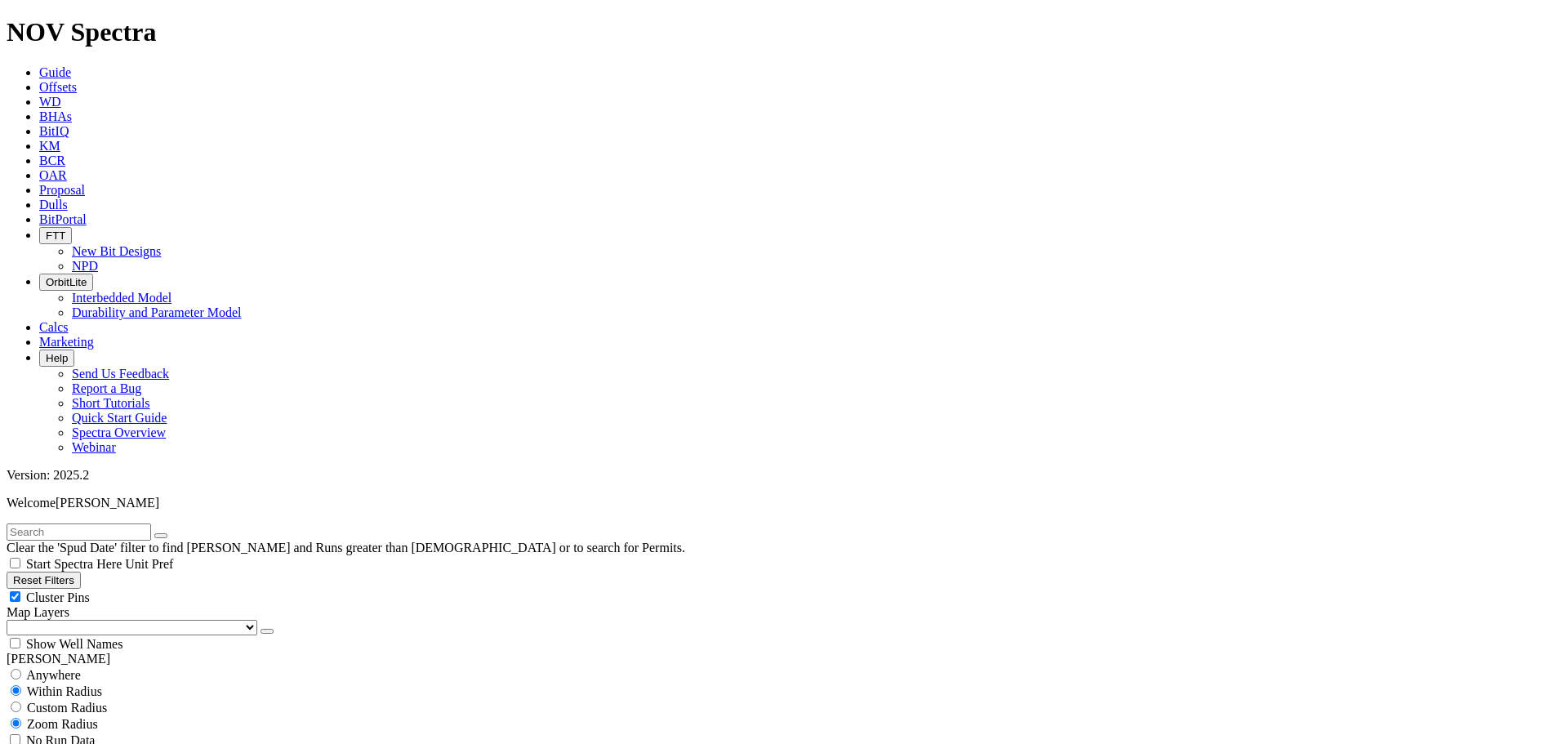
scroll to position [490, 0]
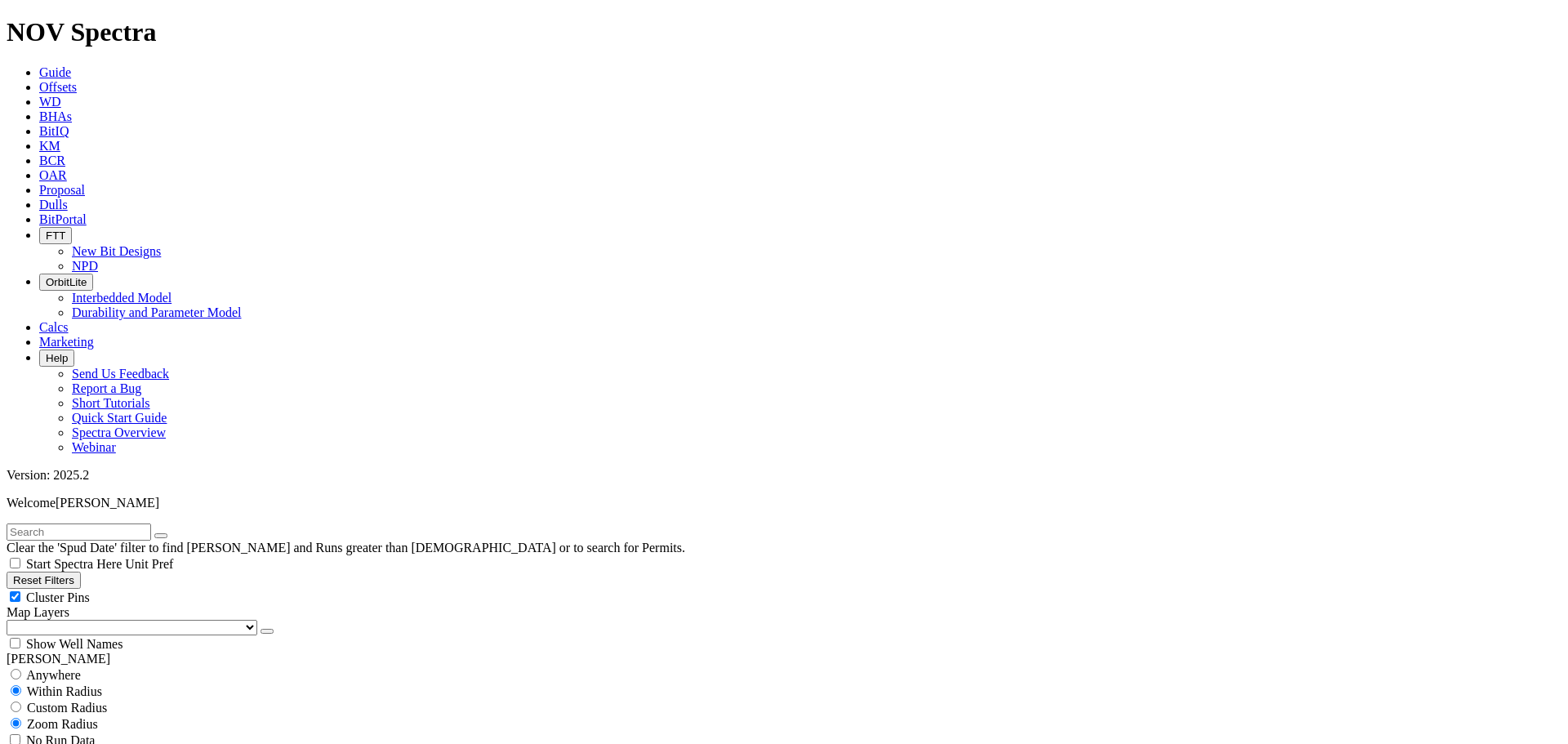
scroll to position [736, 0]
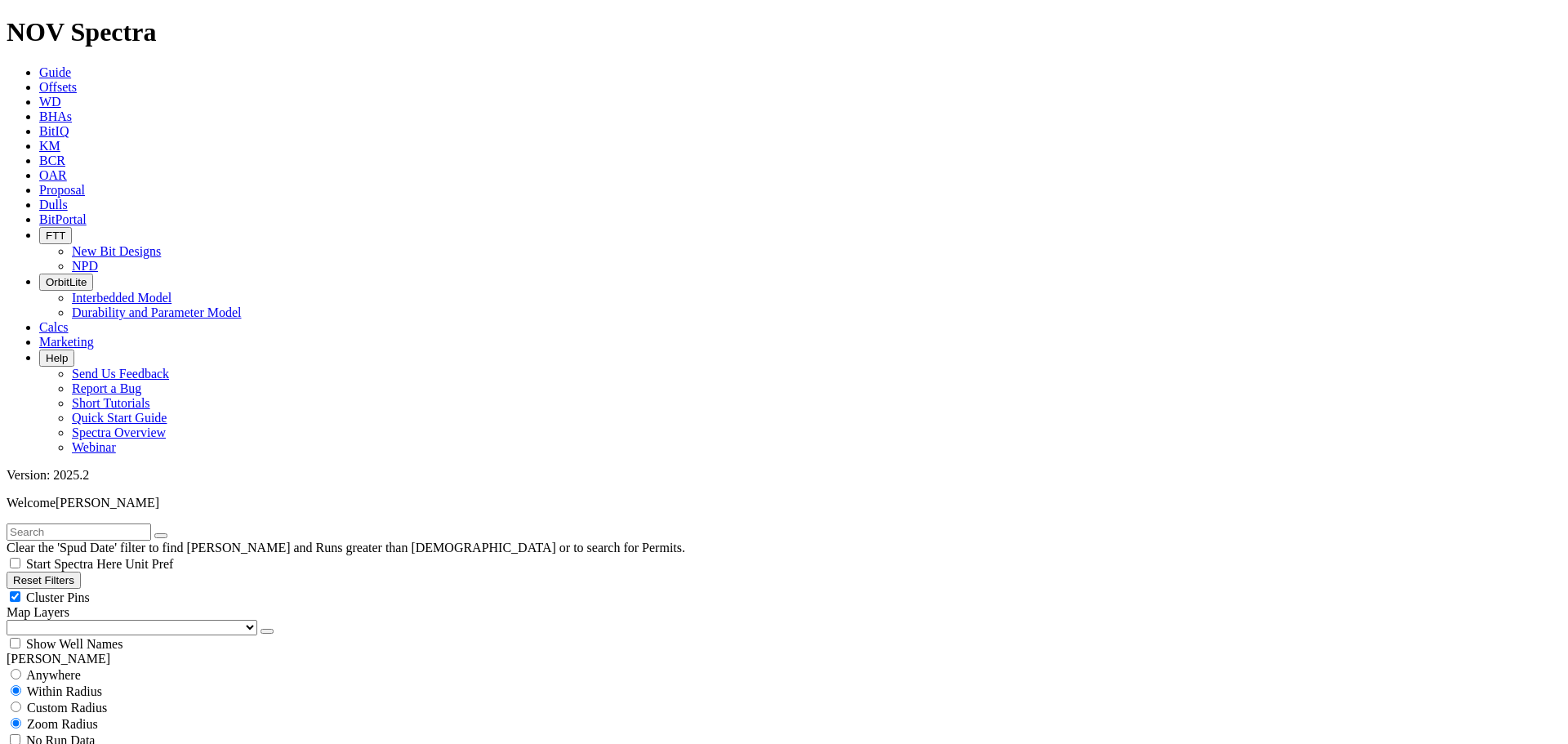
click at [101, 620] on select "US Counties [GEOGRAPHIC_DATA], [GEOGRAPHIC_DATA] [GEOGRAPHIC_DATA], [GEOGRAPHIC…" at bounding box center [131, 628] width 250 height 16
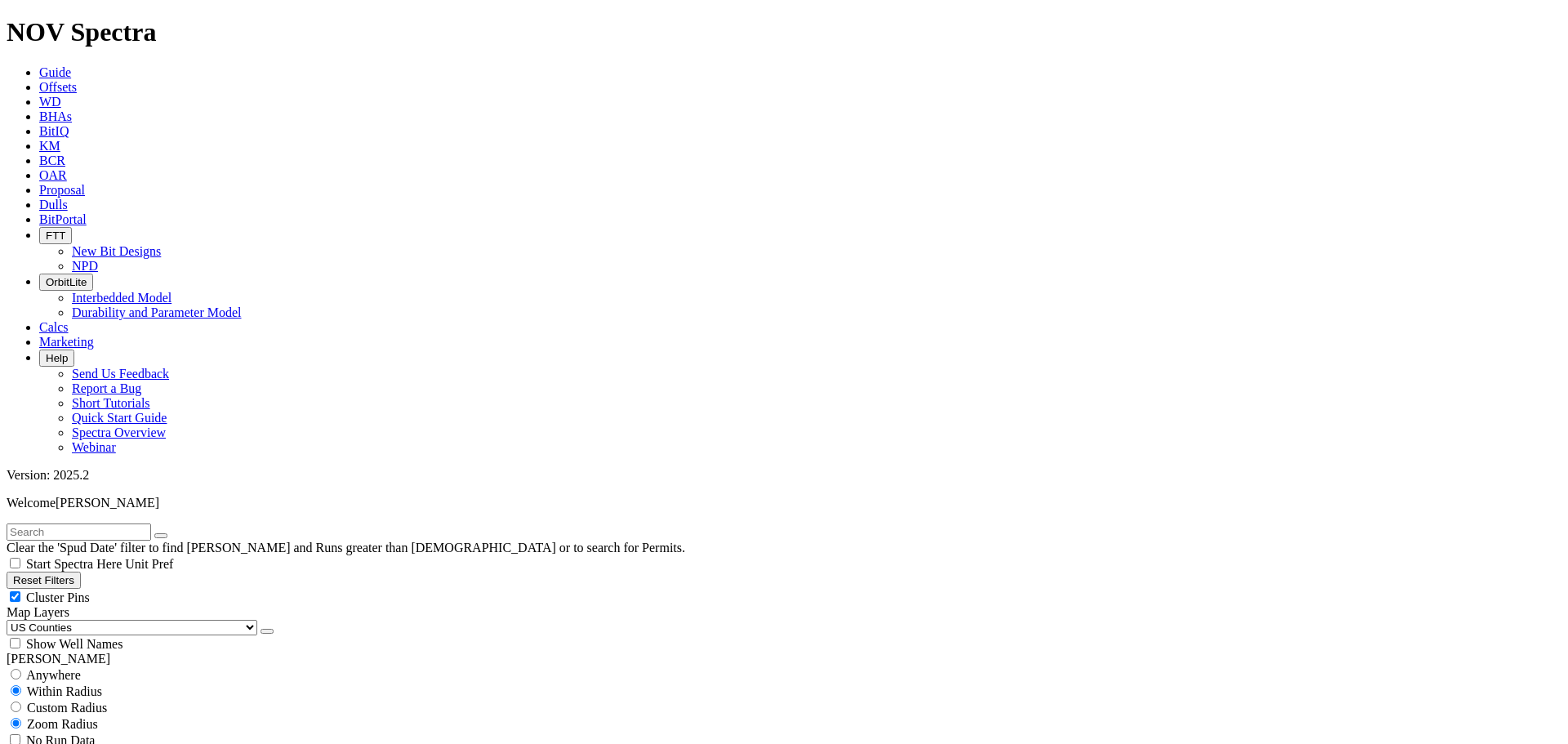
click at [12, 620] on select "US Counties [GEOGRAPHIC_DATA], [GEOGRAPHIC_DATA] [GEOGRAPHIC_DATA], [GEOGRAPHIC…" at bounding box center [131, 628] width 250 height 16
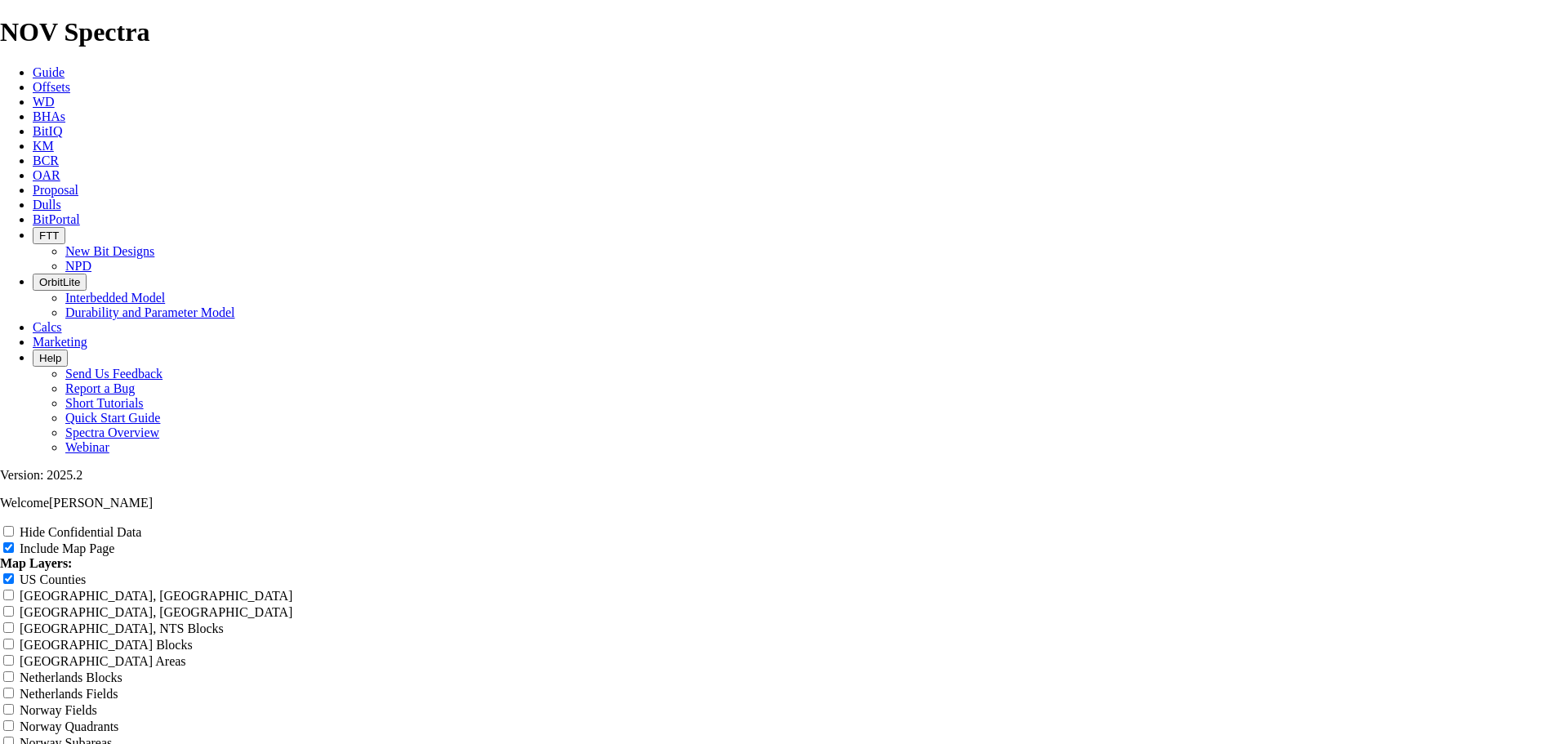
scroll to position [2042, 0]
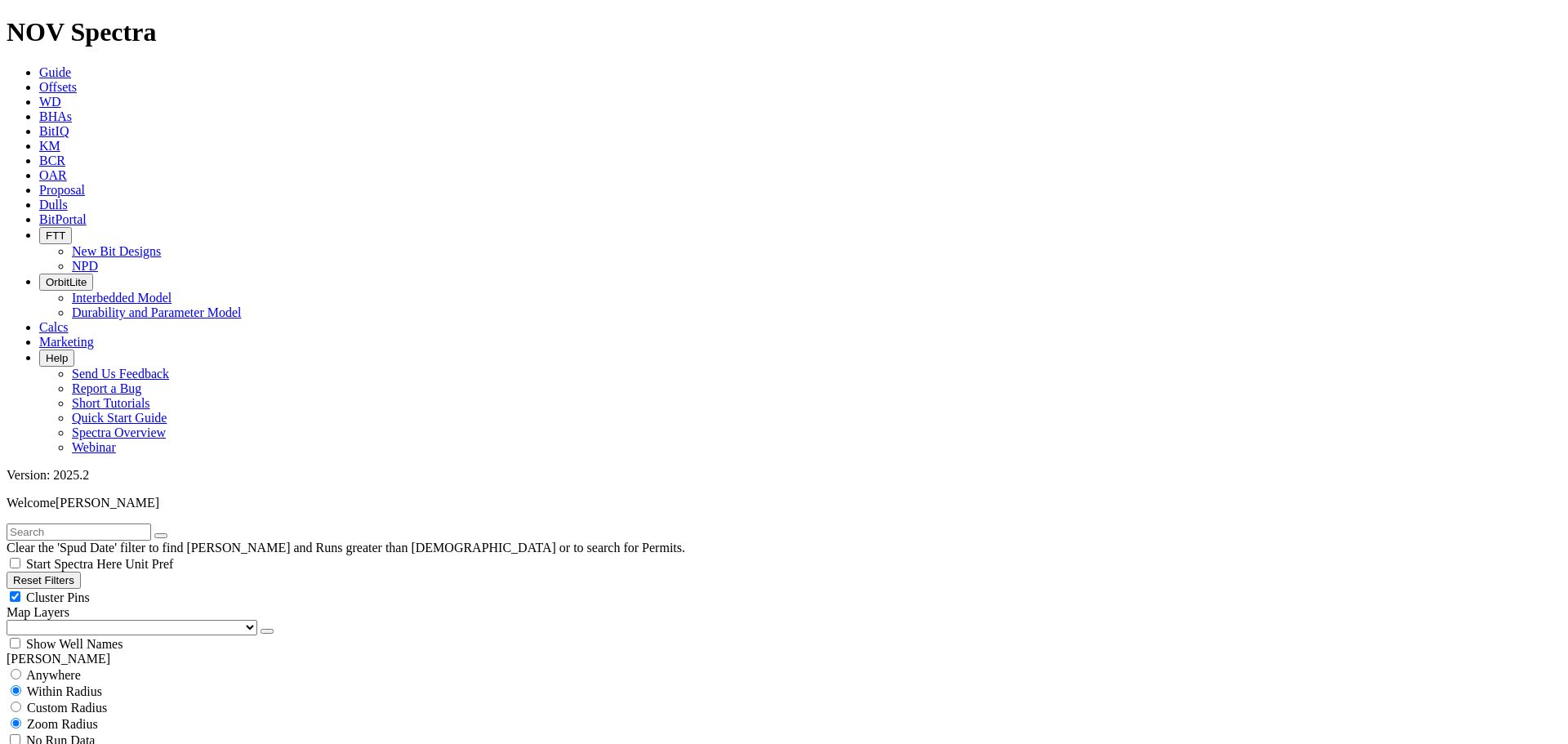
scroll to position [736, 0]
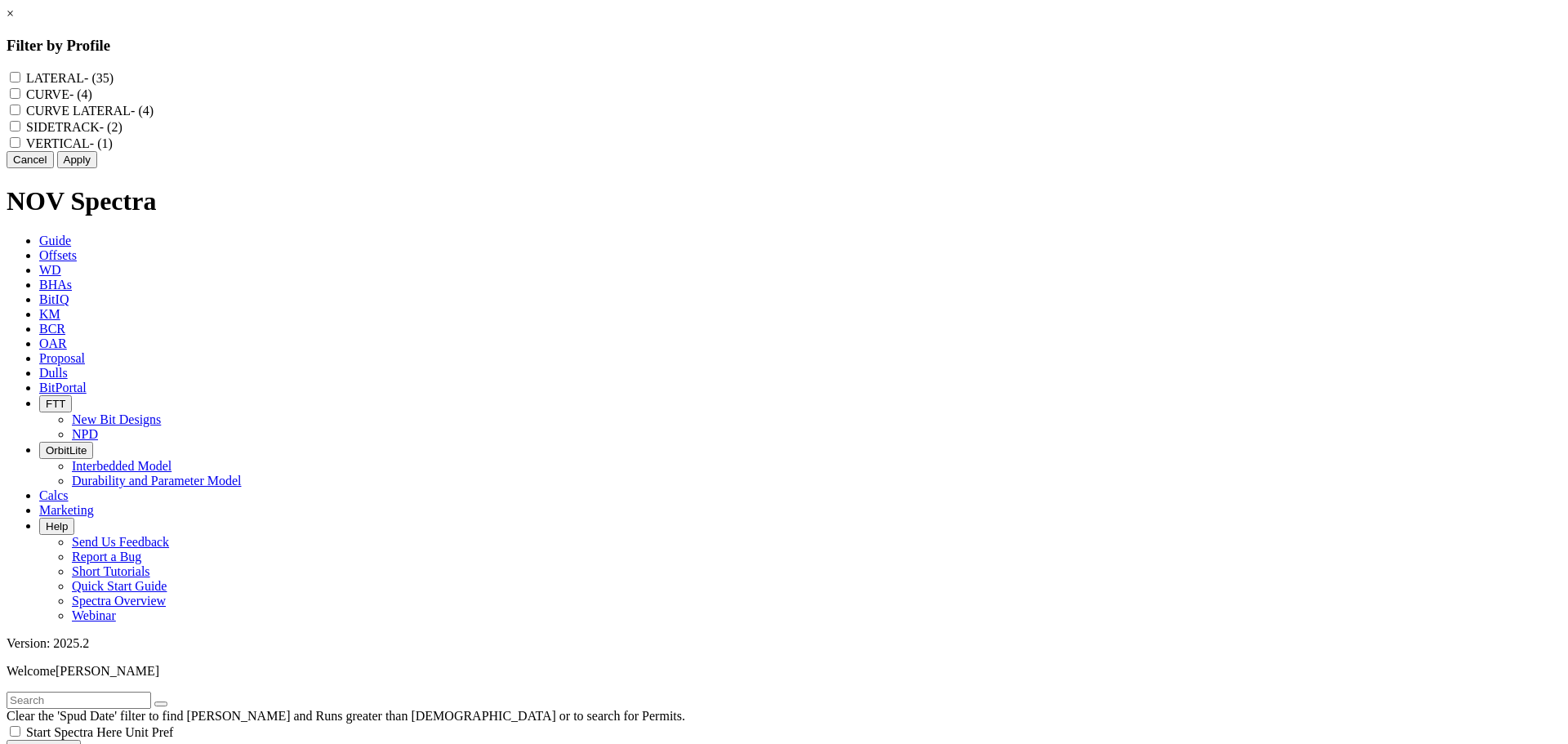
click at [21, 79] on input "LATERAL - (35)" at bounding box center [14, 77] width 10 height 10
click at [21, 115] on LATERAL "CURVE LATERAL - (4)" at bounding box center [14, 109] width 10 height 10
click at [98, 168] on button "Apply" at bounding box center [77, 159] width 40 height 17
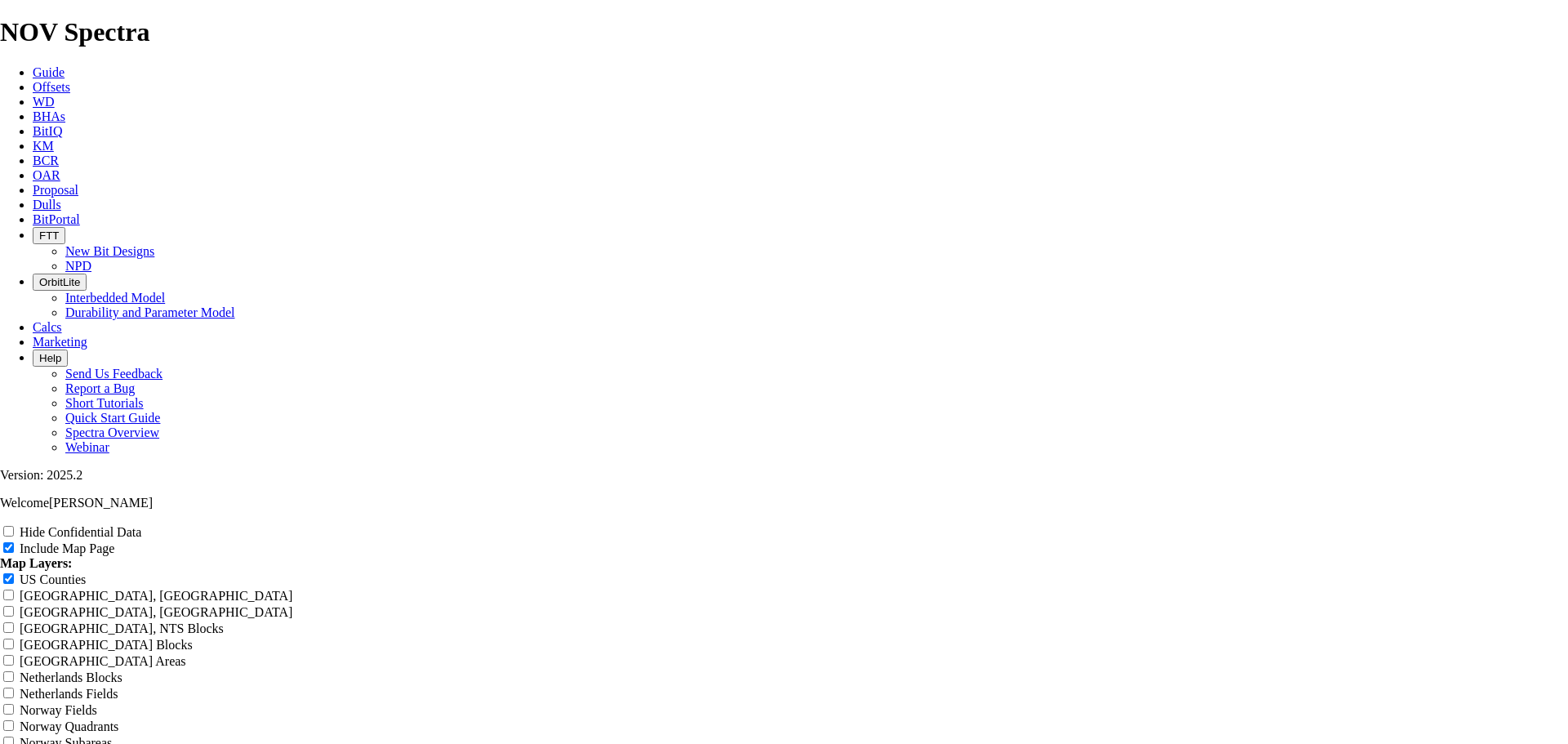
scroll to position [2042, 0]
click at [142, 525] on label "Hide Confidential Data" at bounding box center [81, 532] width 122 height 14
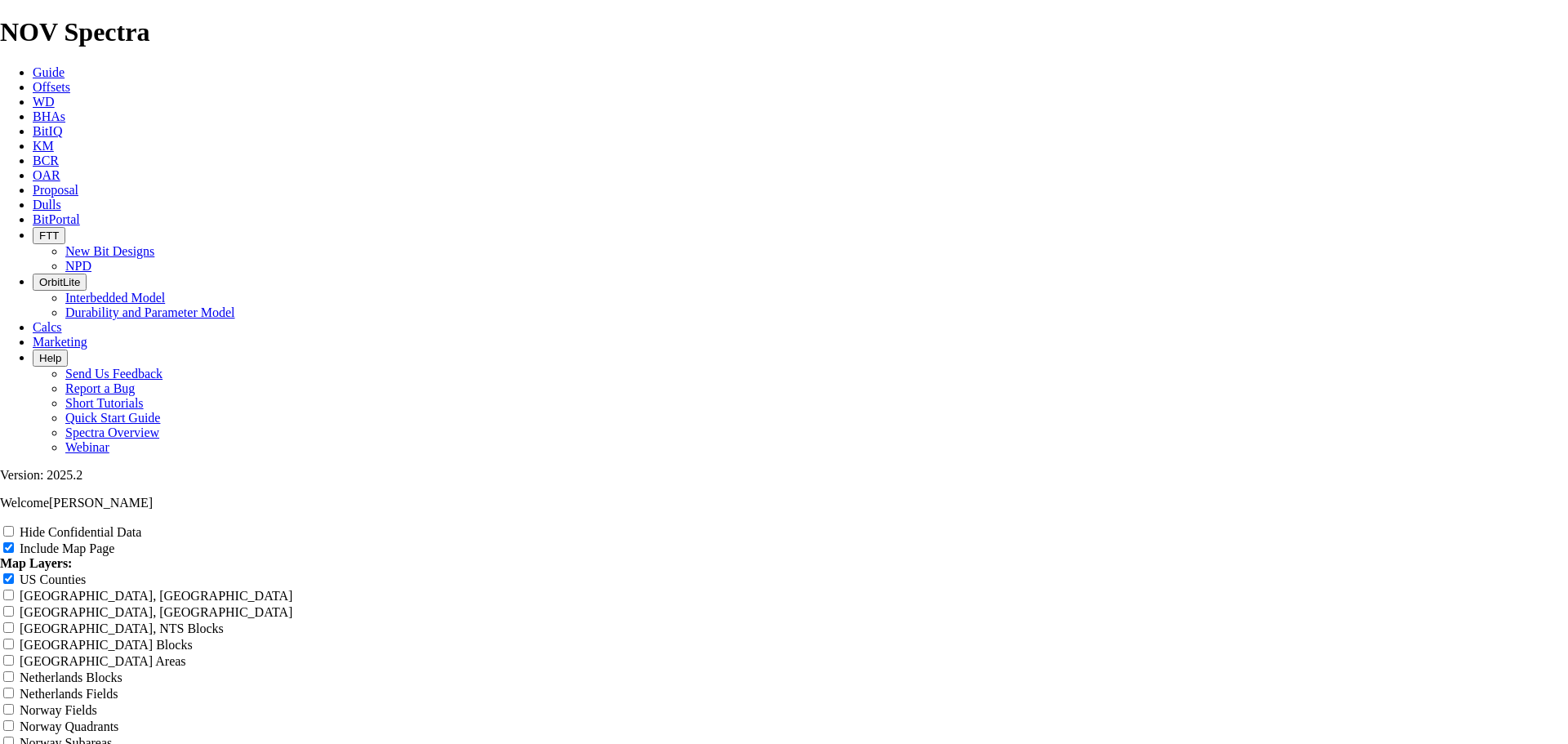
click at [14, 526] on input "Hide Confidential Data" at bounding box center [8, 531] width 10 height 10
click at [142, 525] on label "Hide Confidential Data" at bounding box center [81, 532] width 122 height 14
click at [14, 526] on input "Hide Confidential Data" at bounding box center [8, 531] width 10 height 10
click at [142, 525] on label "Hide Confidential Data" at bounding box center [81, 532] width 122 height 14
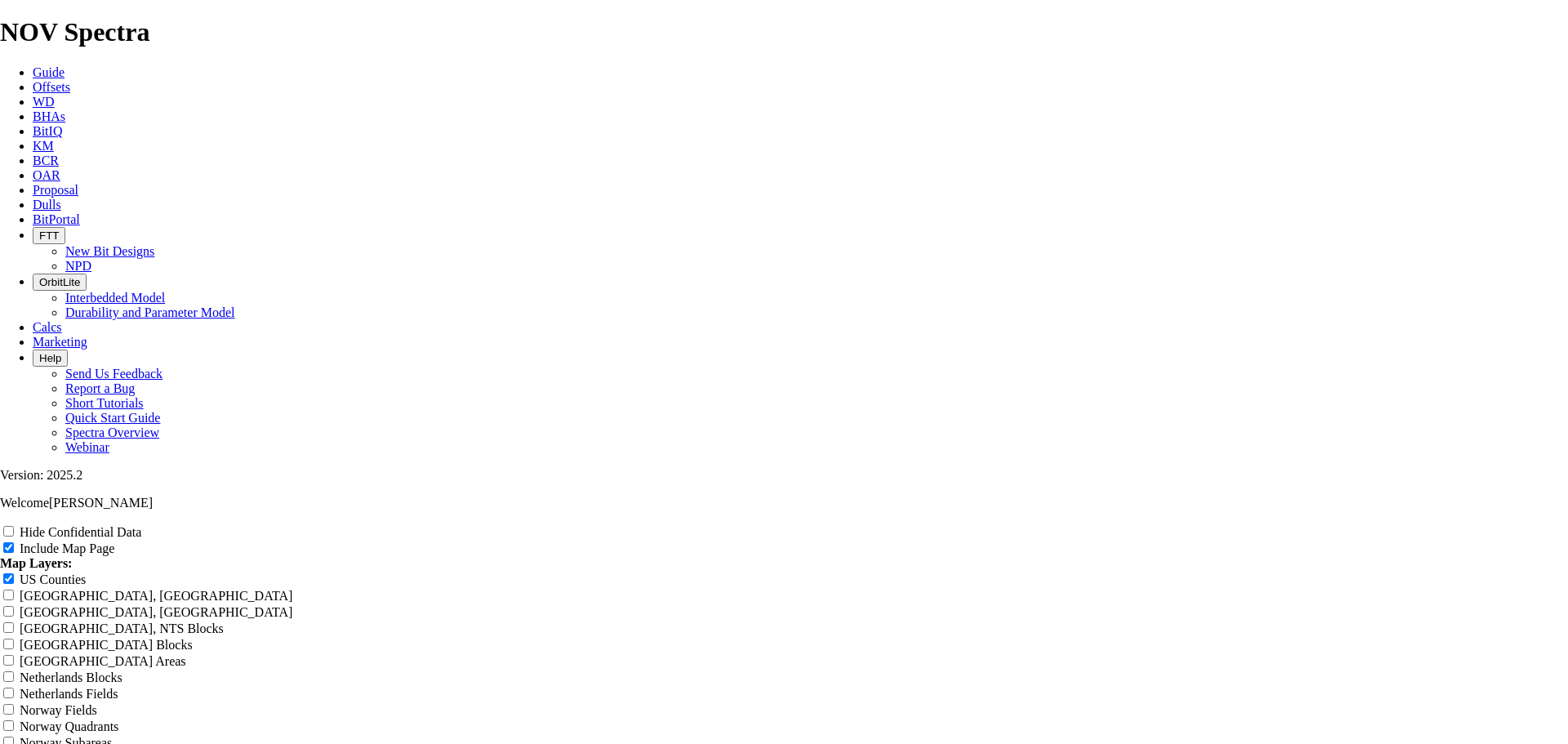
click at [14, 526] on input "Hide Confidential Data" at bounding box center [8, 531] width 10 height 10
click at [142, 525] on label "Hide Confidential Data" at bounding box center [81, 532] width 122 height 14
click at [14, 526] on input "Hide Confidential Data" at bounding box center [8, 531] width 10 height 10
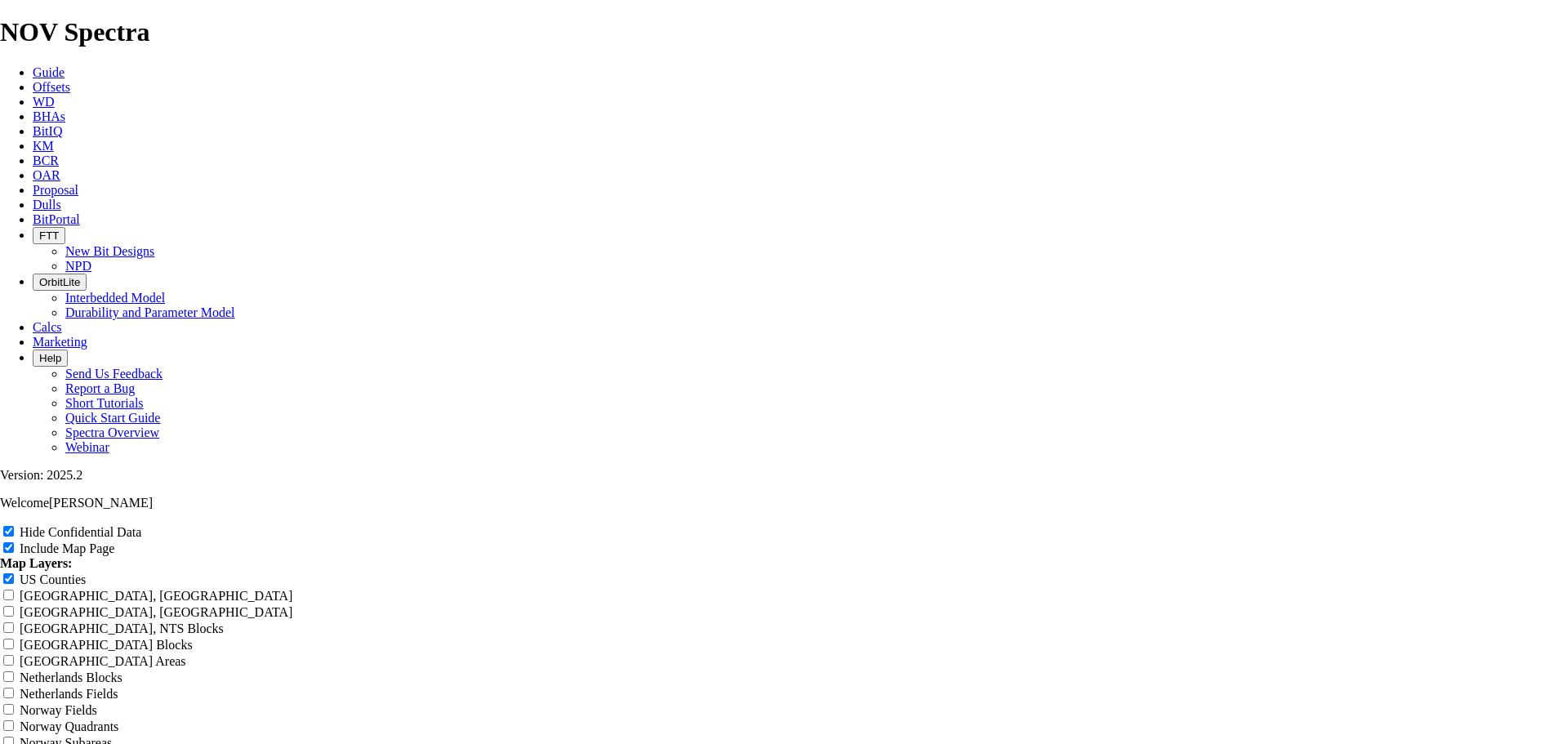
click at [14, 526] on input "Hide Confidential Data" at bounding box center [8, 531] width 10 height 10
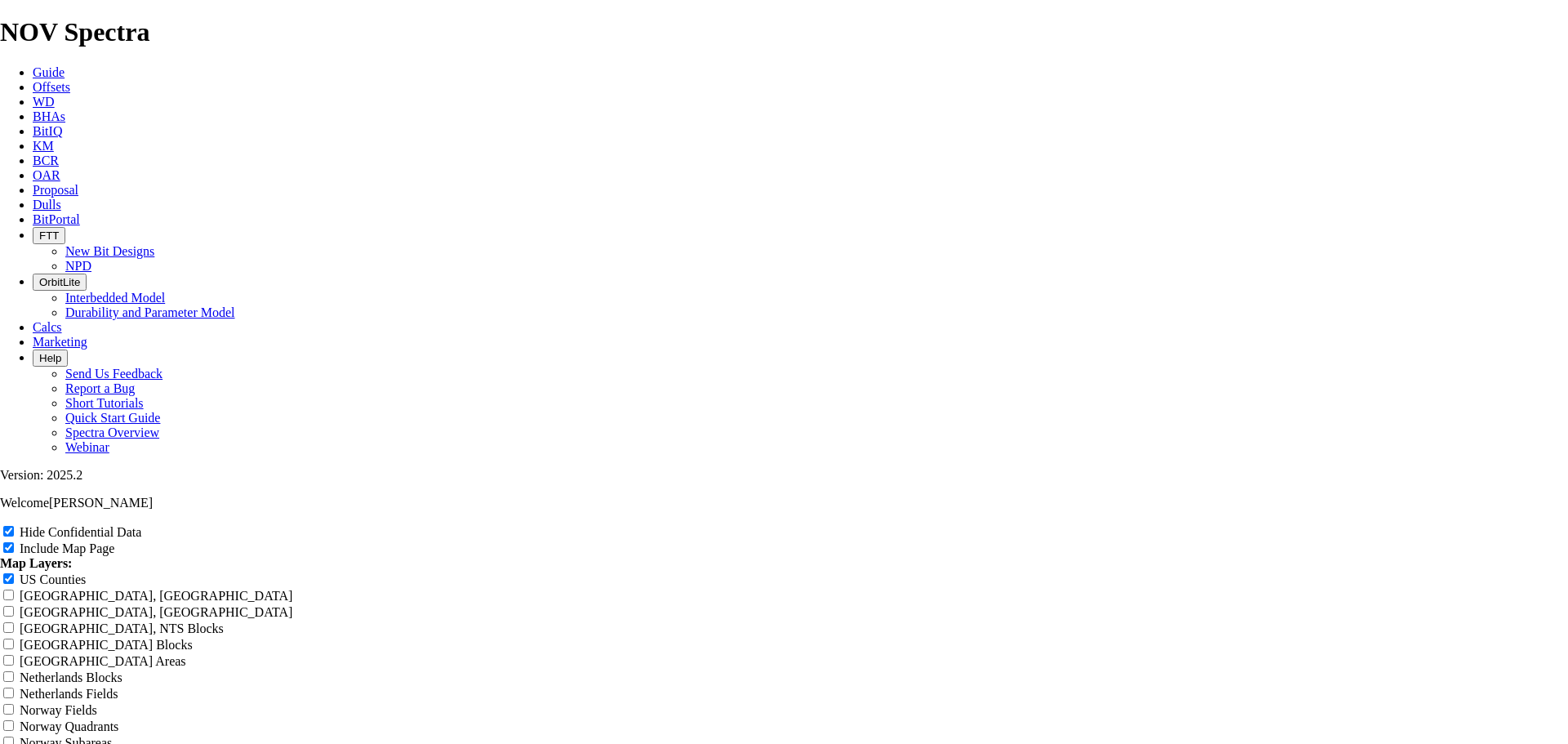
drag, startPoint x: 1531, startPoint y: 526, endPoint x: 1033, endPoint y: 303, distance: 545.6
